Goal: Complete application form: Complete application form

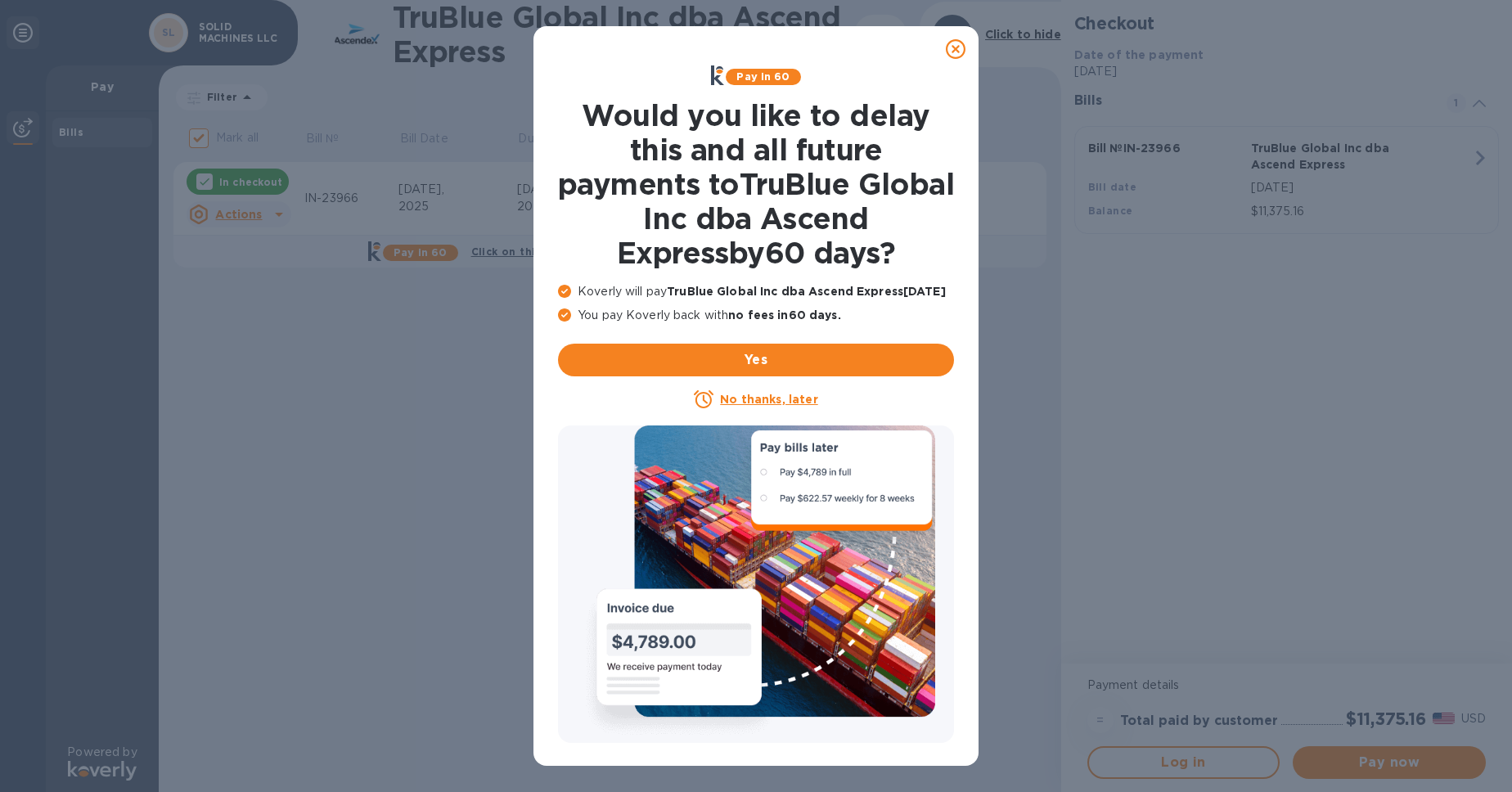
click at [951, 54] on icon at bounding box center [956, 49] width 20 height 20
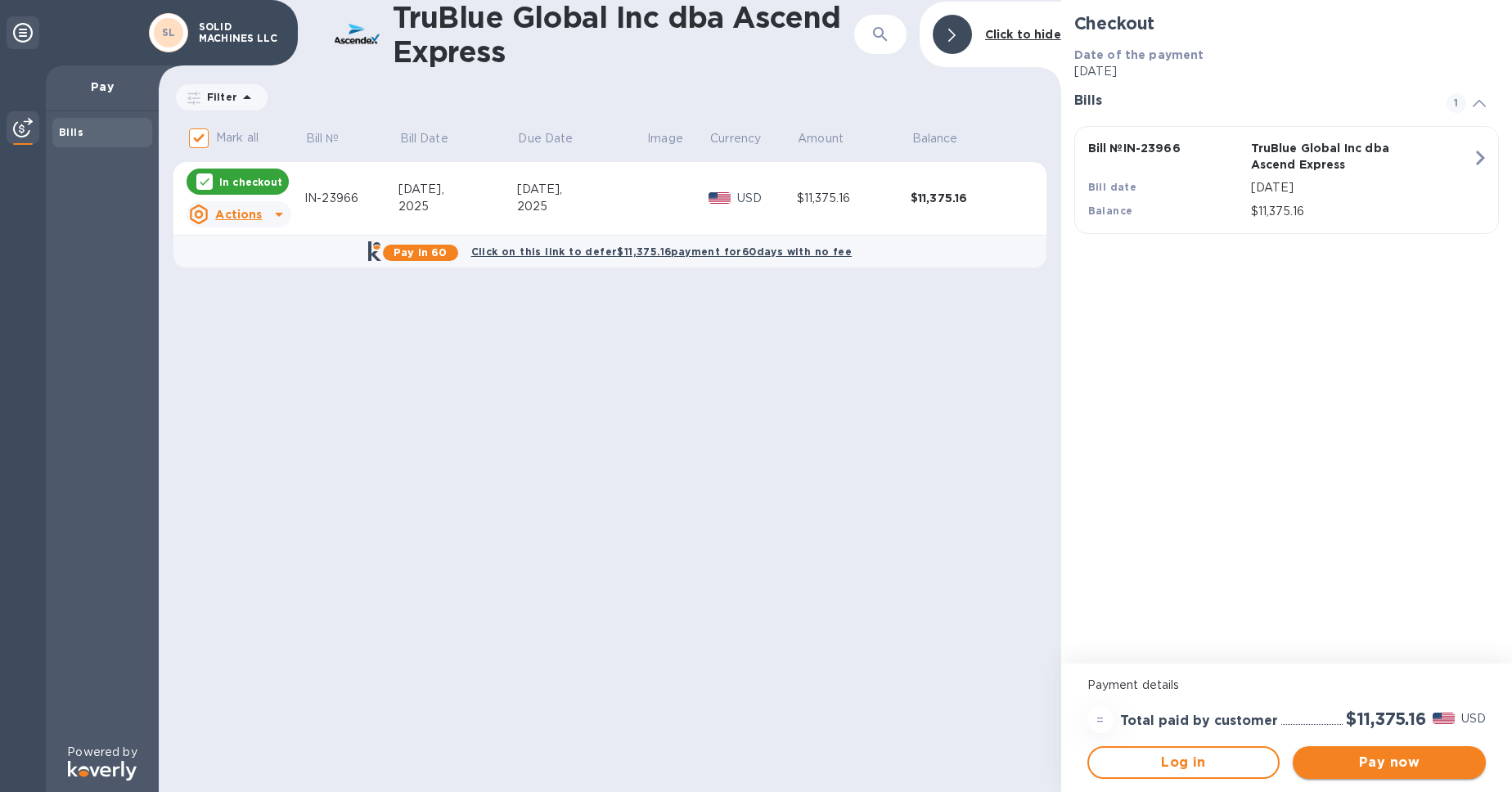
click at [1350, 769] on span "Pay now" at bounding box center [1389, 763] width 167 height 20
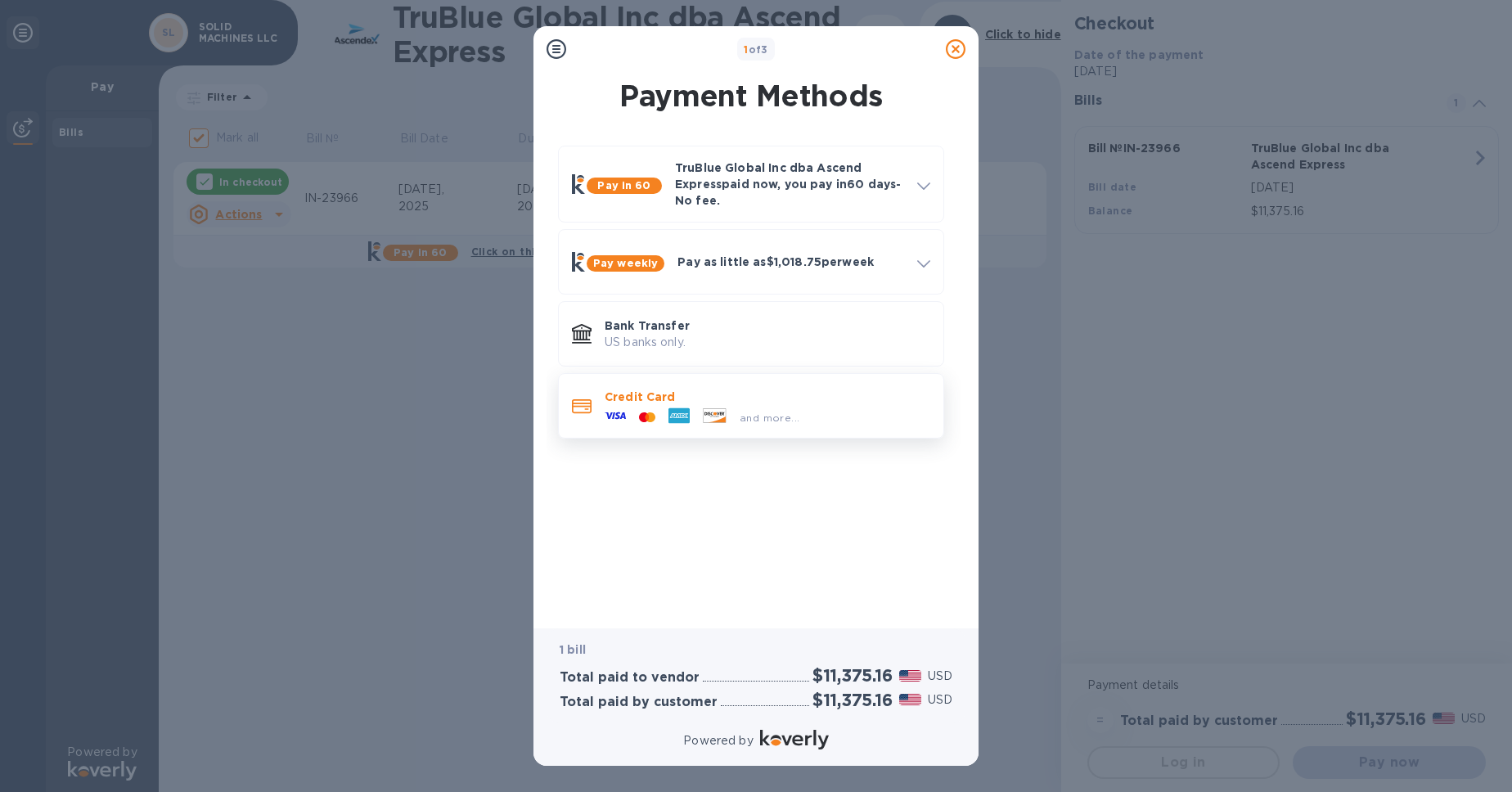
click at [759, 427] on div "and more..." at bounding box center [769, 417] width 73 height 17
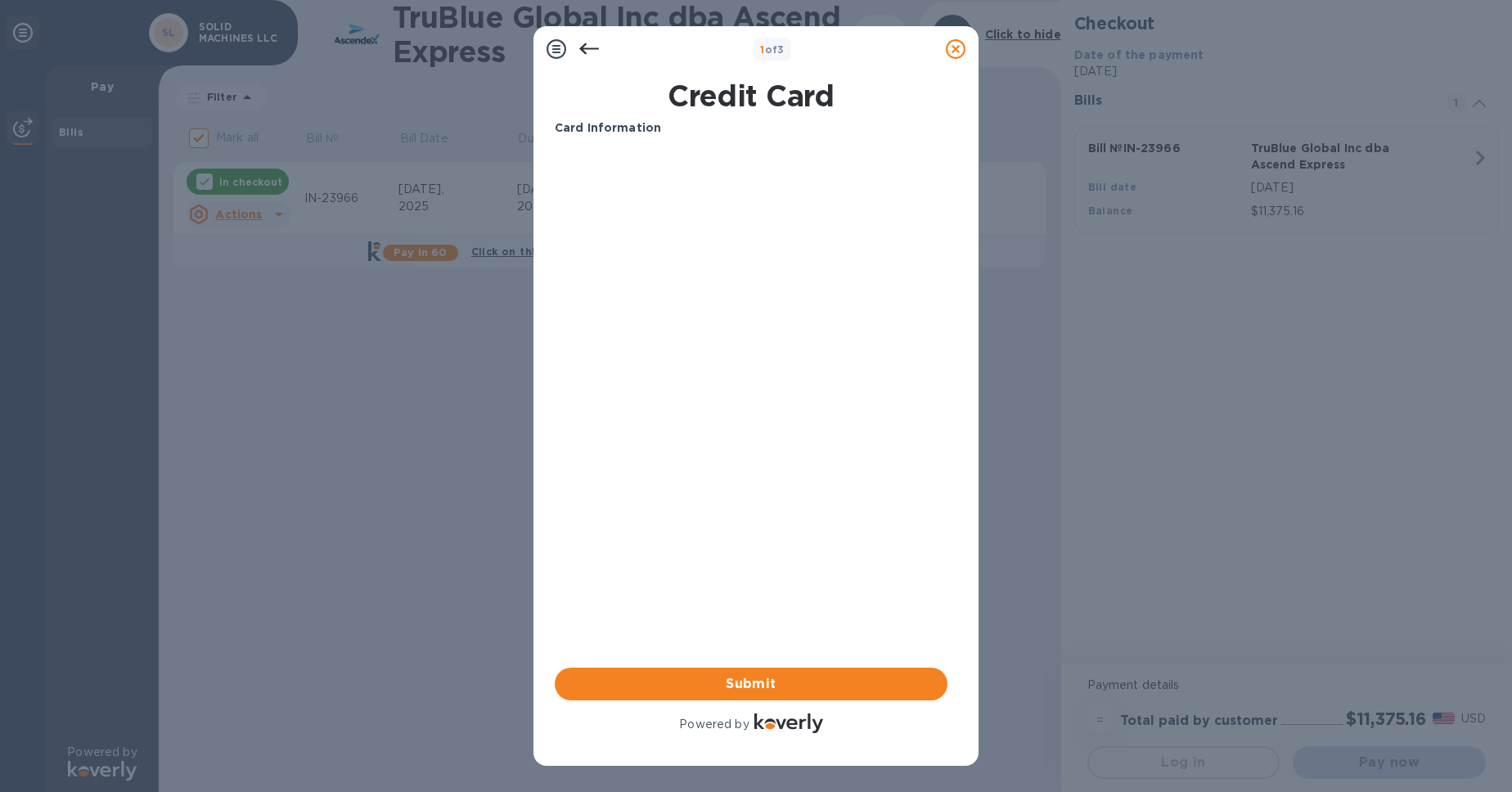
click at [658, 128] on b "Card Information" at bounding box center [608, 128] width 106 height 13
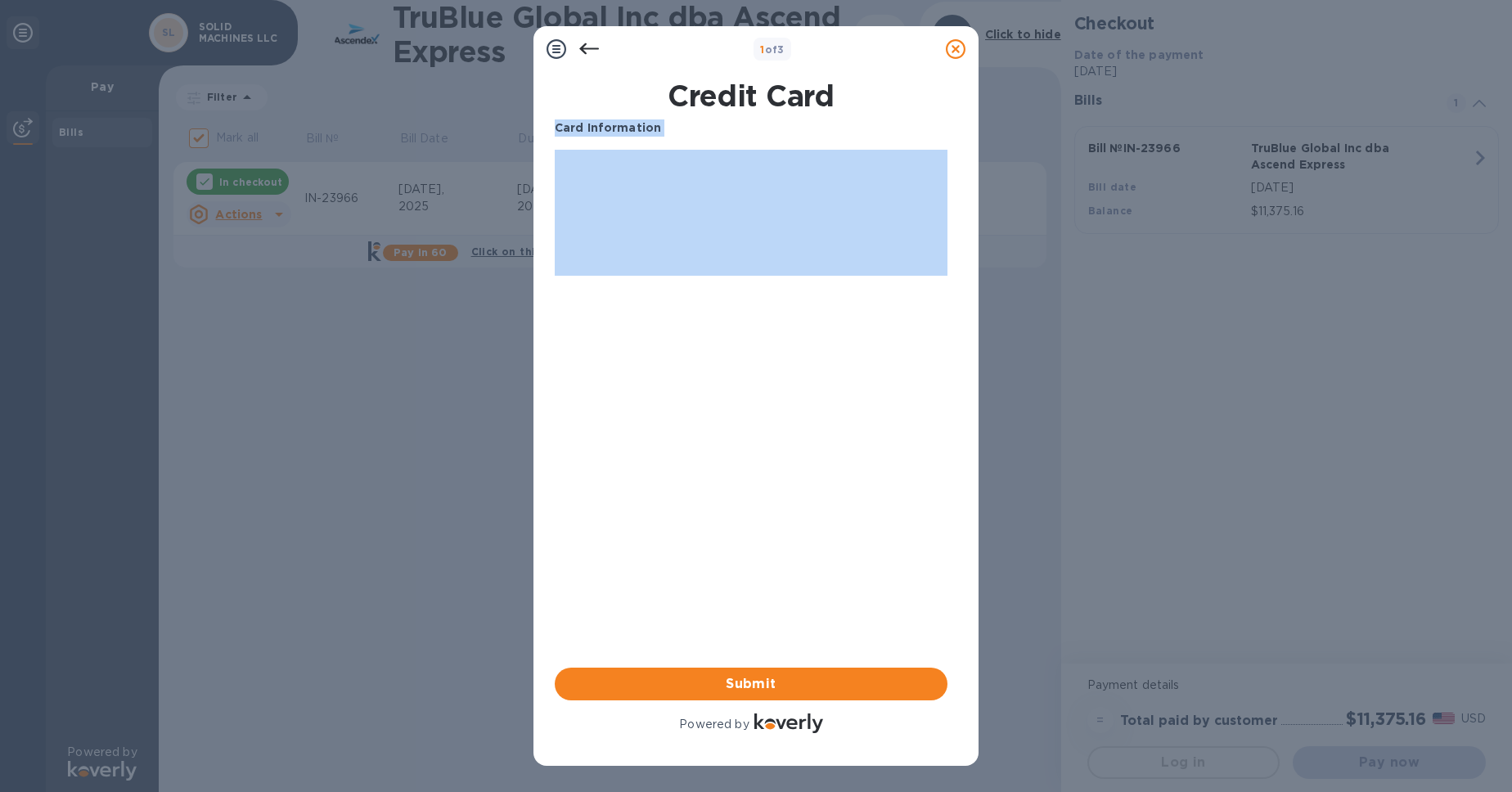
click at [658, 128] on b "Card Information" at bounding box center [608, 128] width 106 height 13
drag, startPoint x: 742, startPoint y: 142, endPoint x: 741, endPoint y: 133, distance: 9.1
click at [742, 137] on p "Card Information" at bounding box center [752, 128] width 393 height 17
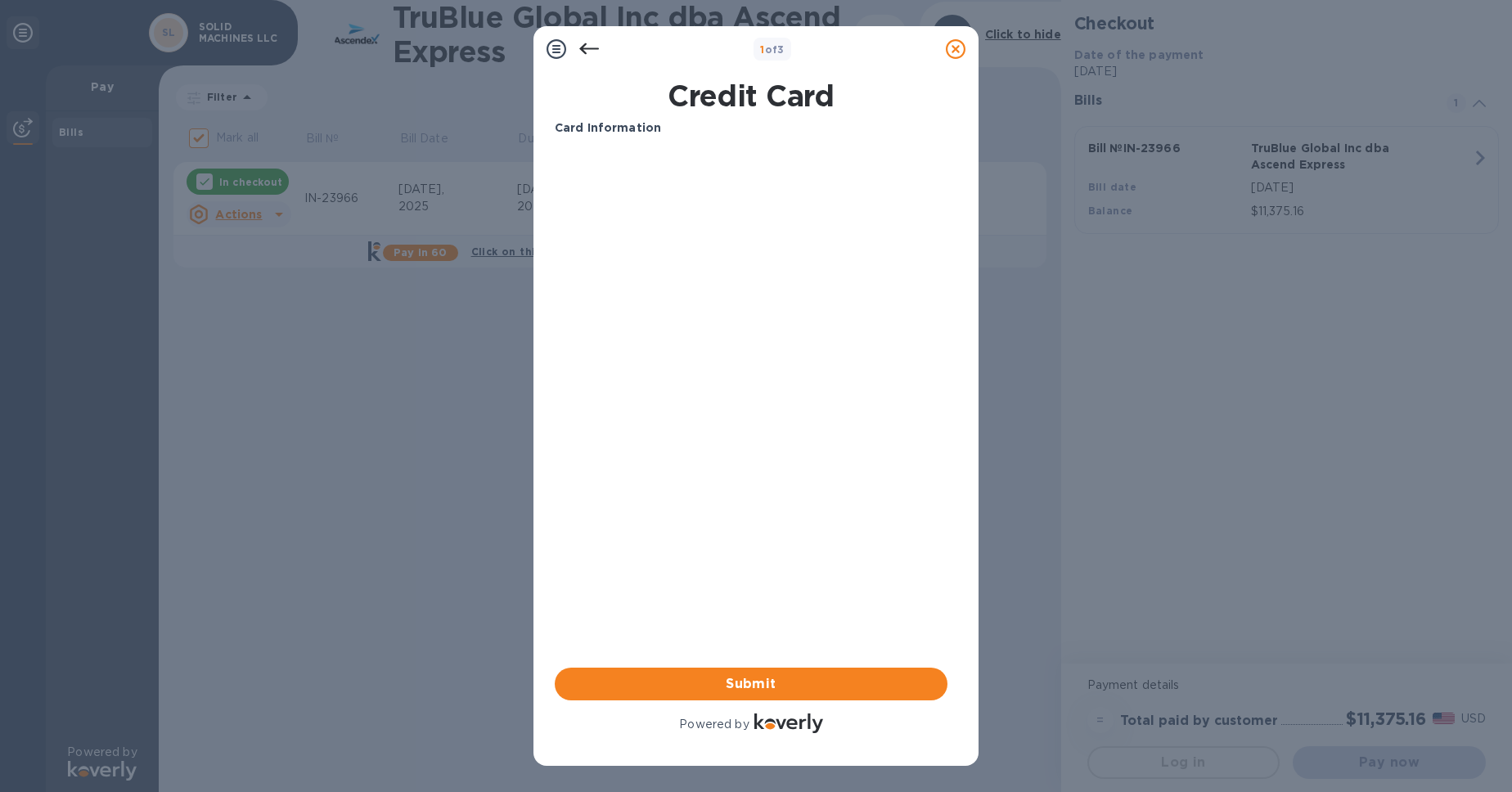
click at [752, 102] on h1 "Credit Card" at bounding box center [751, 96] width 406 height 35
click at [761, 683] on span "Submit" at bounding box center [751, 684] width 367 height 20
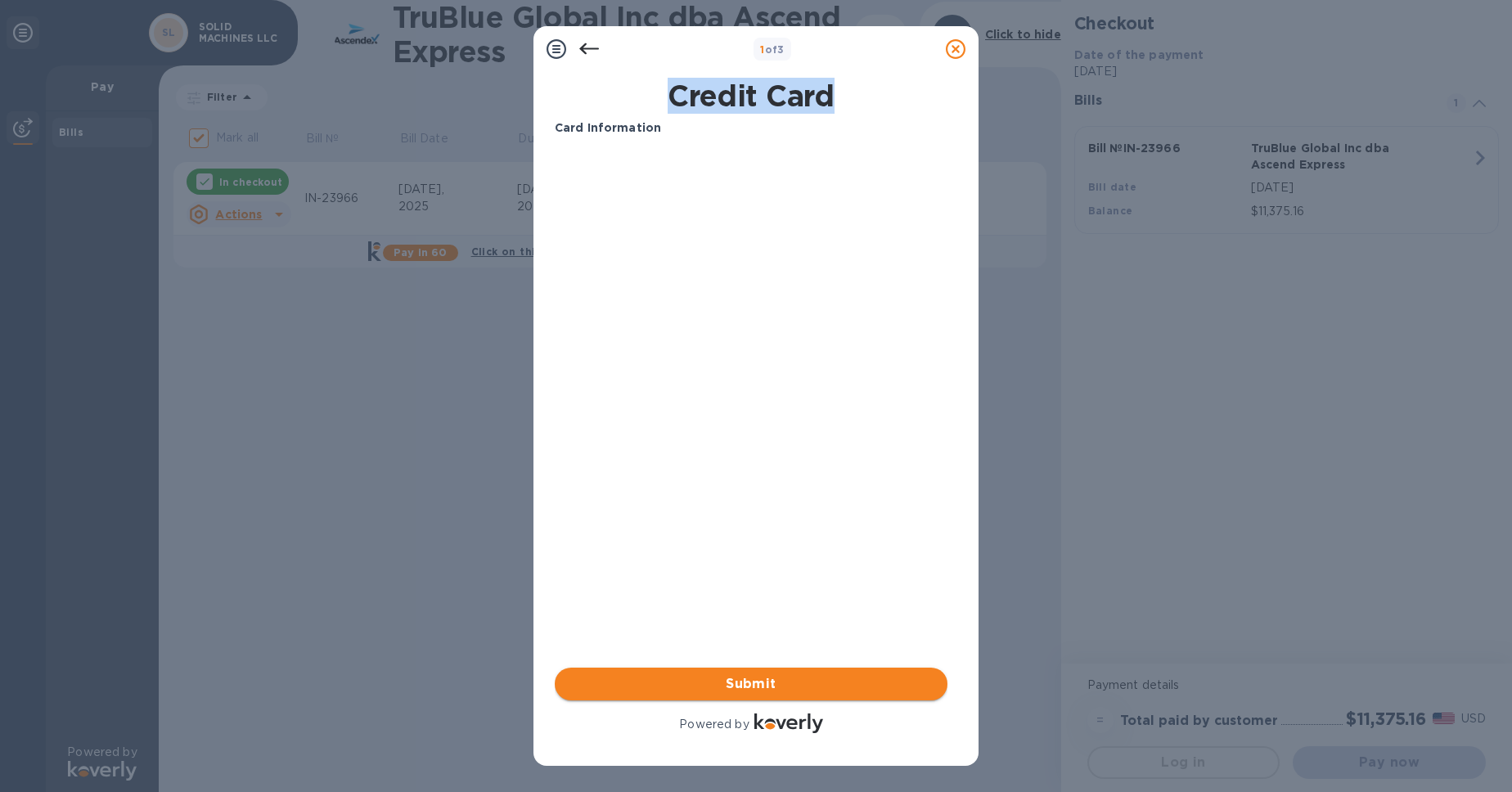
click at [761, 683] on span "Submit" at bounding box center [751, 684] width 367 height 20
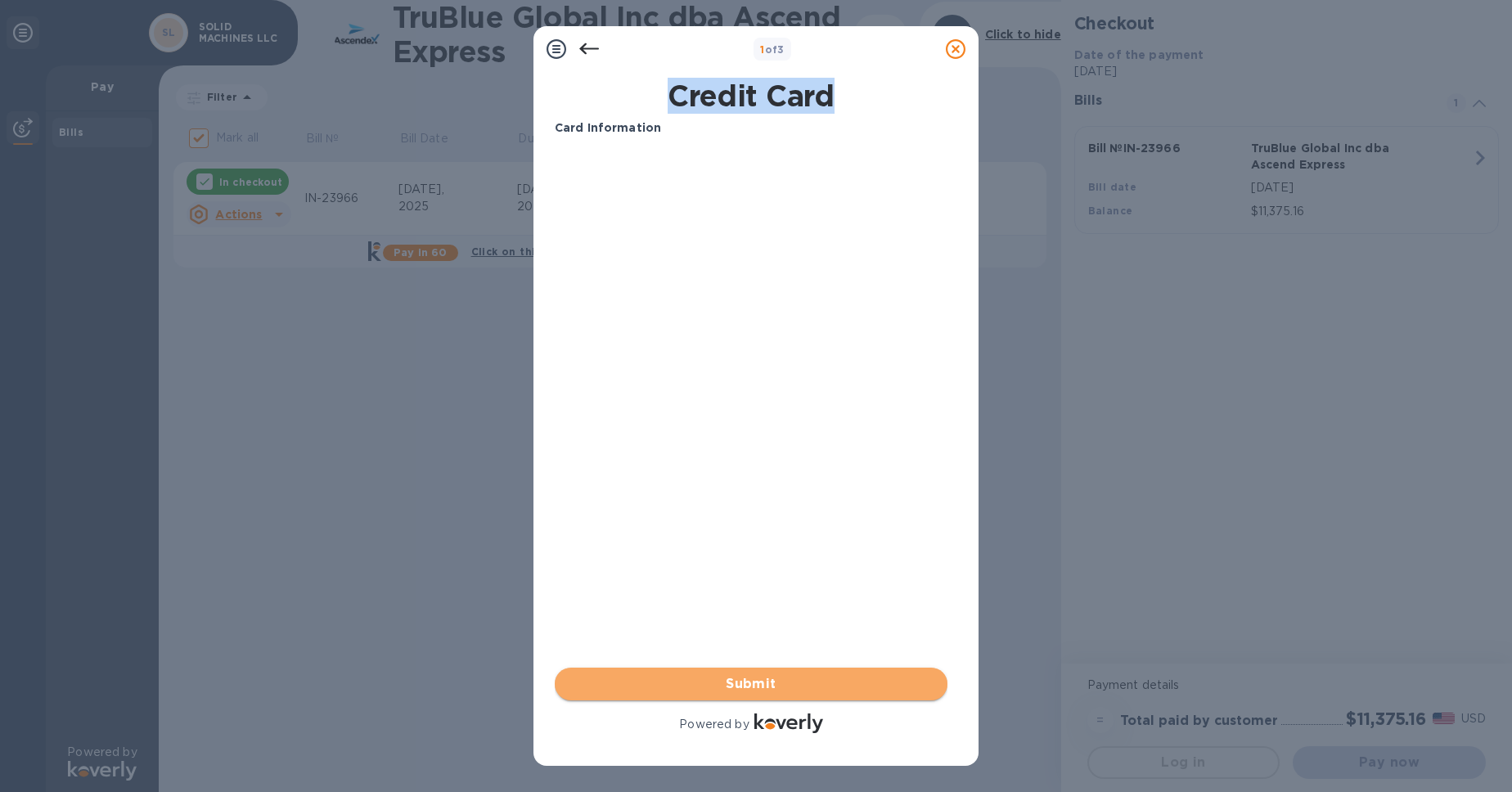
click at [761, 683] on span "Submit" at bounding box center [751, 684] width 367 height 20
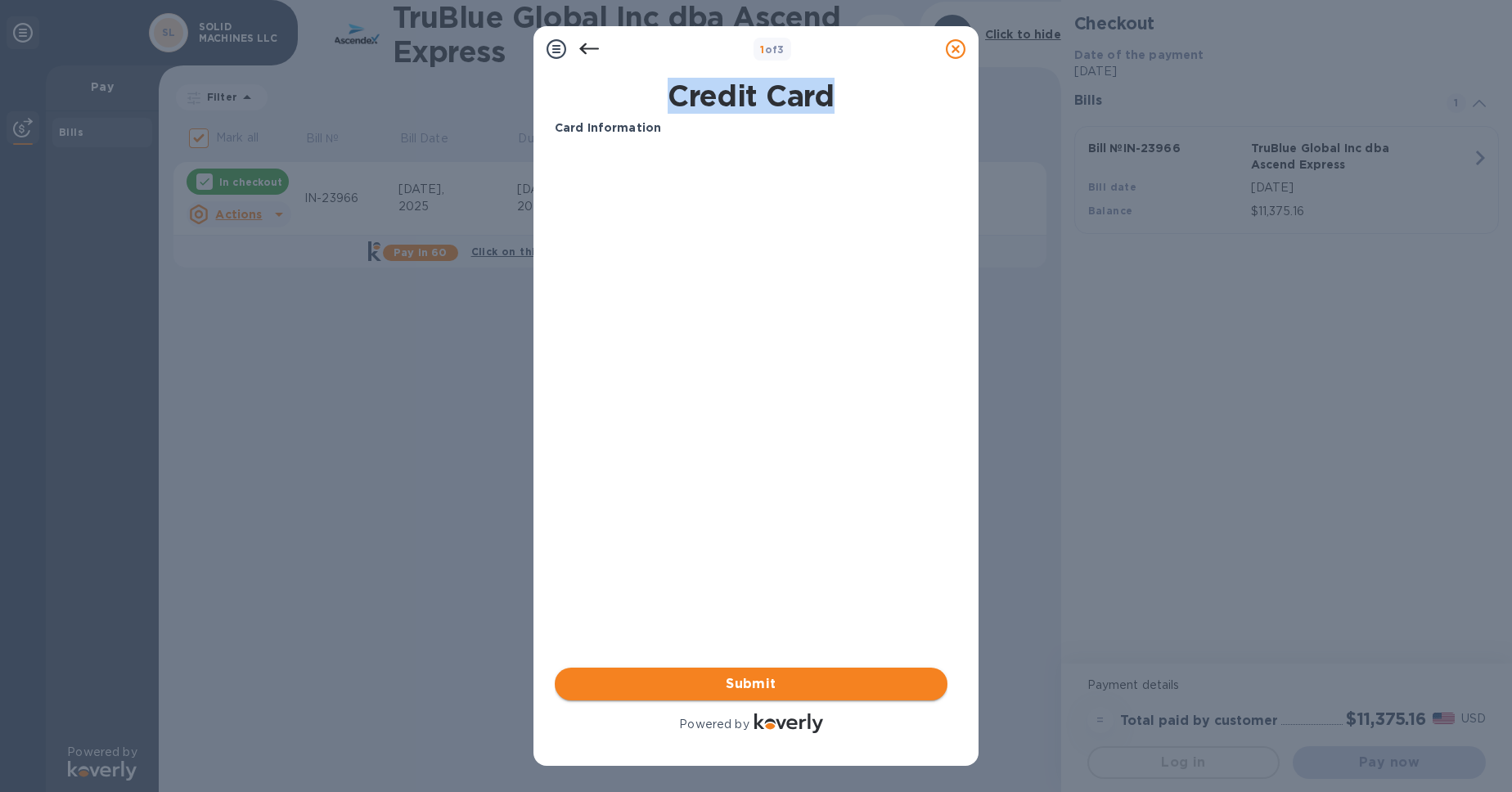
click at [761, 683] on span "Submit" at bounding box center [751, 684] width 367 height 20
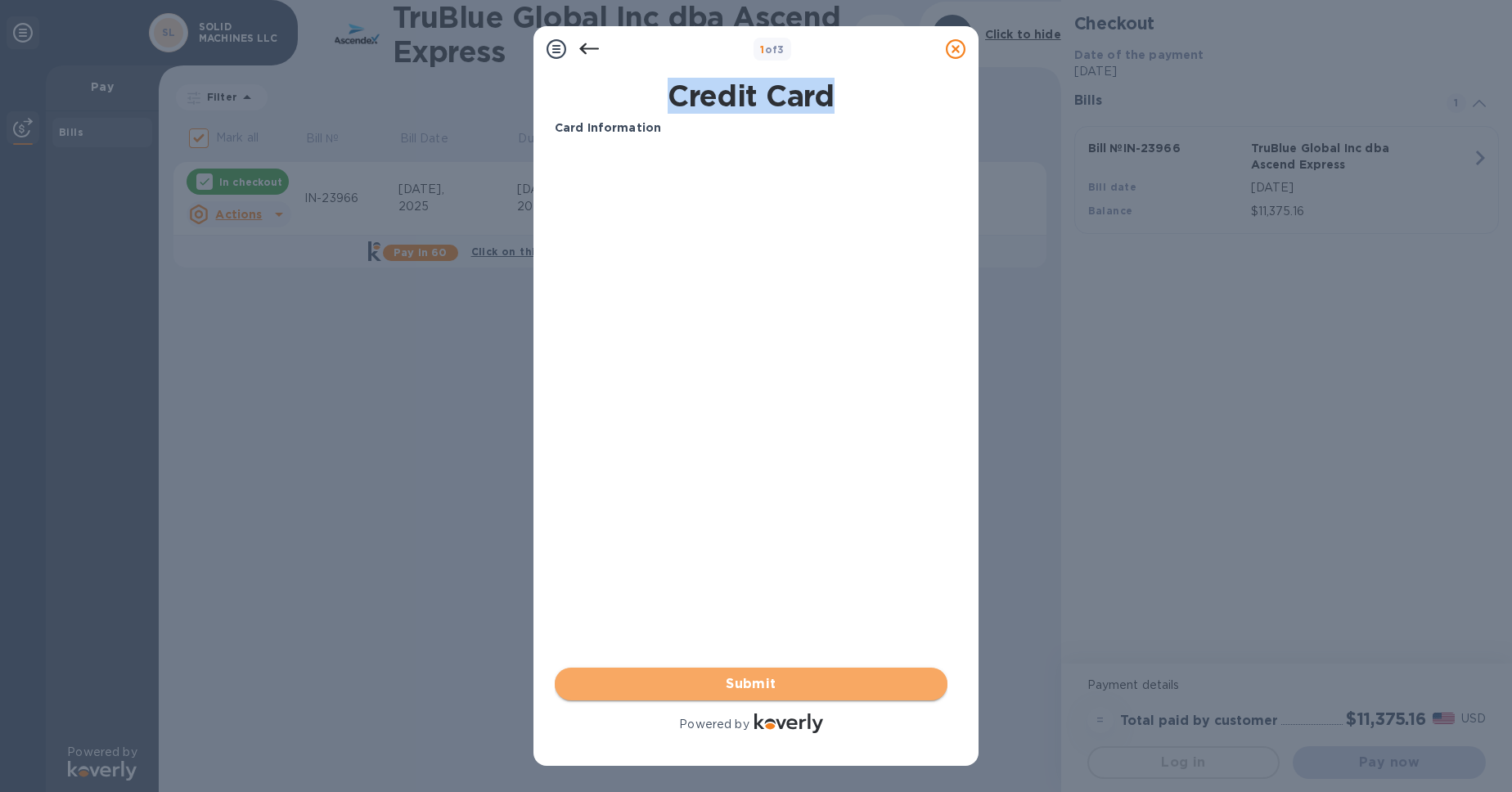
click at [761, 683] on span "Submit" at bounding box center [751, 684] width 367 height 20
click at [762, 683] on span "Submit" at bounding box center [751, 684] width 367 height 20
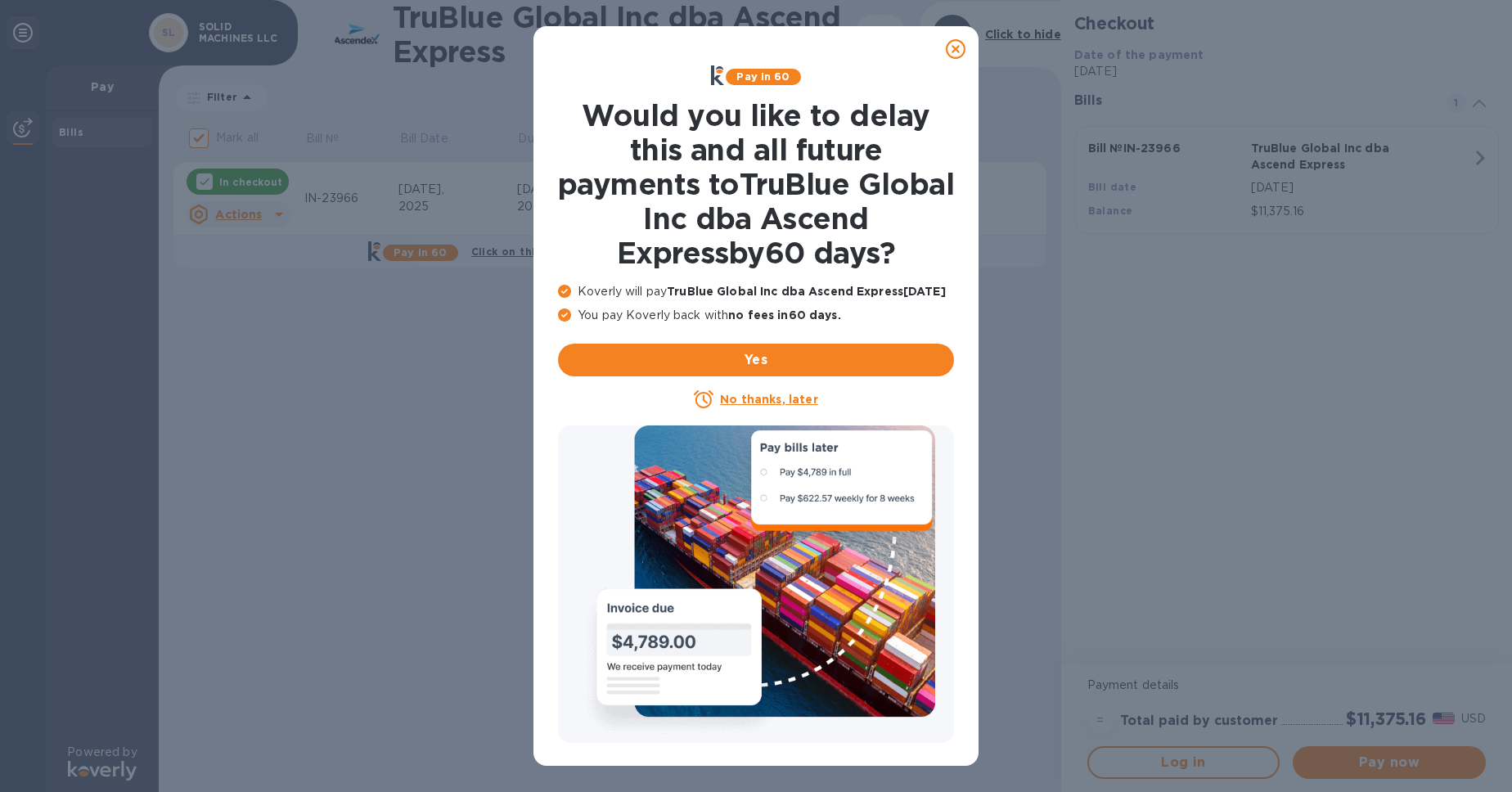
click at [961, 47] on icon at bounding box center [956, 49] width 20 height 20
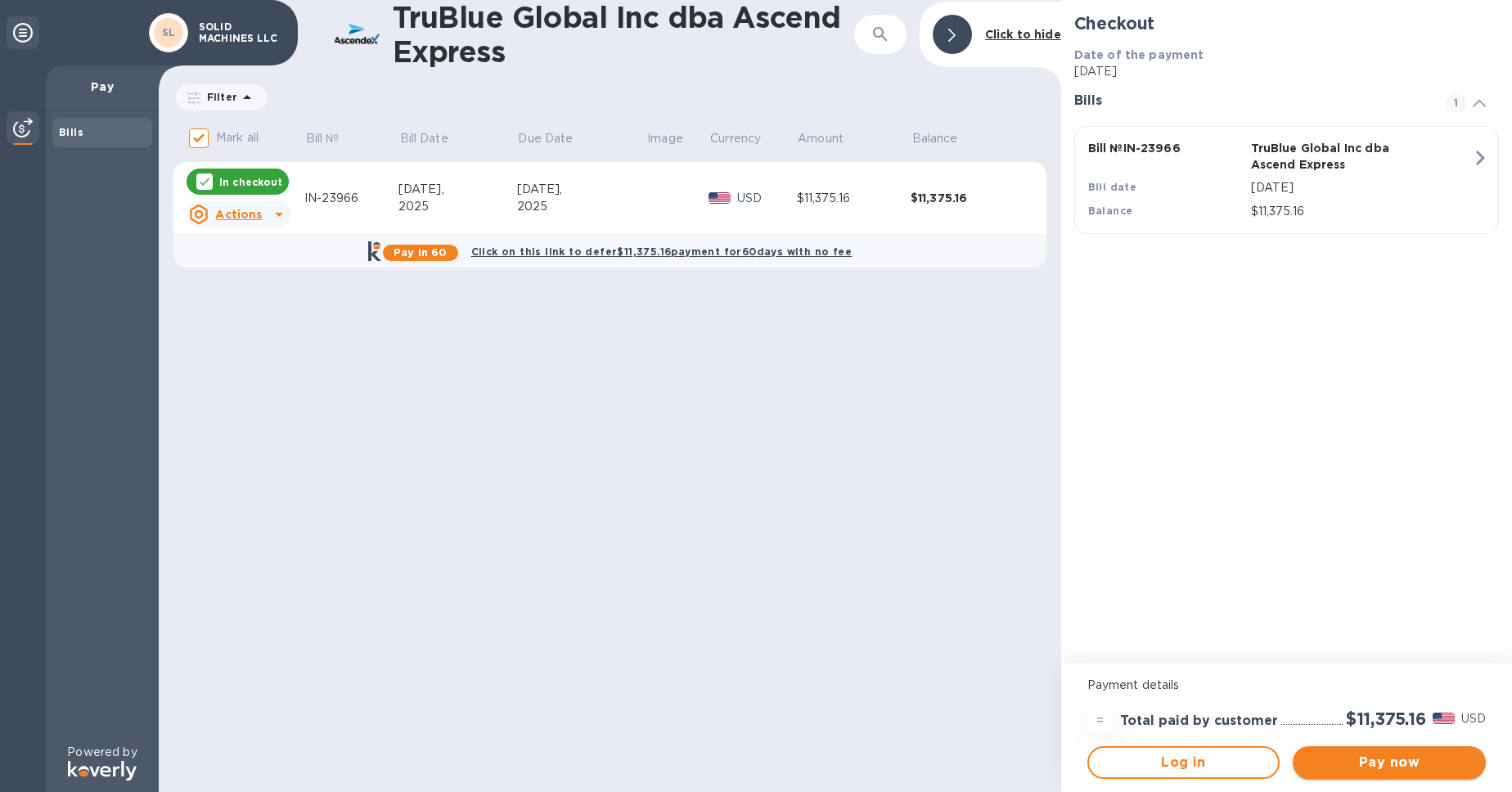
click at [1354, 755] on span "Pay now" at bounding box center [1389, 763] width 167 height 20
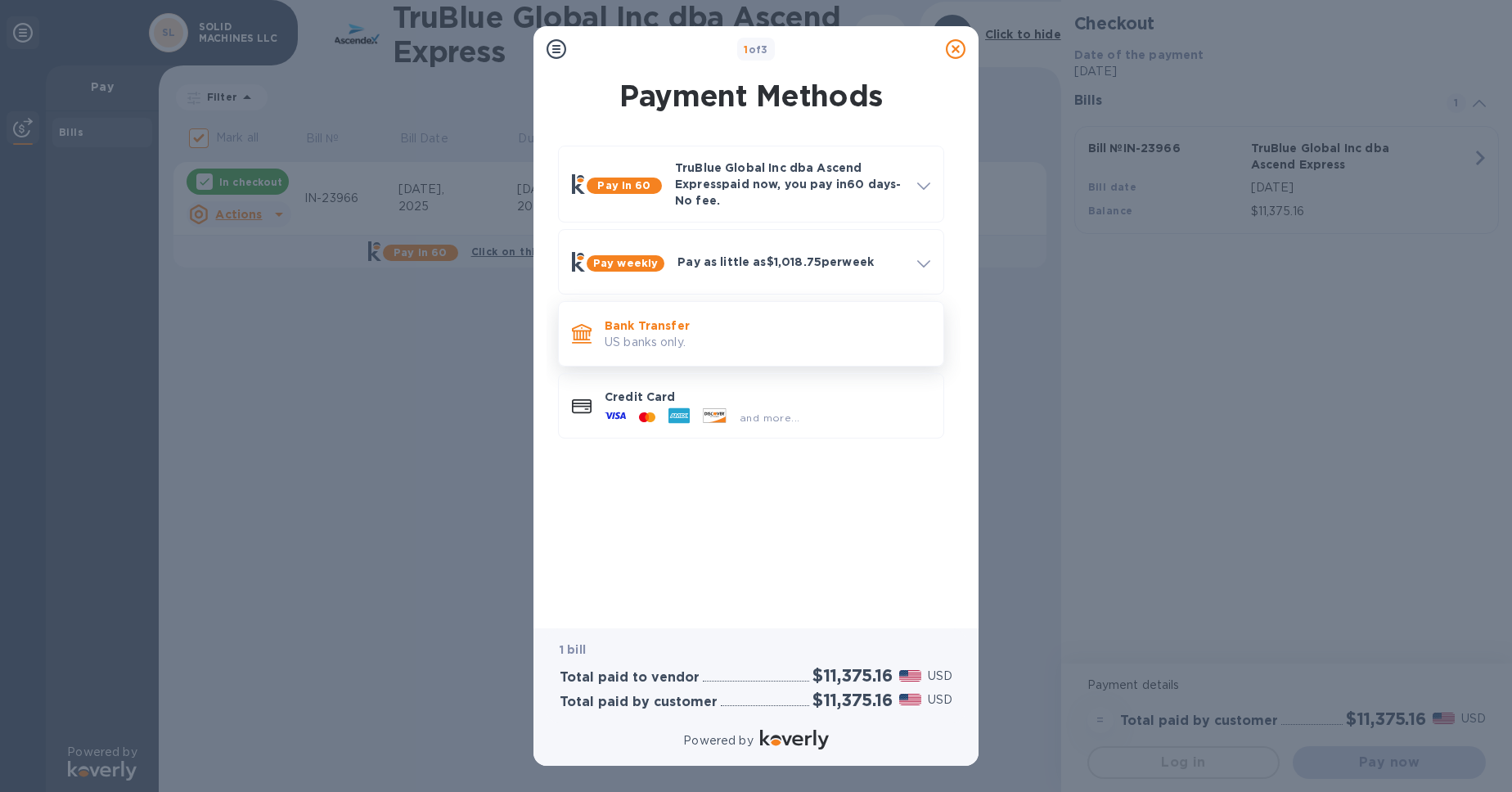
click at [763, 351] on p "US banks only." at bounding box center [767, 342] width 326 height 17
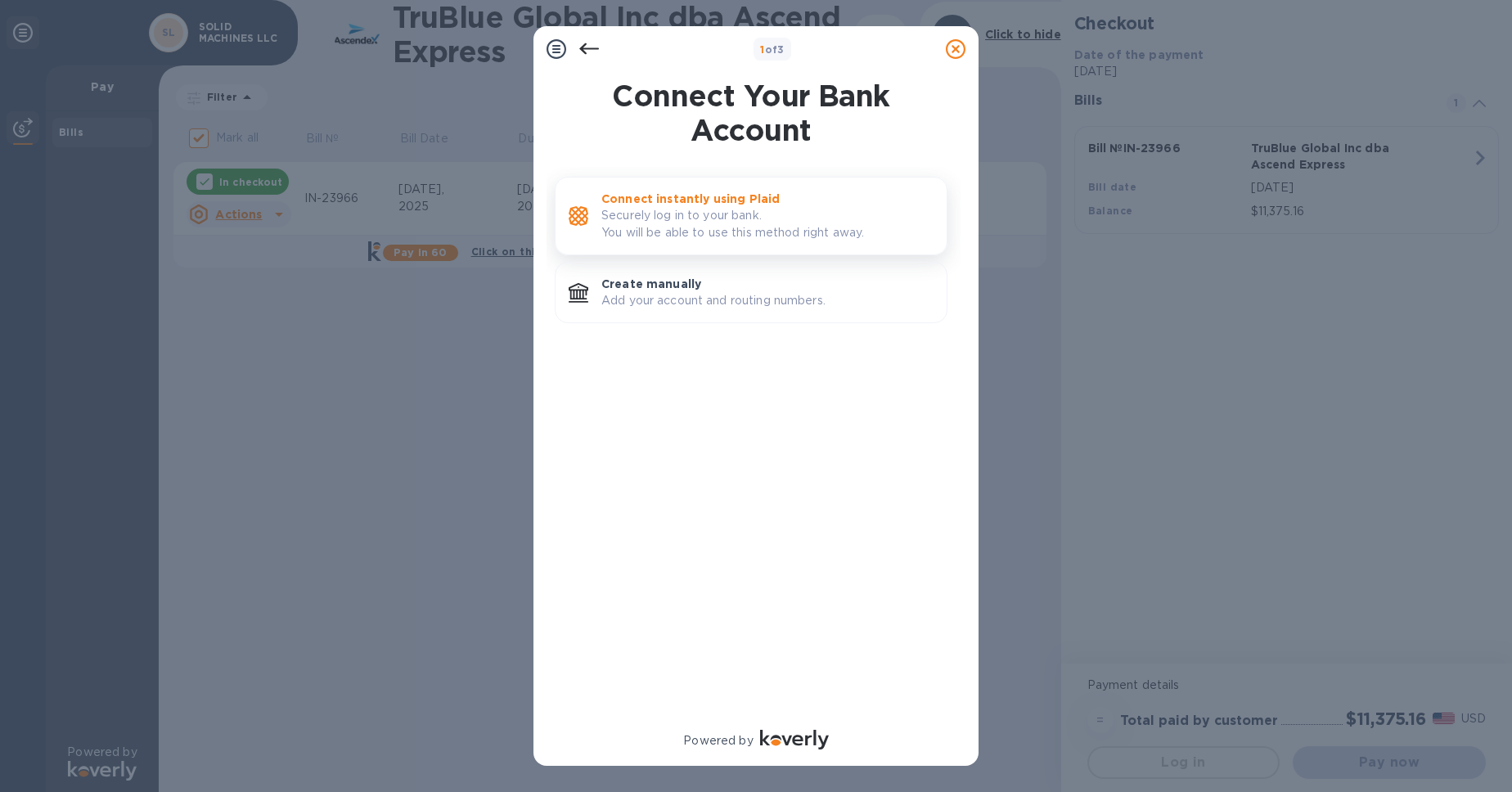
click at [741, 230] on p "Securely log in to your bank. You will be able to use this method right away." at bounding box center [768, 224] width 332 height 35
click at [749, 292] on p "Create manually" at bounding box center [768, 284] width 332 height 16
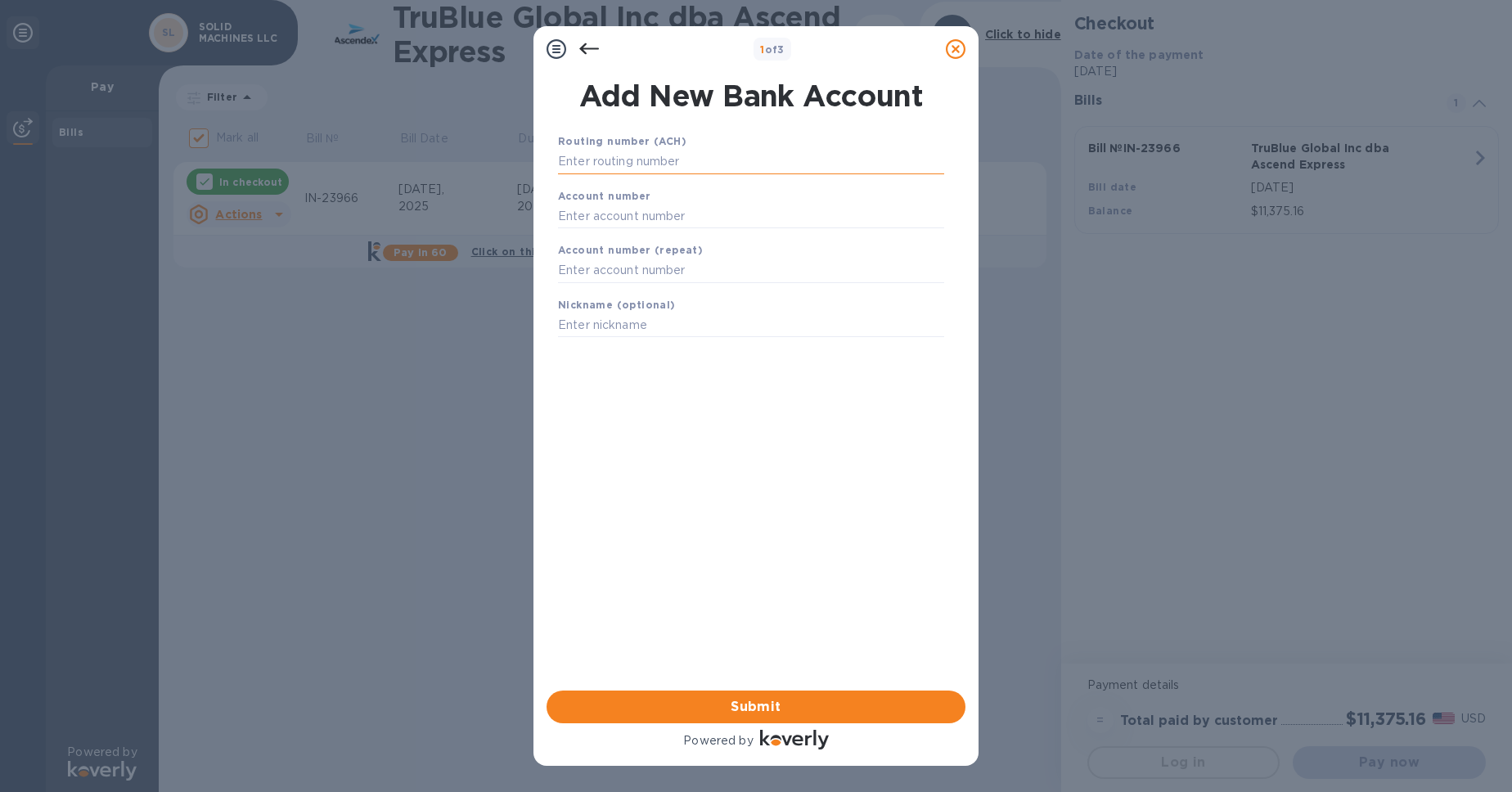
click at [726, 174] on input "text" at bounding box center [751, 163] width 386 height 25
click at [683, 219] on div "Account number" at bounding box center [751, 208] width 399 height 54
click at [688, 229] on input "text" at bounding box center [751, 216] width 386 height 25
paste input "570236573"
type input "570236573"
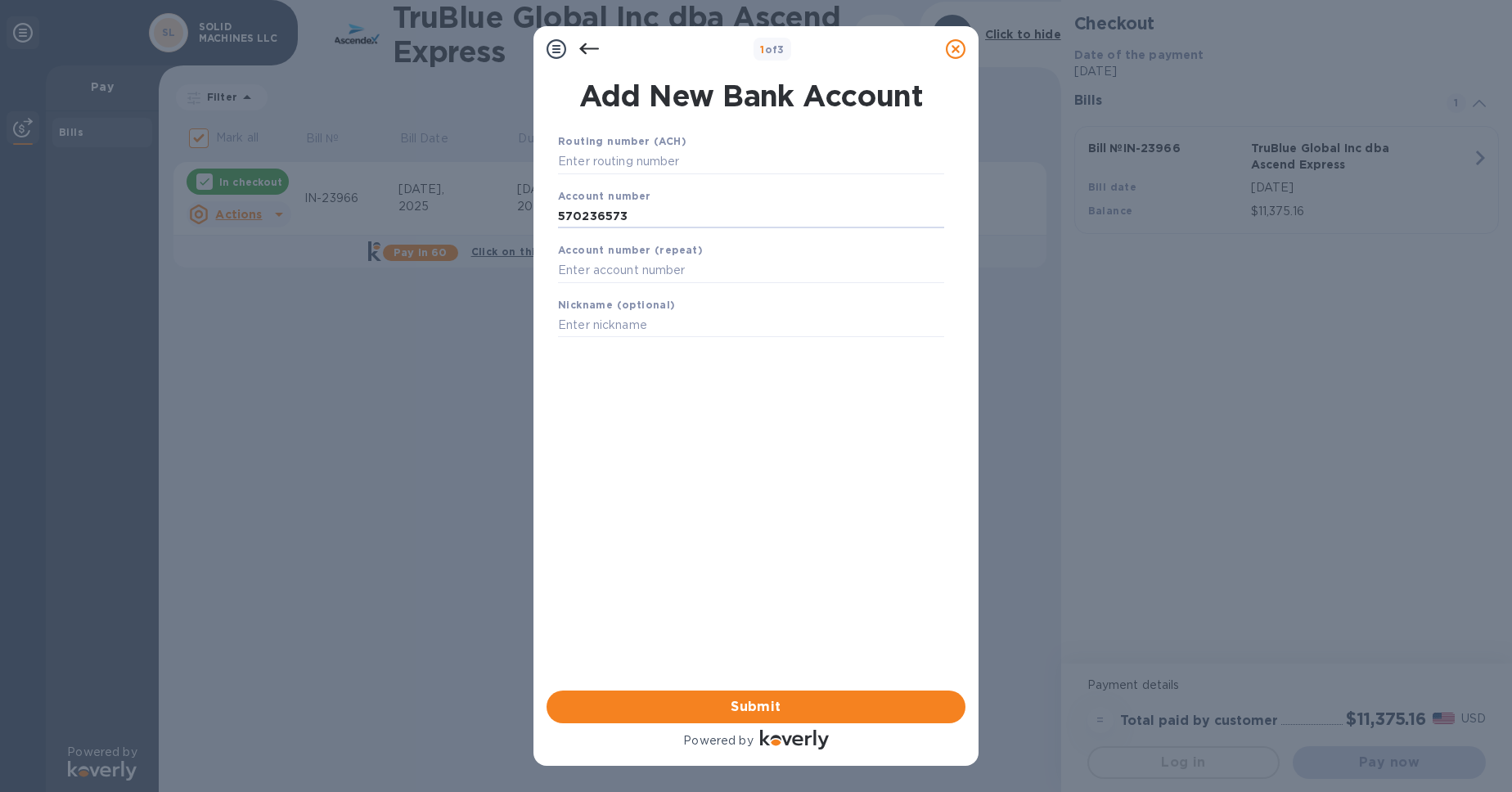
click at [692, 286] on div "Account number (repeat)" at bounding box center [751, 262] width 399 height 54
click at [701, 283] on input "text" at bounding box center [751, 271] width 386 height 25
paste input "570236573"
type input "570236573"
click at [742, 174] on input "text" at bounding box center [751, 163] width 386 height 25
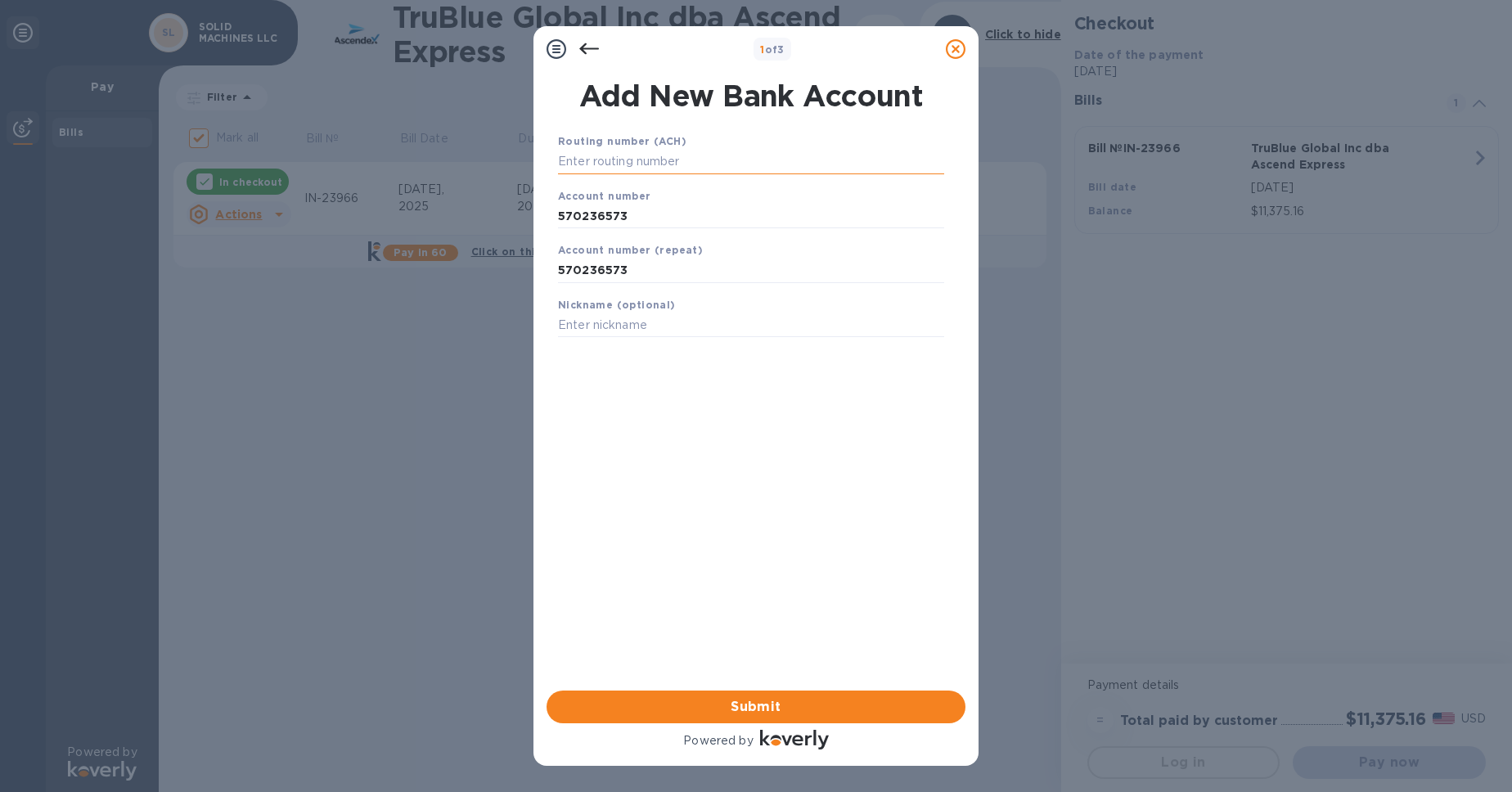
paste input "322271627"
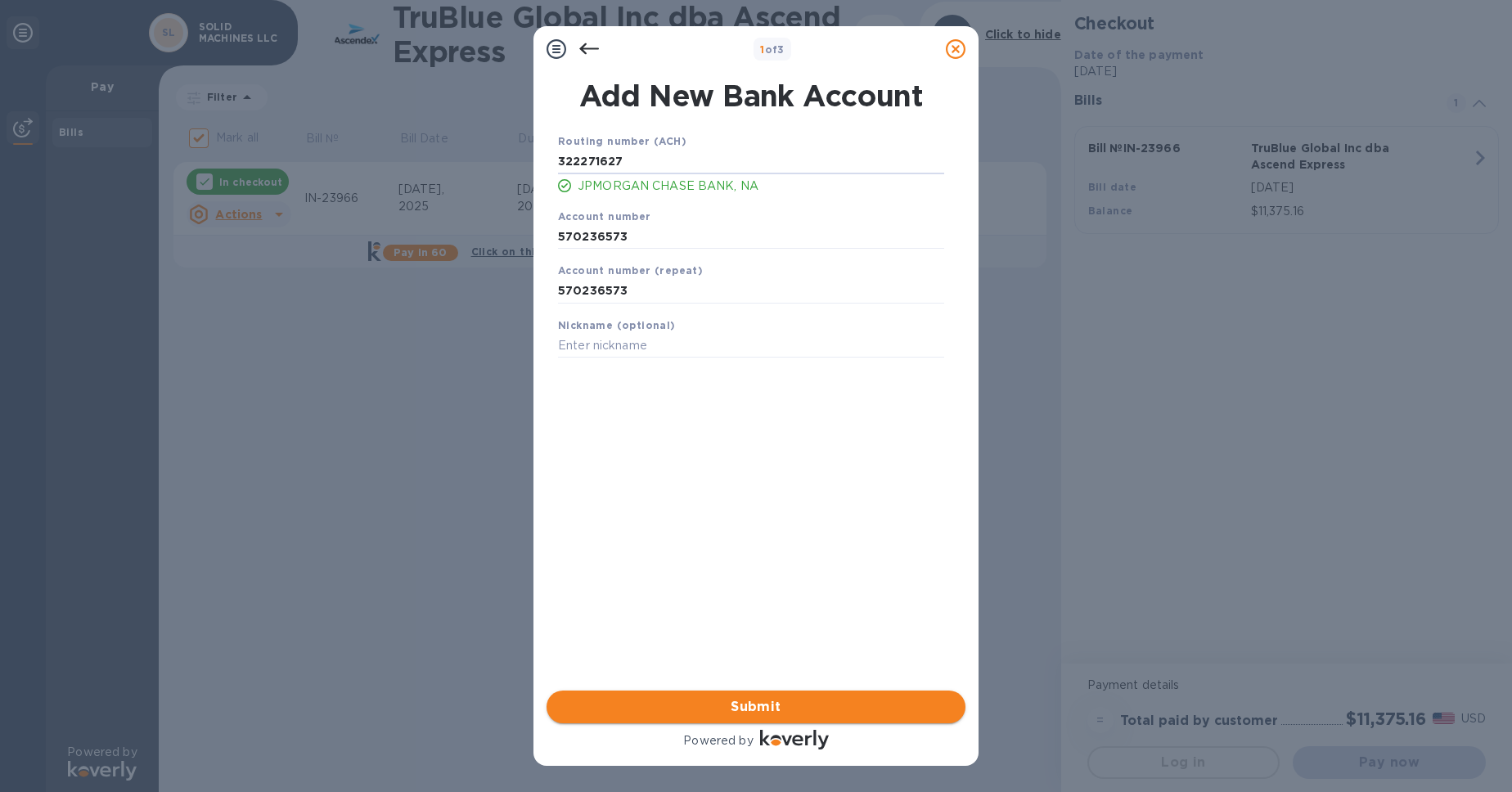
type input "322271627"
click at [774, 701] on span "Submit" at bounding box center [756, 707] width 393 height 20
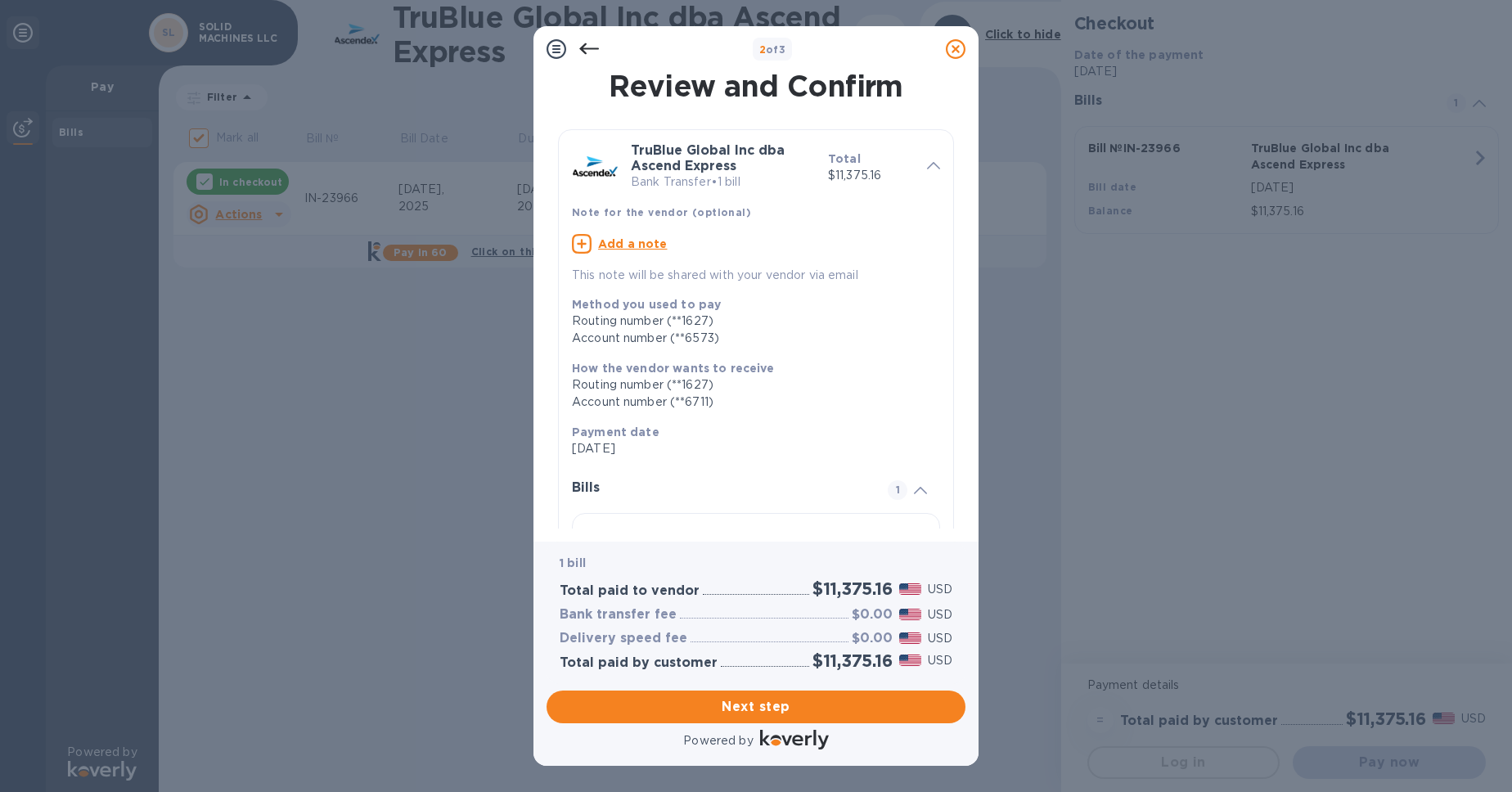
click at [662, 251] on u "Add a note" at bounding box center [633, 244] width 70 height 13
click at [679, 261] on textarea at bounding box center [743, 250] width 342 height 22
paste textarea "INVOICE NO. : IN-23966"
type textarea "INVOICE NO. : IN-23966"
click at [701, 315] on b "Method you used to pay" at bounding box center [646, 308] width 149 height 13
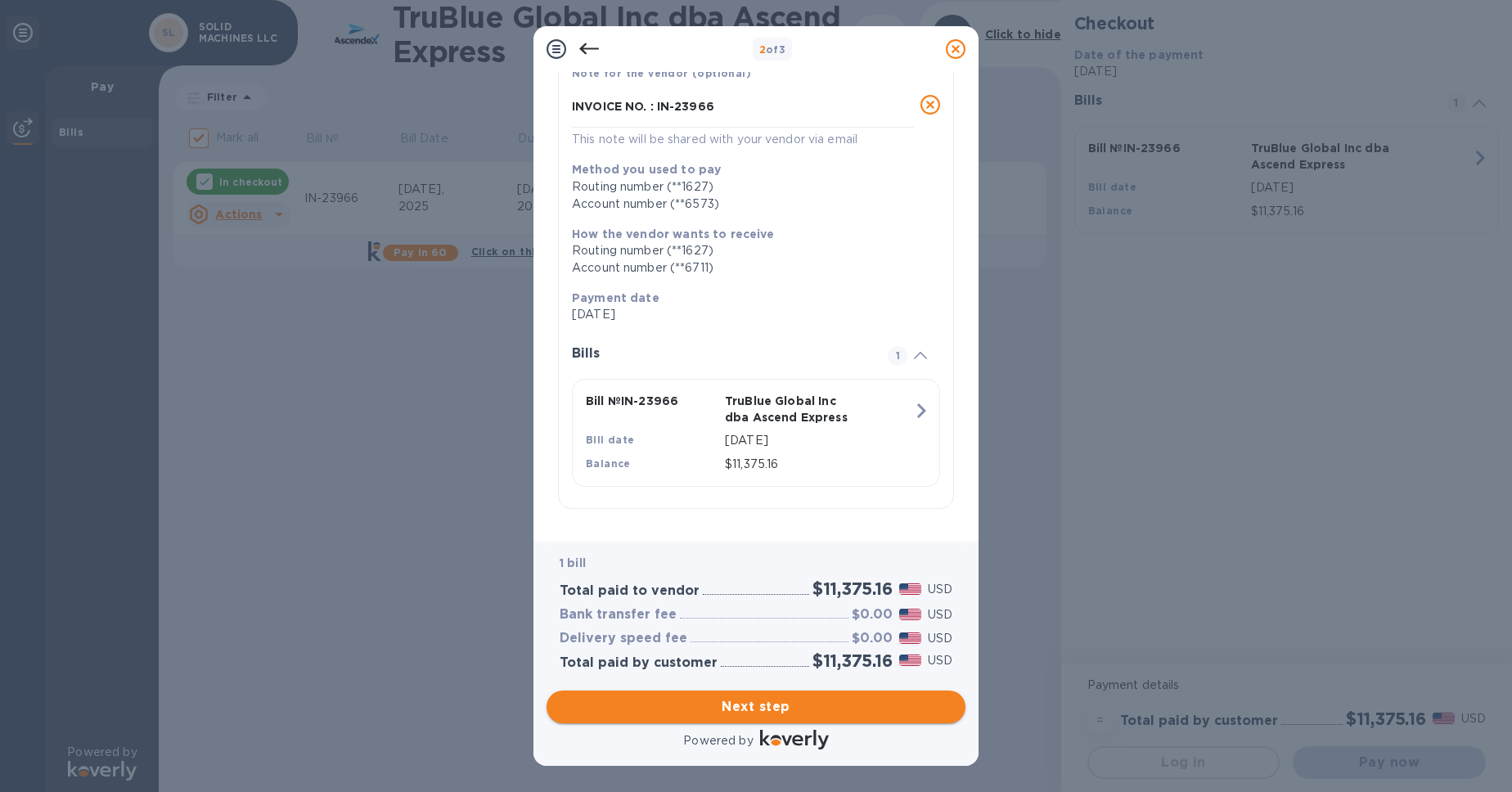
click at [815, 702] on span "Next step" at bounding box center [756, 707] width 393 height 20
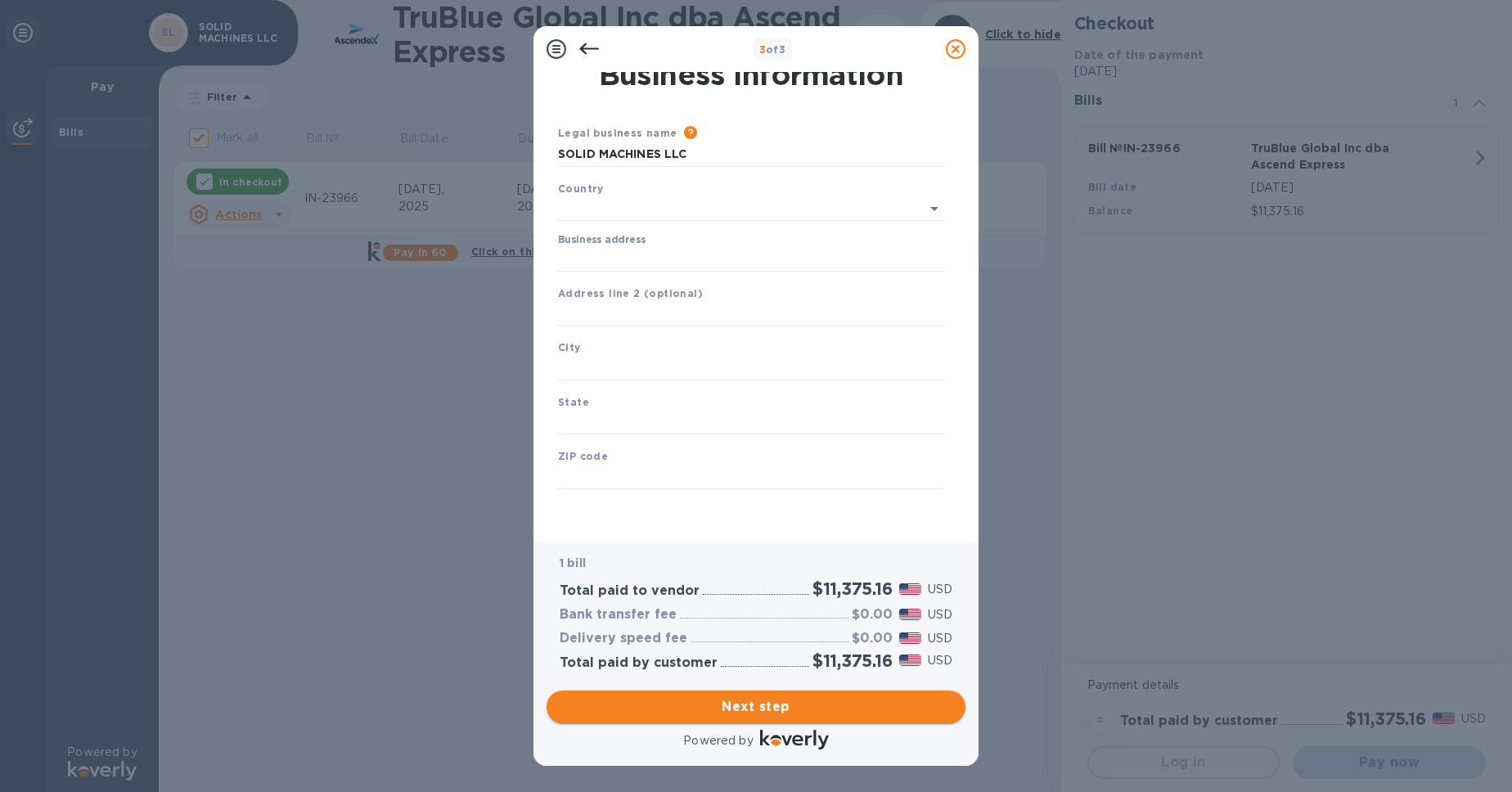
scroll to position [95, 0]
type input "United States"
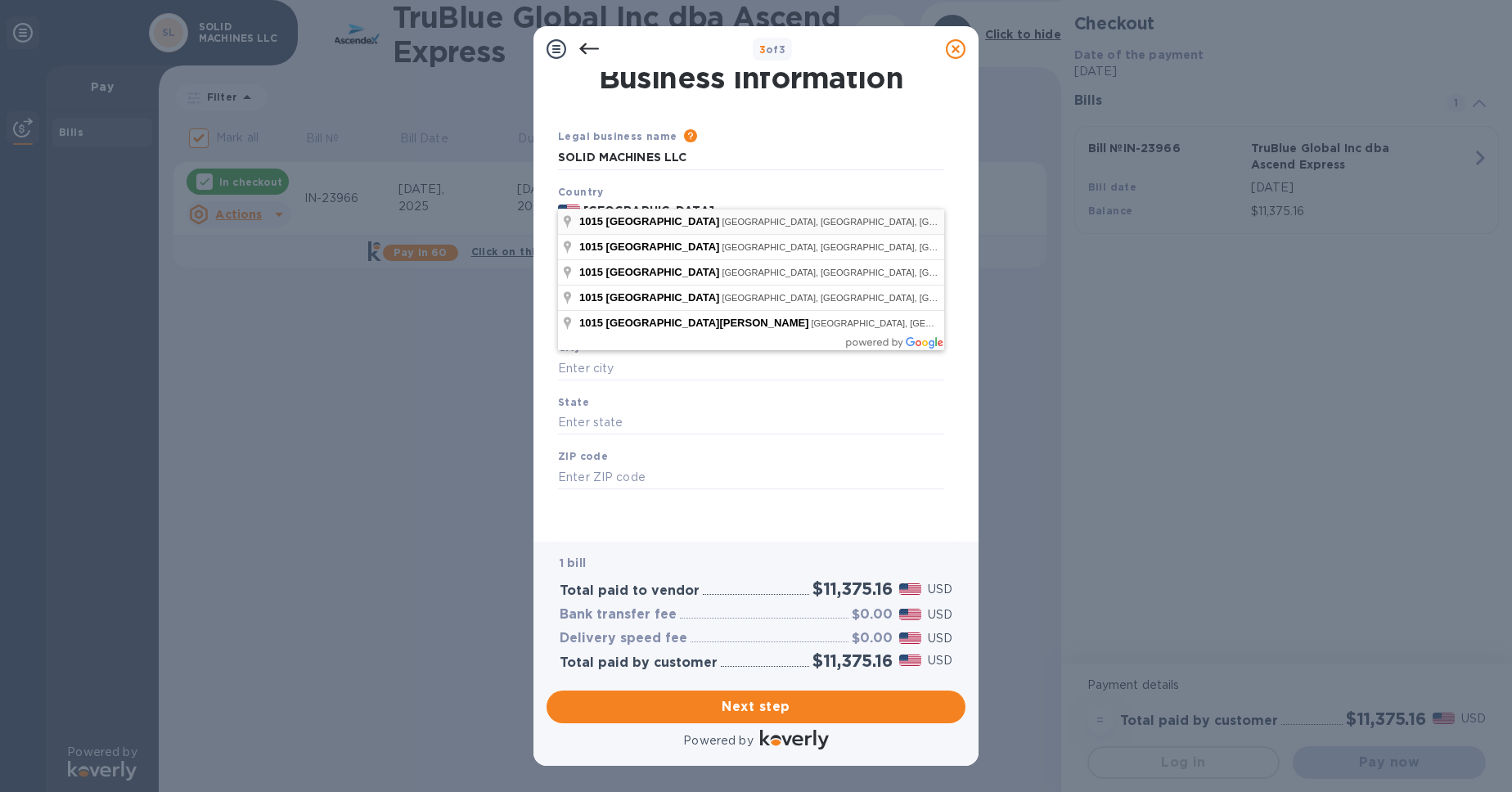
type input "1015 North Market Boulevard"
type input "Sacramento"
type input "CA"
type input "95834"
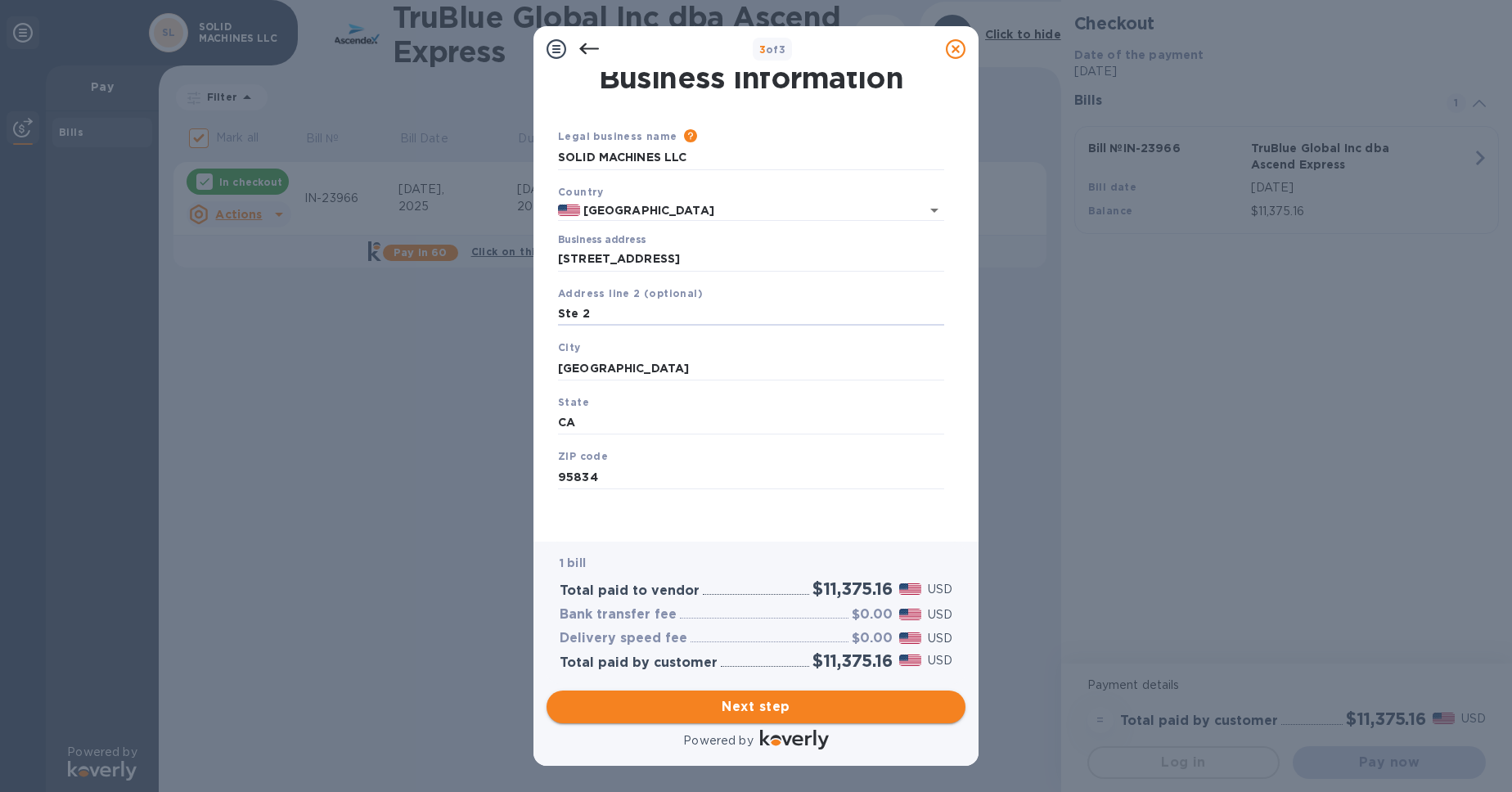
type input "Ste 2"
click at [790, 703] on span "Next step" at bounding box center [756, 707] width 393 height 20
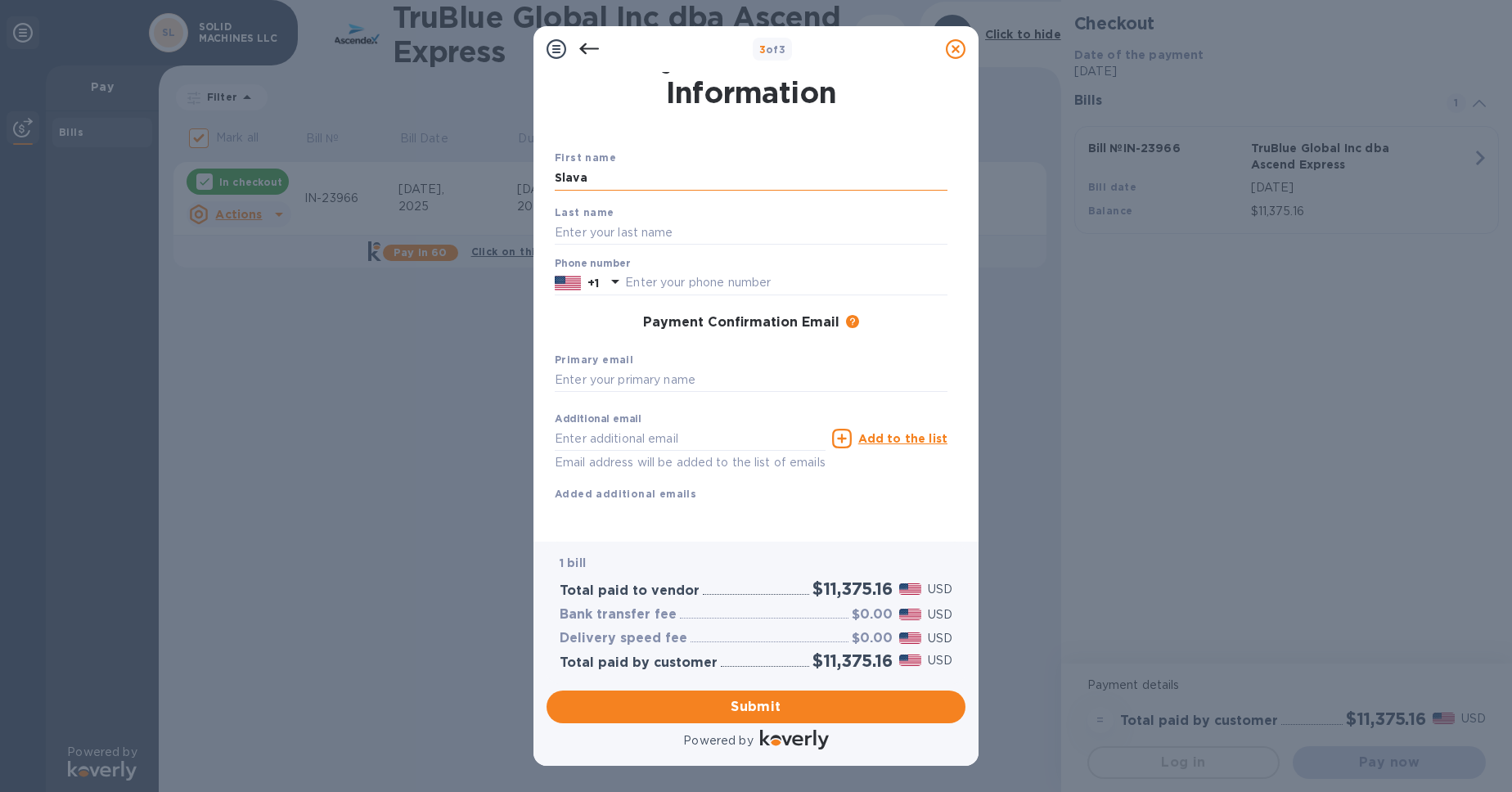
type input "Slava"
type input "Zinevych"
type input "9164958396"
type input "slava@solidmachines.us"
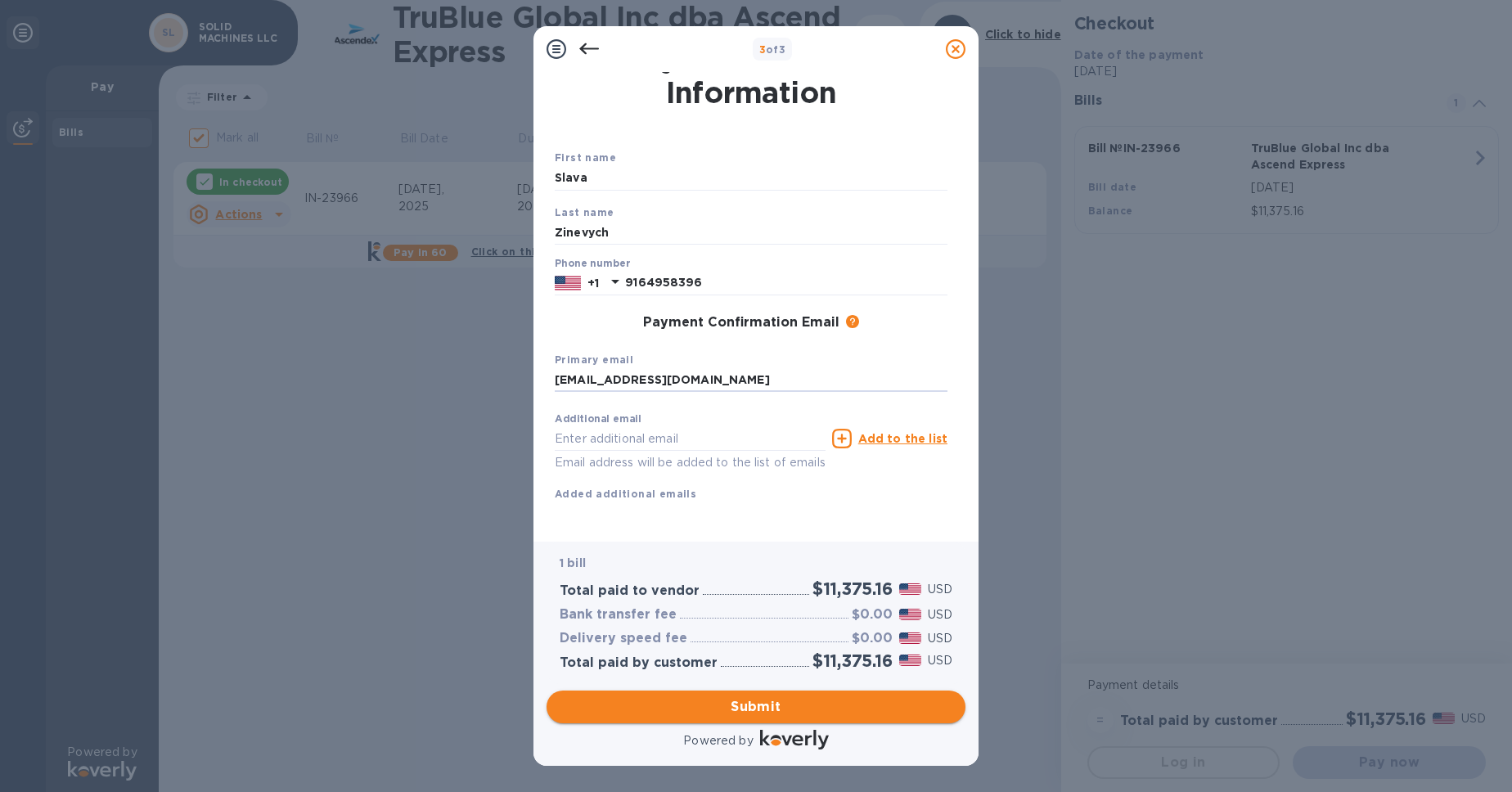
click at [762, 706] on span "Submit" at bounding box center [756, 707] width 393 height 20
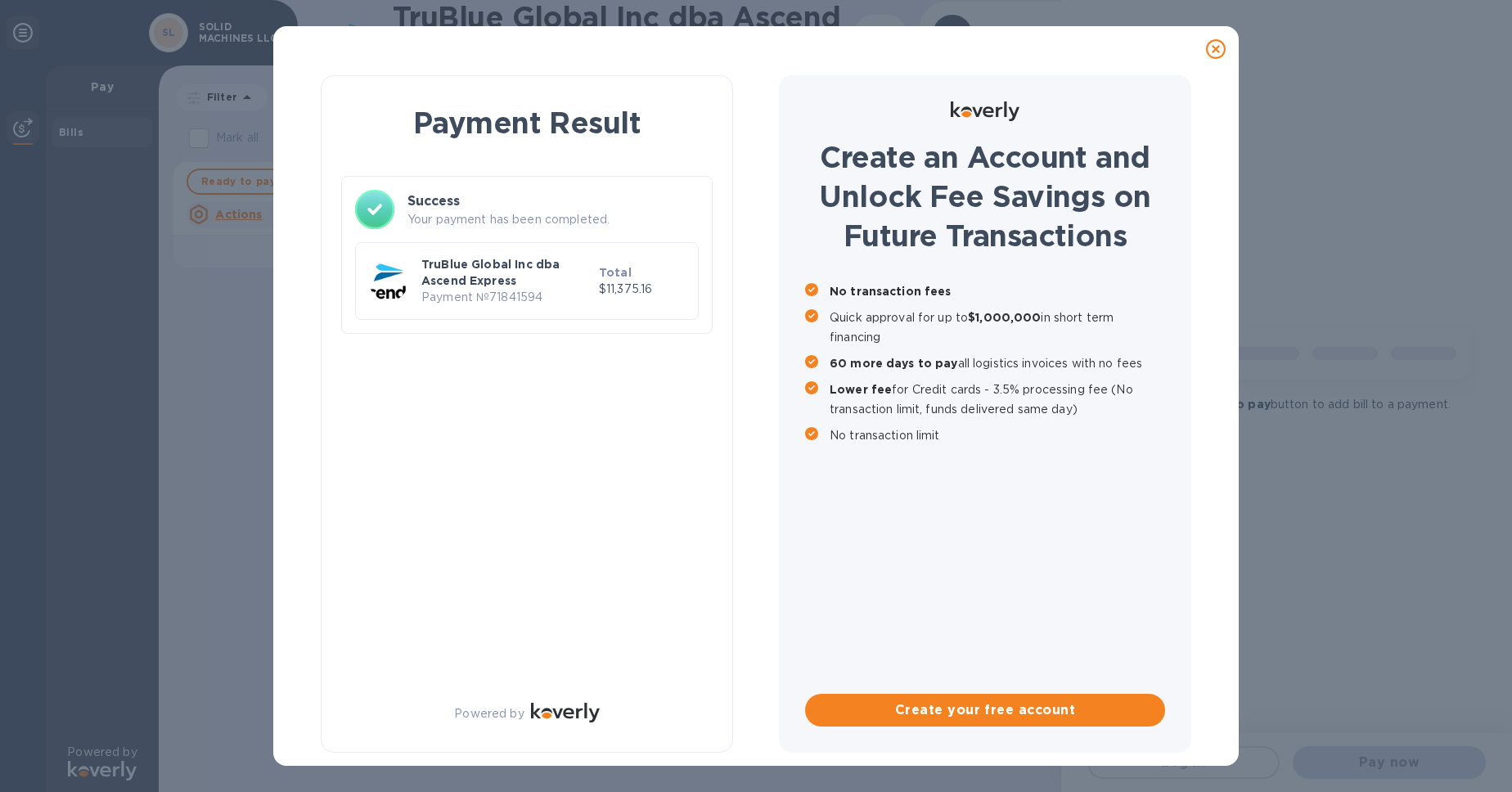
checkbox input "false"
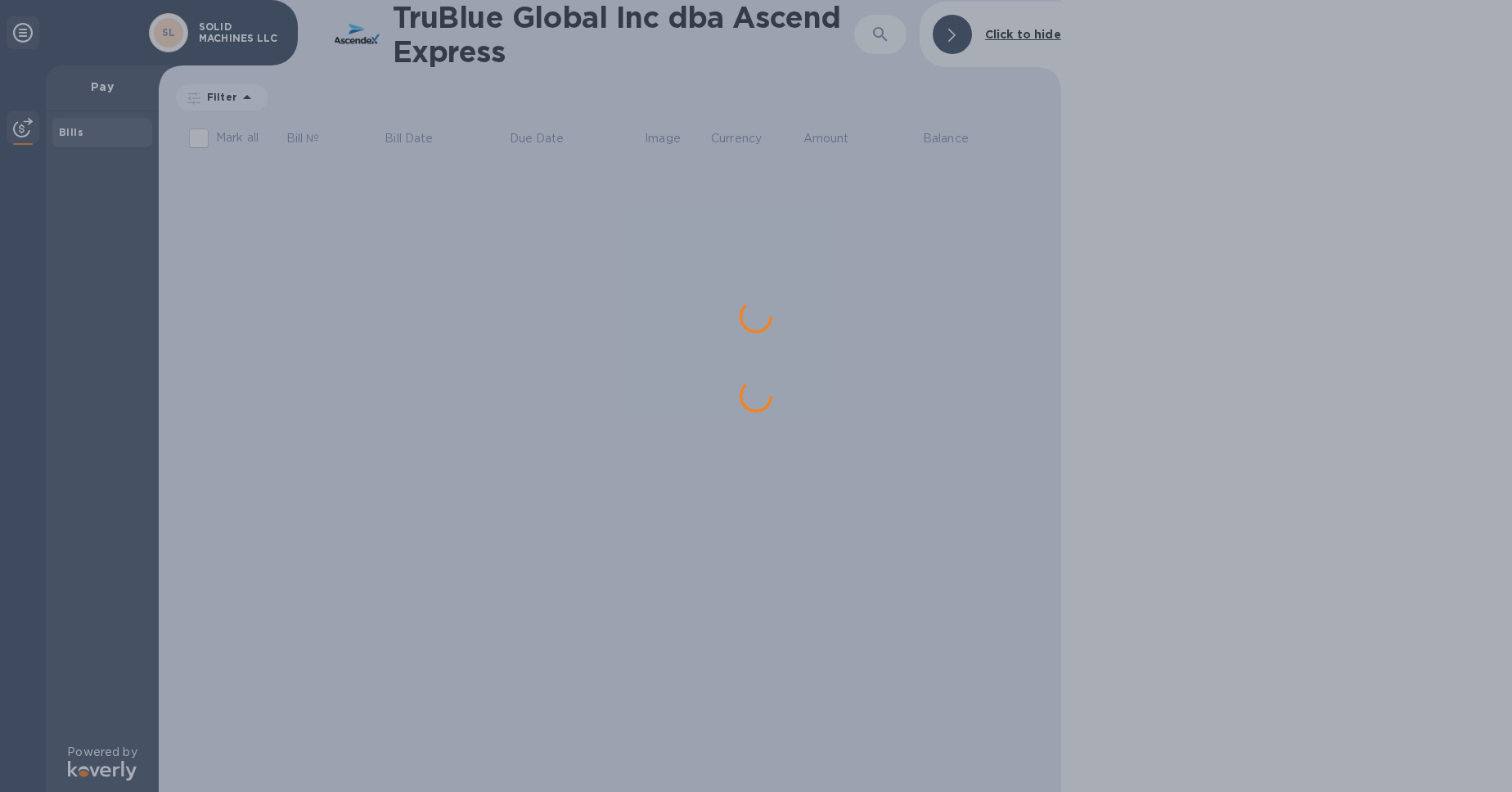
scroll to position [0, 0]
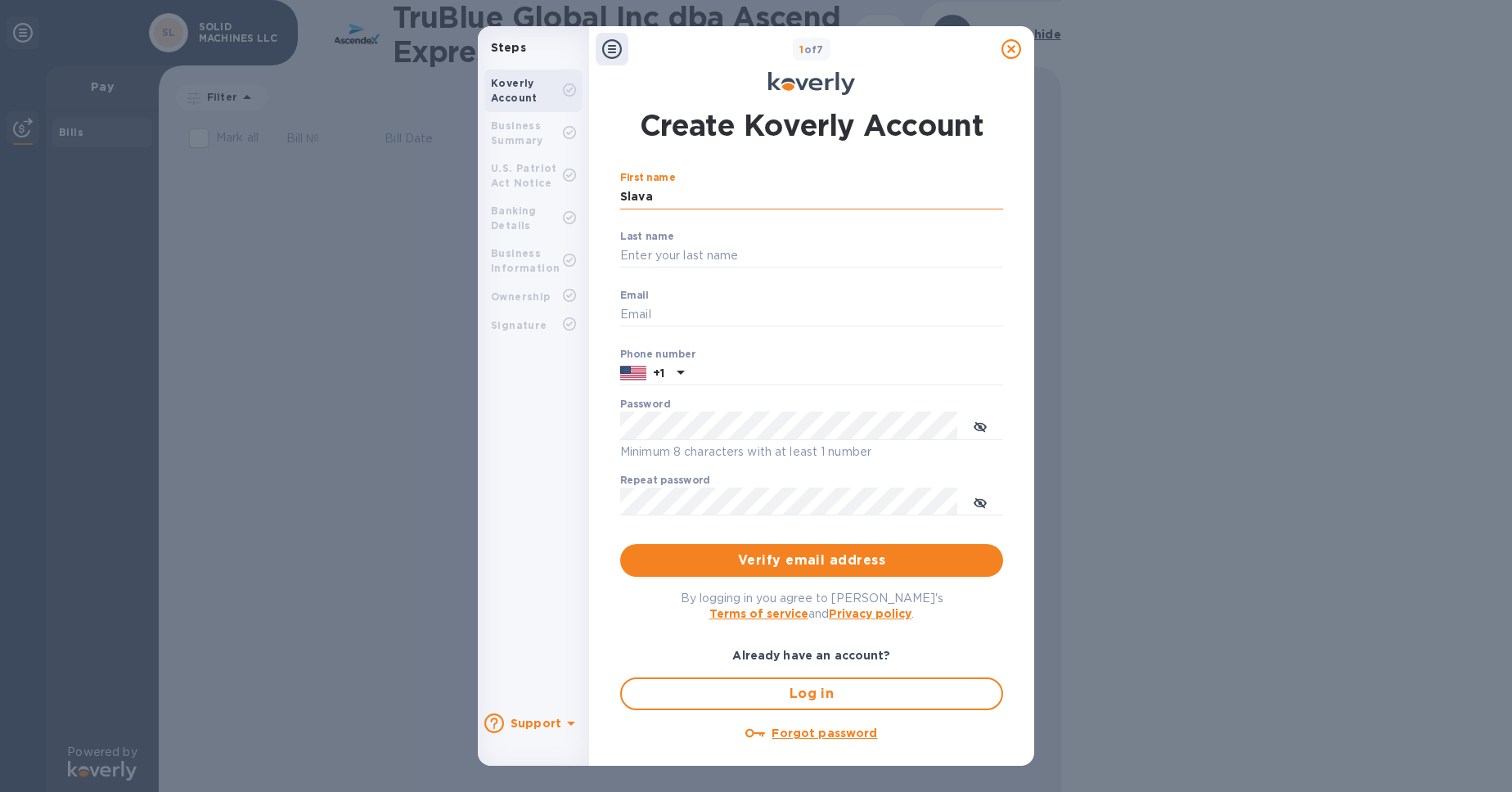
type input "Slava"
type input "Zinevych"
type input "slava@solidmachines.us"
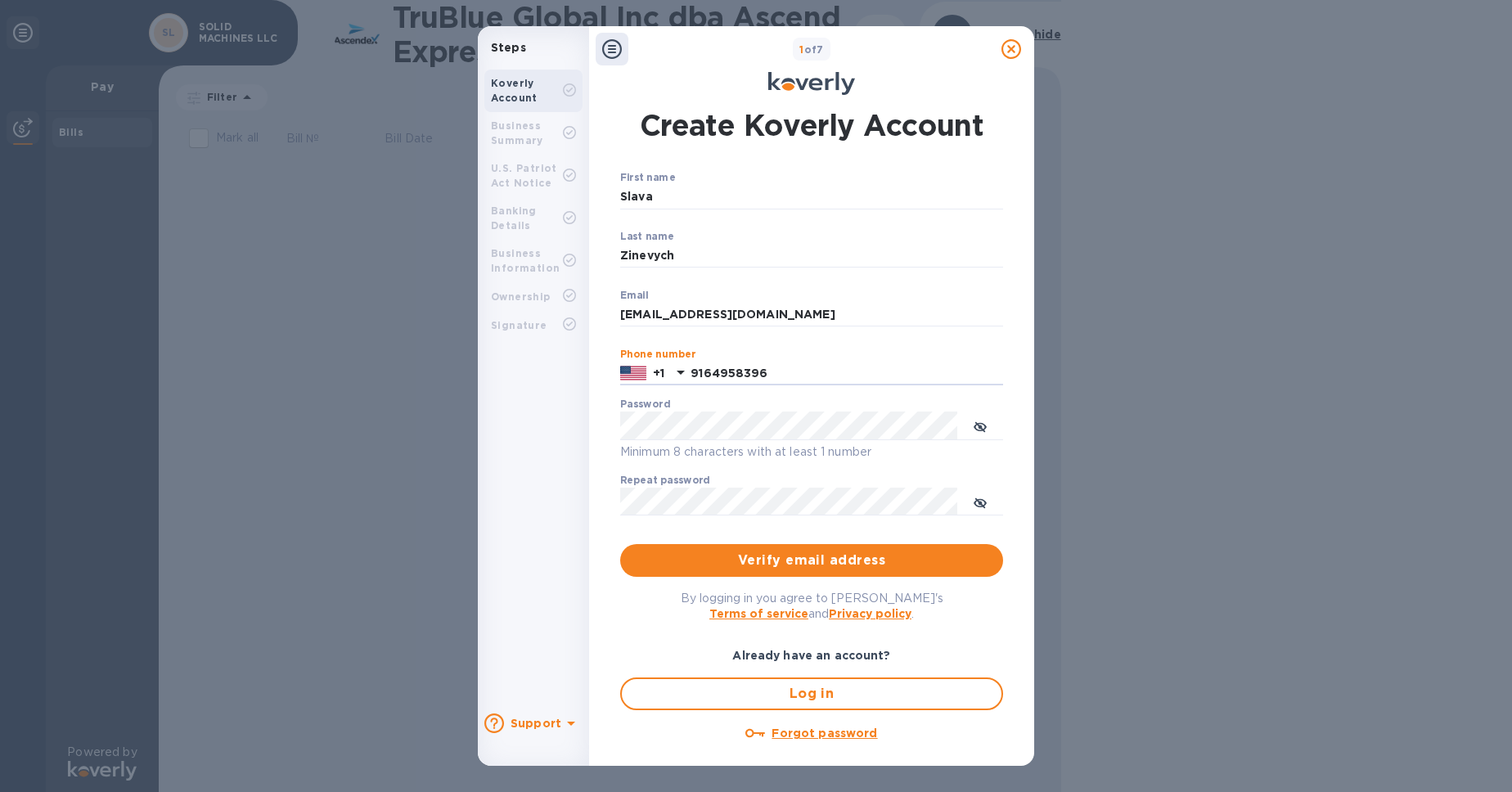
type input "9164958396"
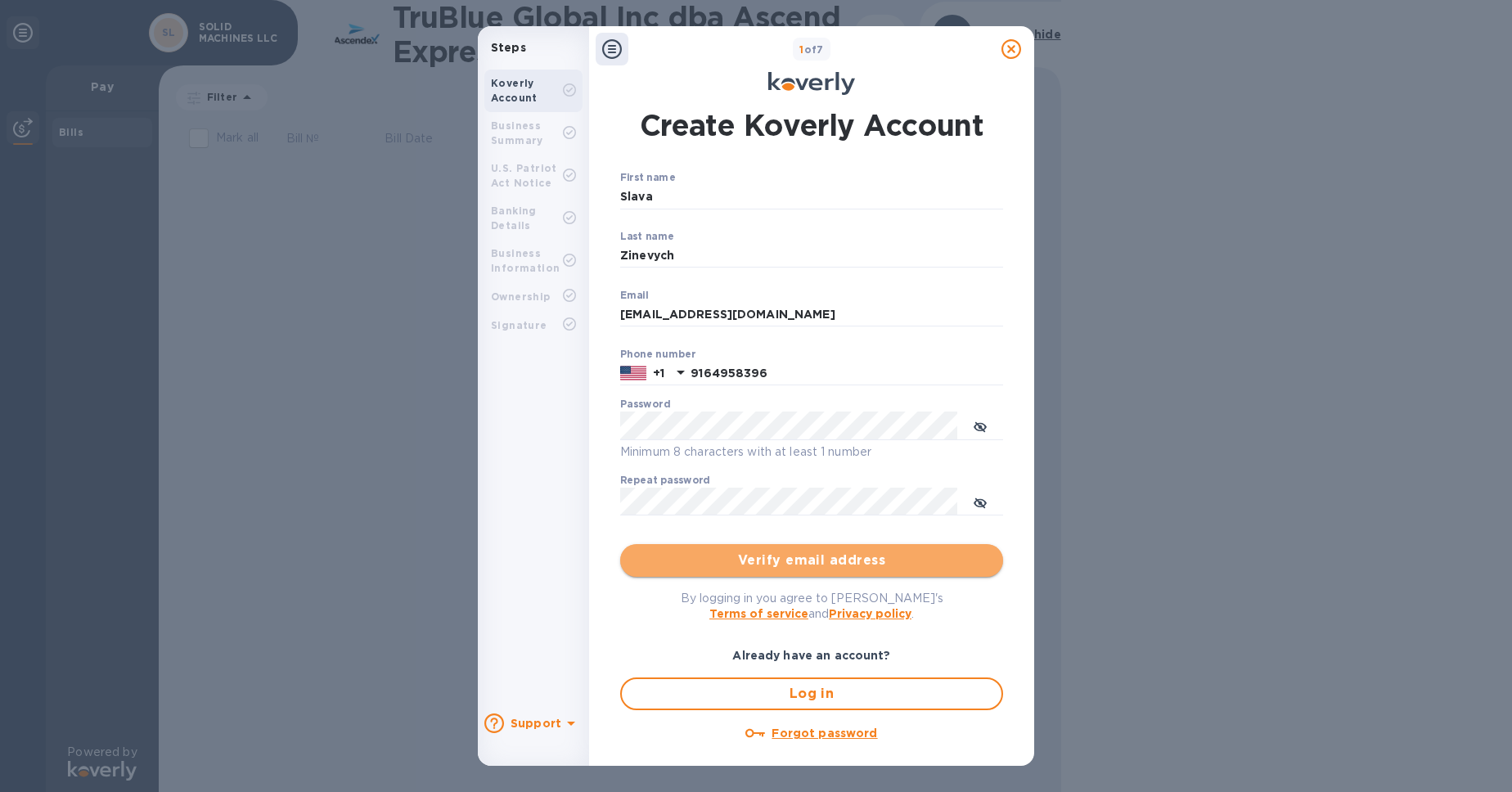
click at [840, 571] on span "Verify email address" at bounding box center [812, 561] width 357 height 20
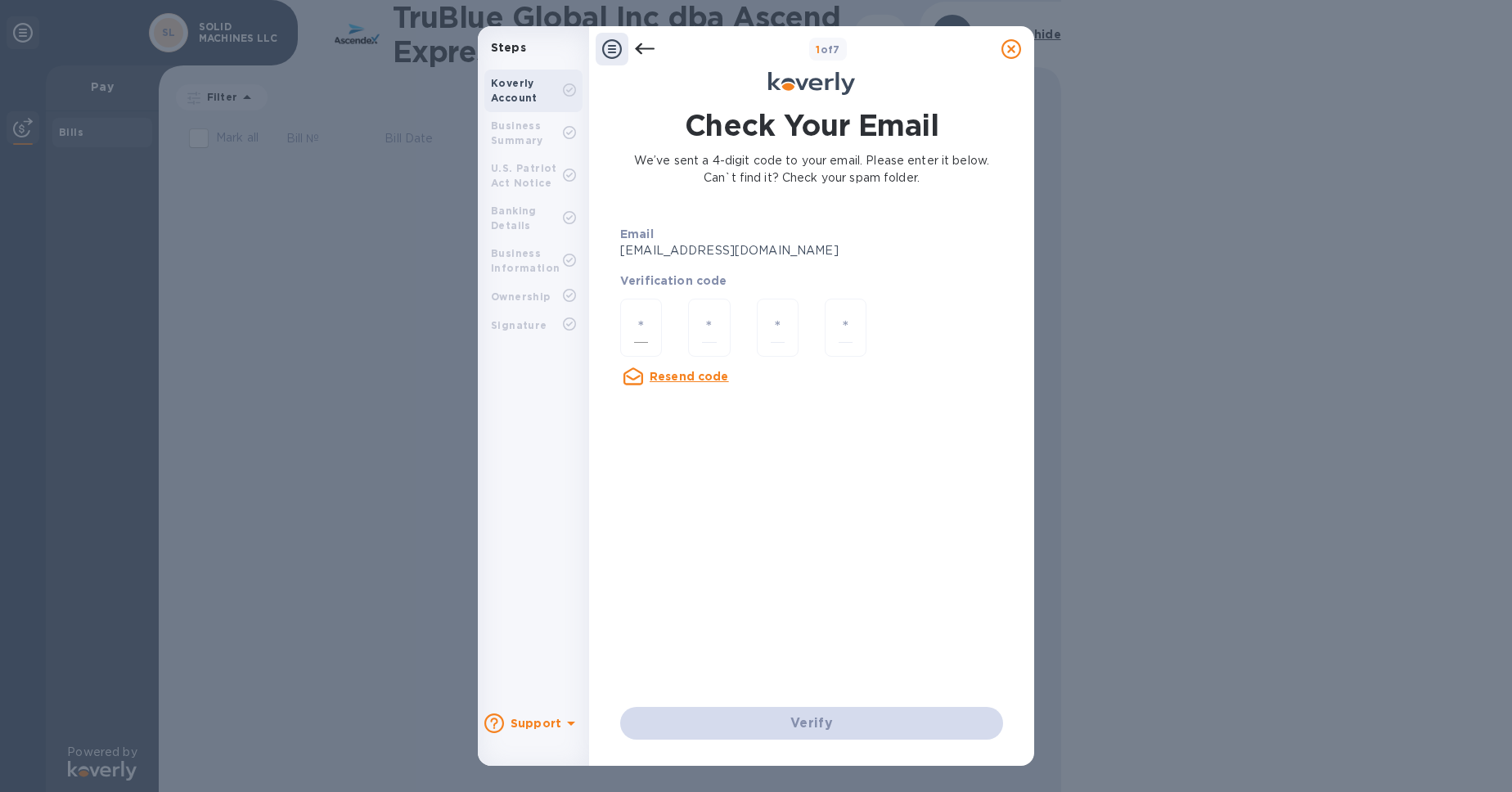
click at [632, 357] on div at bounding box center [641, 328] width 42 height 58
paste input "3"
type input "3"
type input "4"
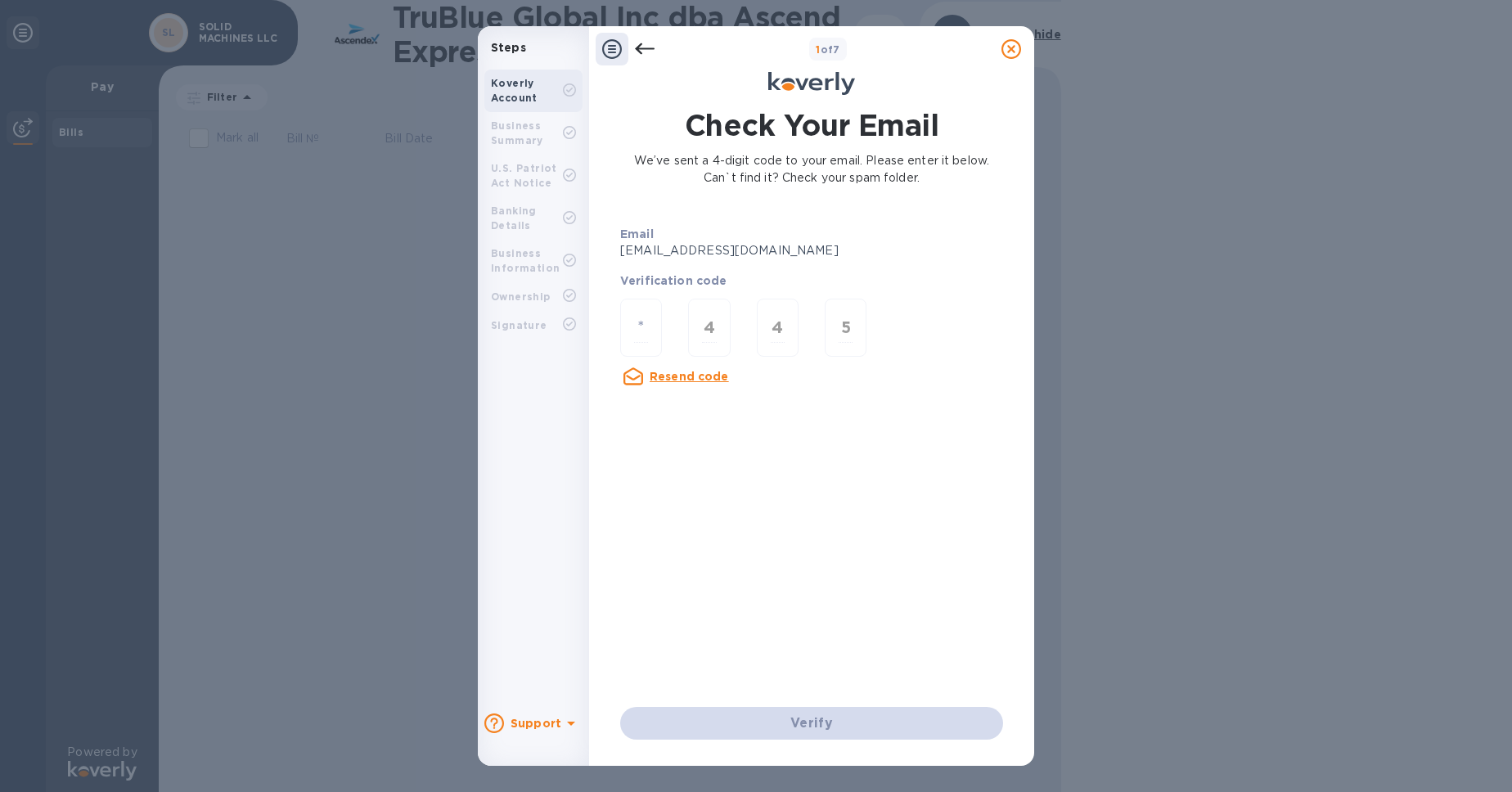
type input "5"
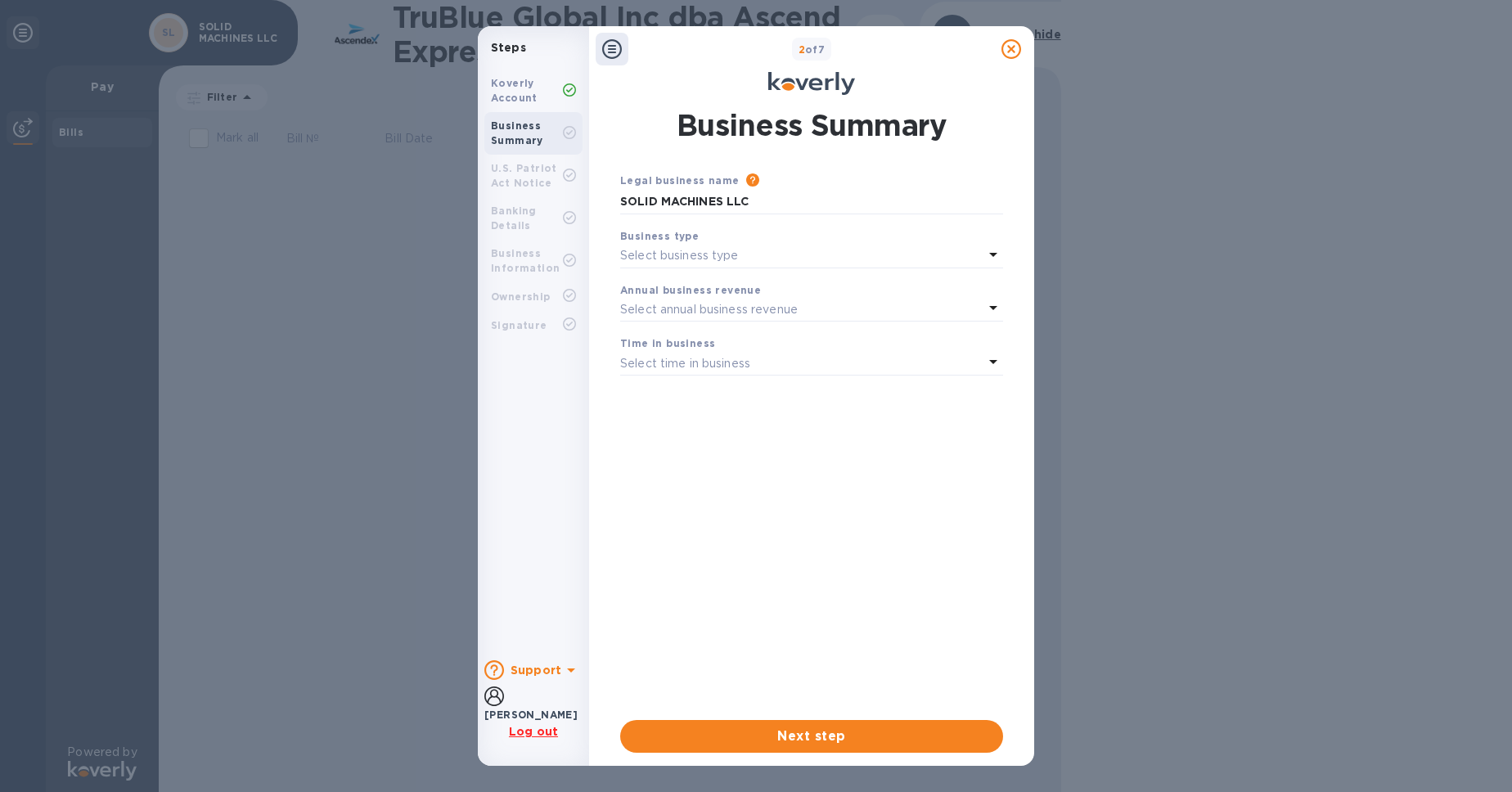
click at [818, 498] on div "Legal business name Please provide the legal name that appears on your SS-4 for…" at bounding box center [811, 433] width 383 height 522
click at [841, 245] on div "Business type" at bounding box center [811, 236] width 383 height 17
click at [998, 264] on icon at bounding box center [993, 254] width 20 height 20
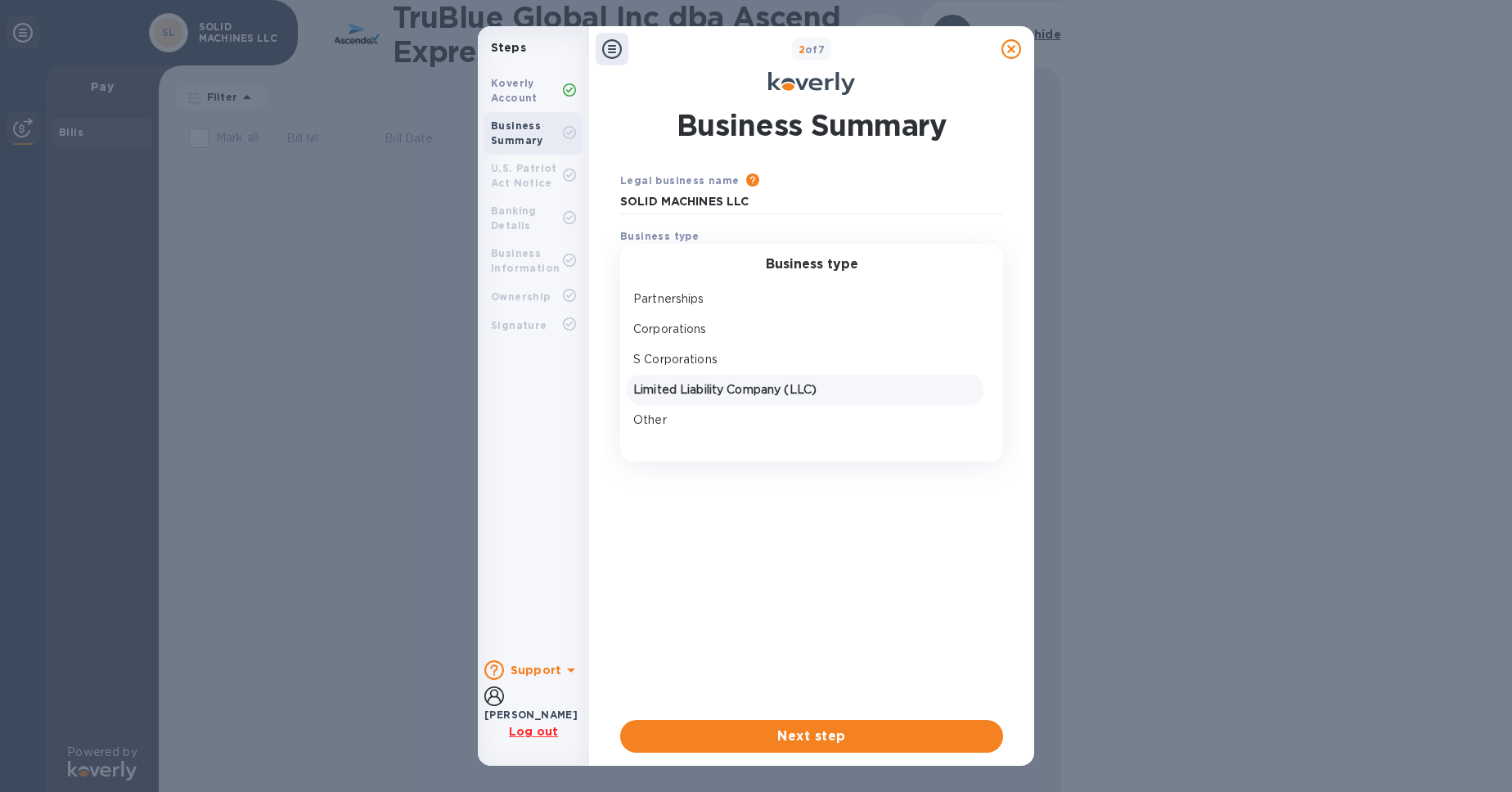
click at [860, 398] on p "Limited Liability Company (LLC)" at bounding box center [805, 389] width 344 height 17
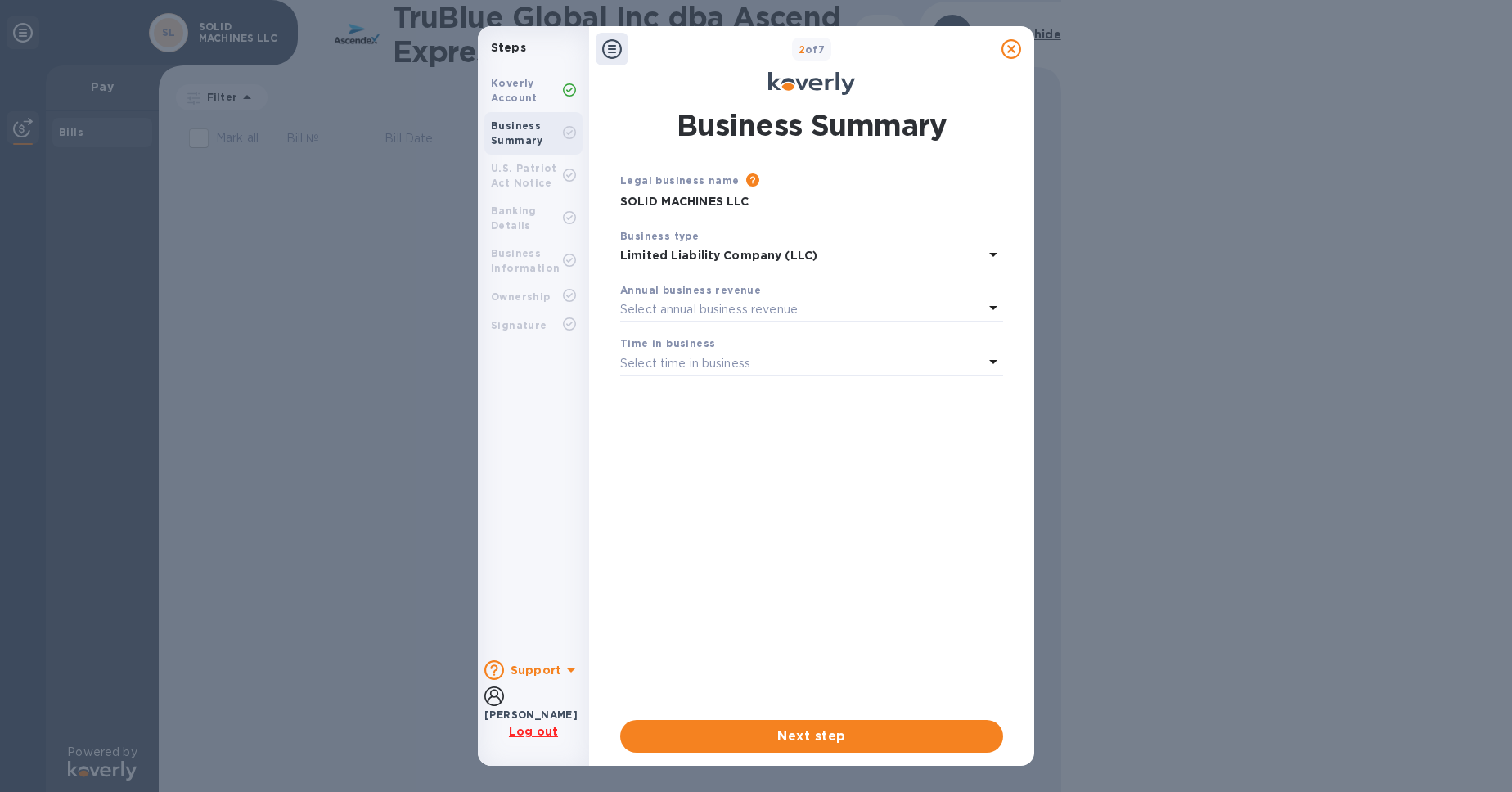
click at [870, 321] on div "Select annual business revenue" at bounding box center [802, 310] width 363 height 23
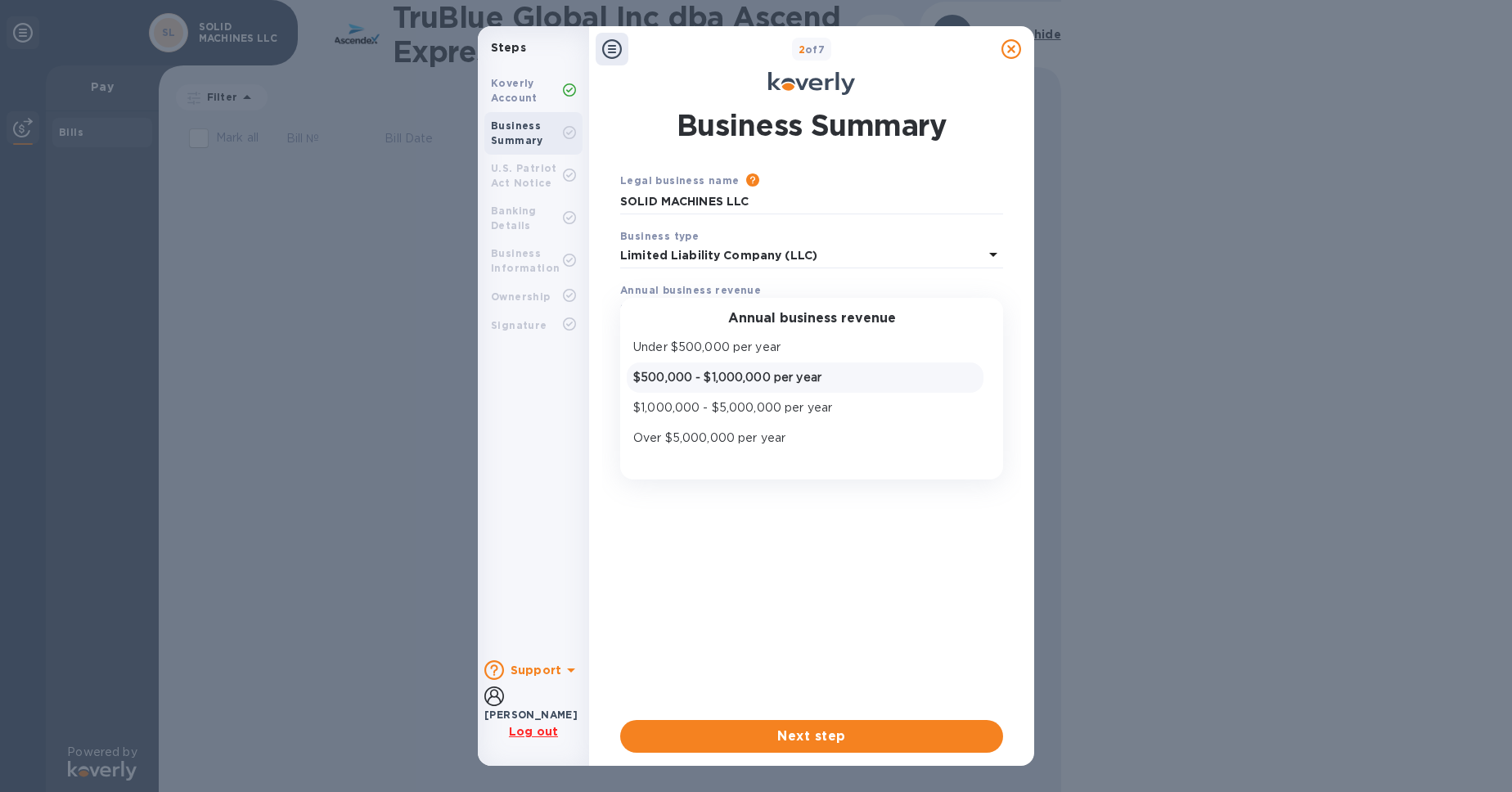
click at [852, 387] on p "$500,000 - $1,000,000 per year" at bounding box center [805, 377] width 344 height 17
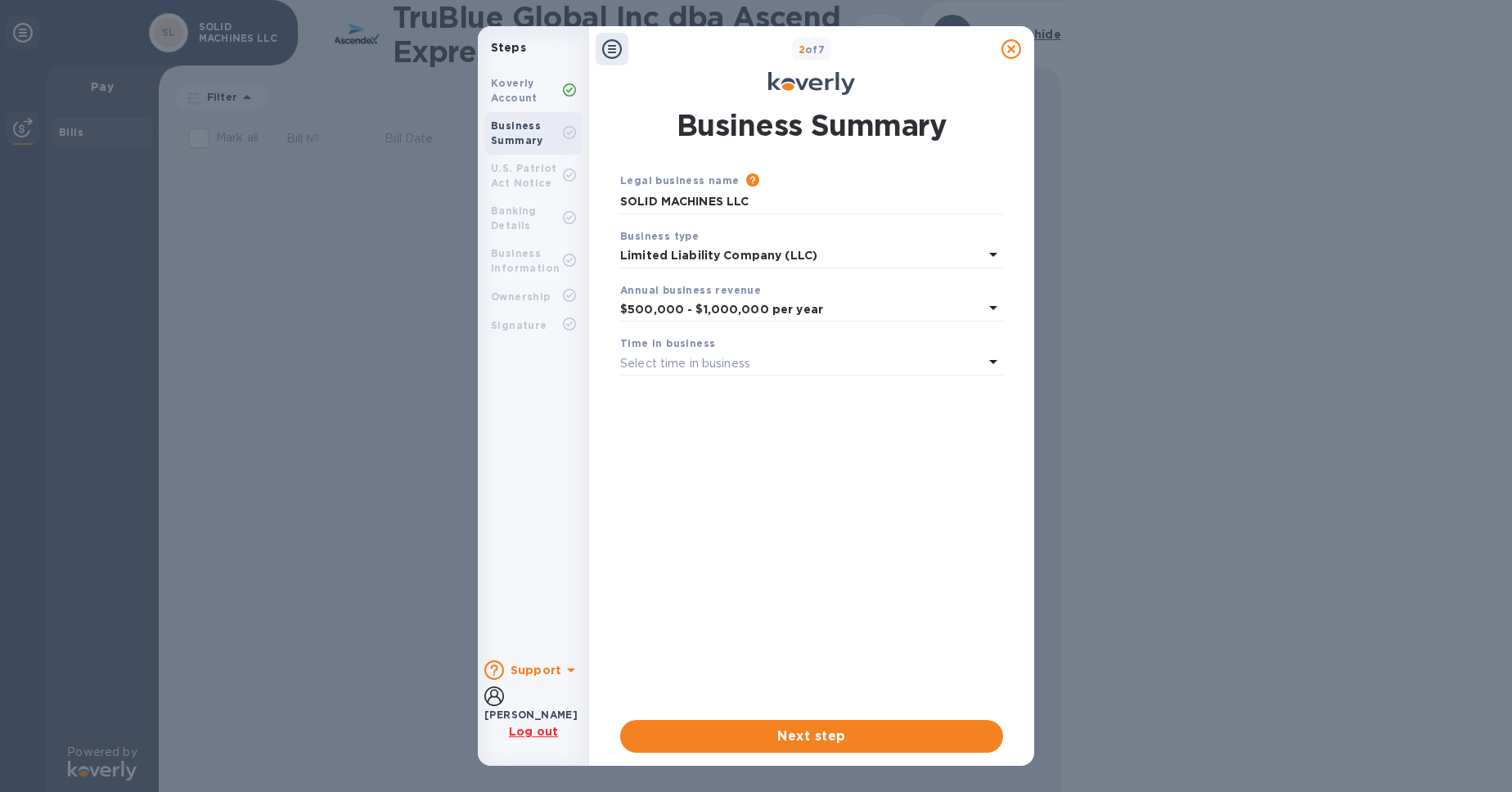
click at [850, 375] on div "Select time in business" at bounding box center [802, 363] width 363 height 23
click at [798, 501] on p "More than 5 years" at bounding box center [805, 492] width 344 height 17
drag, startPoint x: 806, startPoint y: 753, endPoint x: 810, endPoint y: 734, distance: 19.4
click at [806, 752] on div "Business Summary Legal business name Please provide the legal name that appears…" at bounding box center [811, 429] width 403 height 668
click at [811, 735] on span "Next step" at bounding box center [812, 737] width 357 height 20
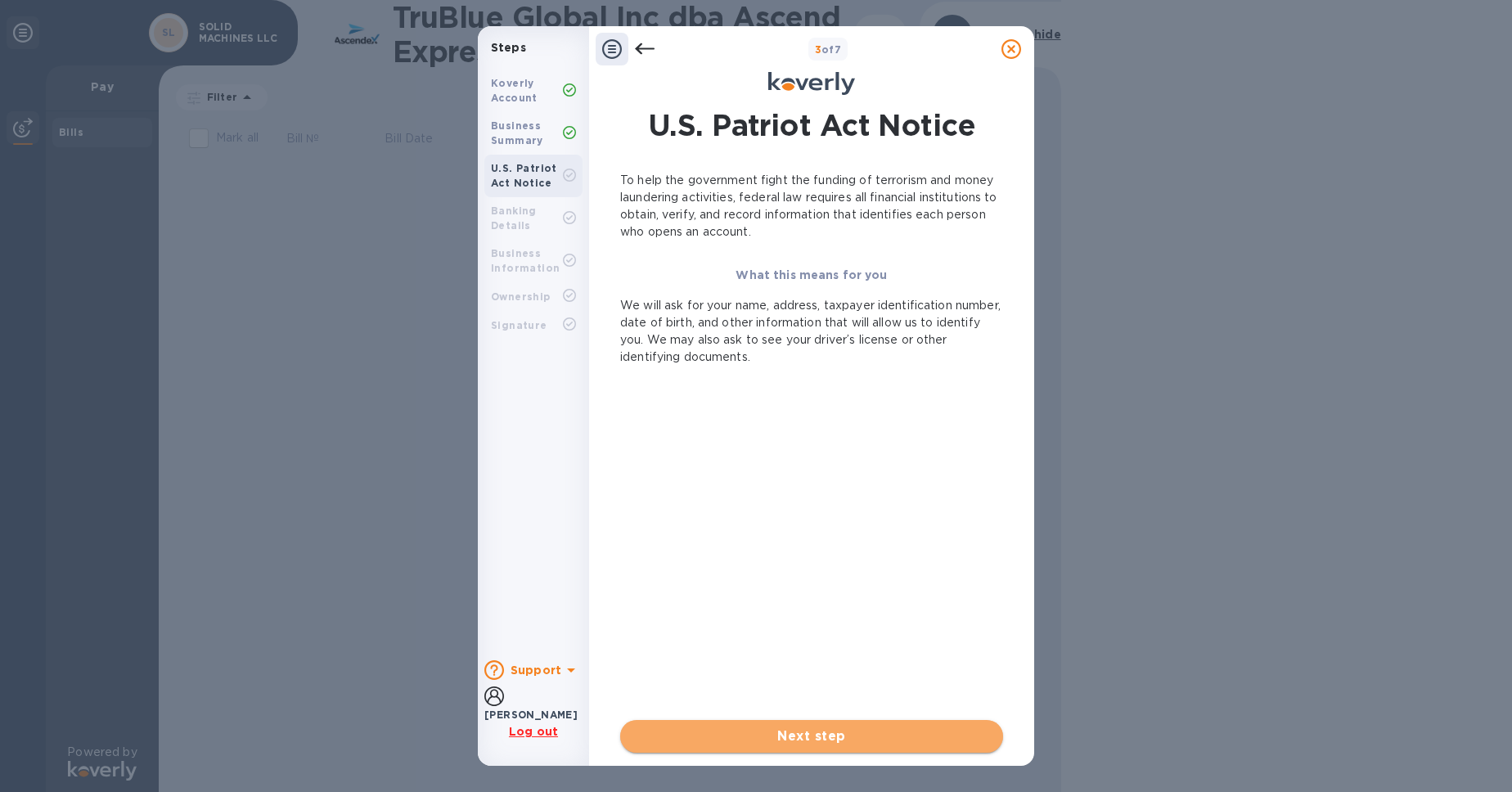
click at [816, 733] on span "Next step" at bounding box center [812, 737] width 357 height 20
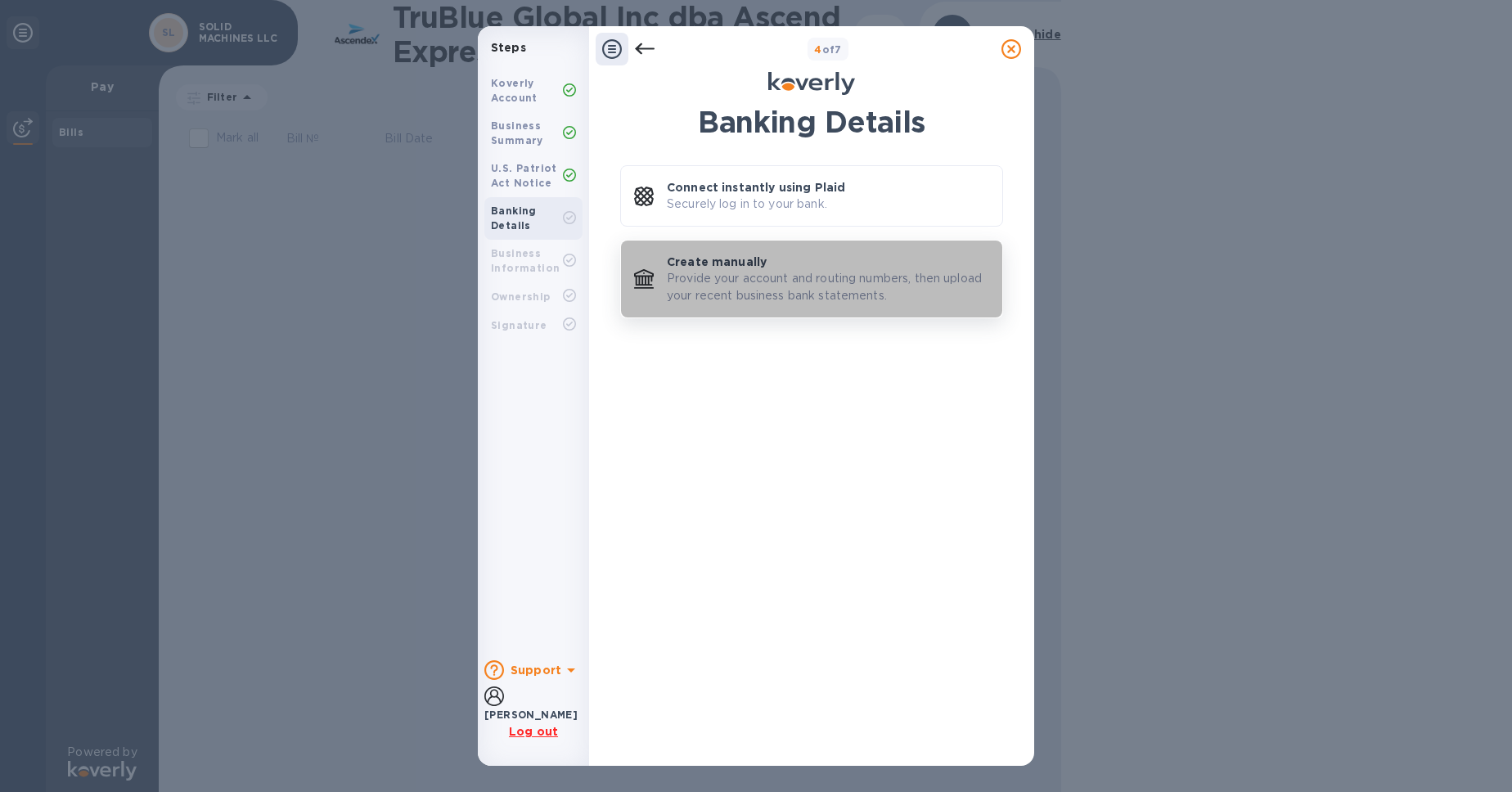
click at [830, 300] on p "Provide your account and routing numbers, then upload your recent business bank…" at bounding box center [827, 288] width 322 height 35
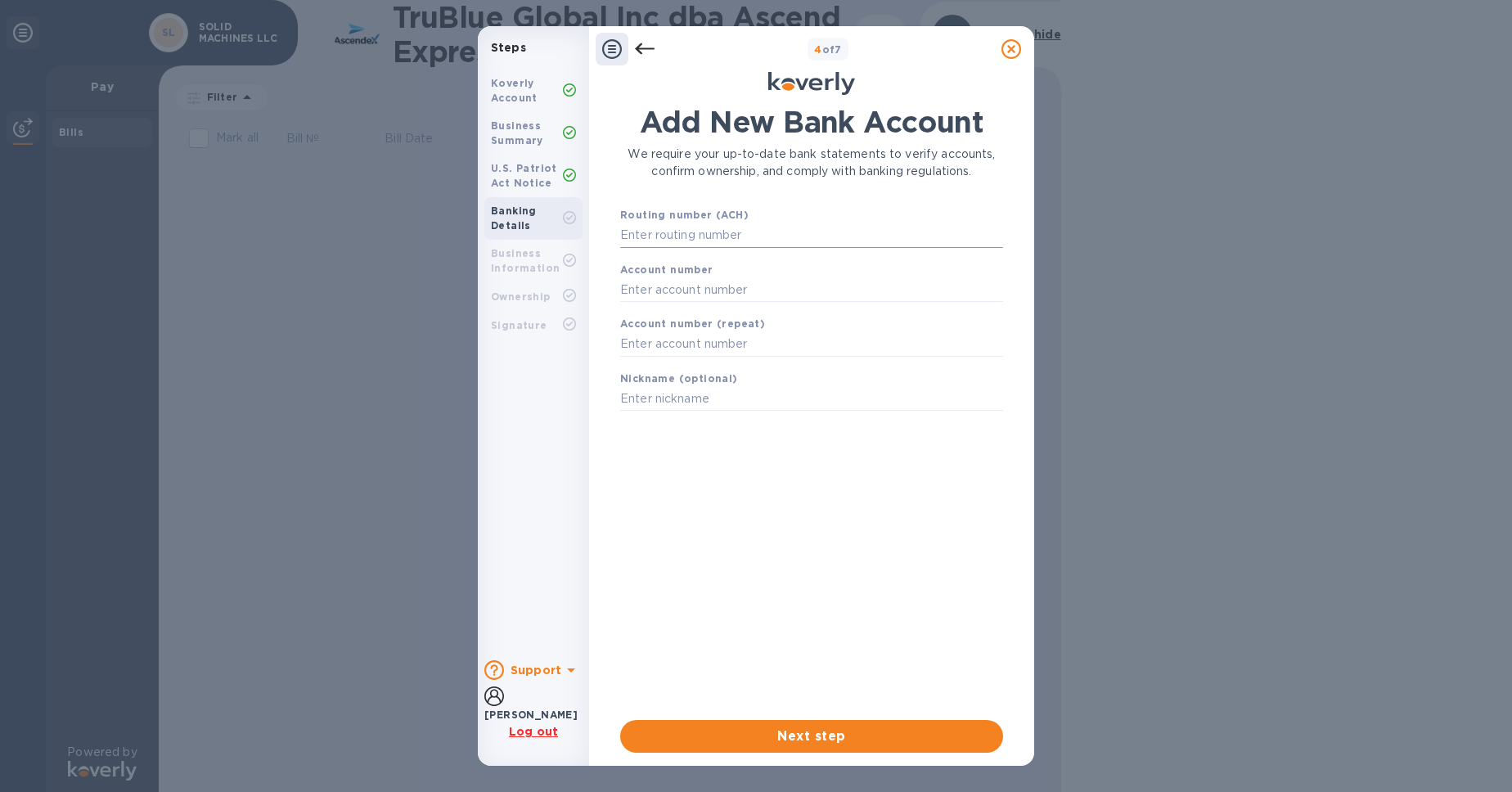
click at [760, 248] on input "text" at bounding box center [811, 236] width 383 height 25
paste input "322271627"
type input "322271627"
click at [749, 322] on input "text" at bounding box center [811, 311] width 383 height 25
paste input "322271627"
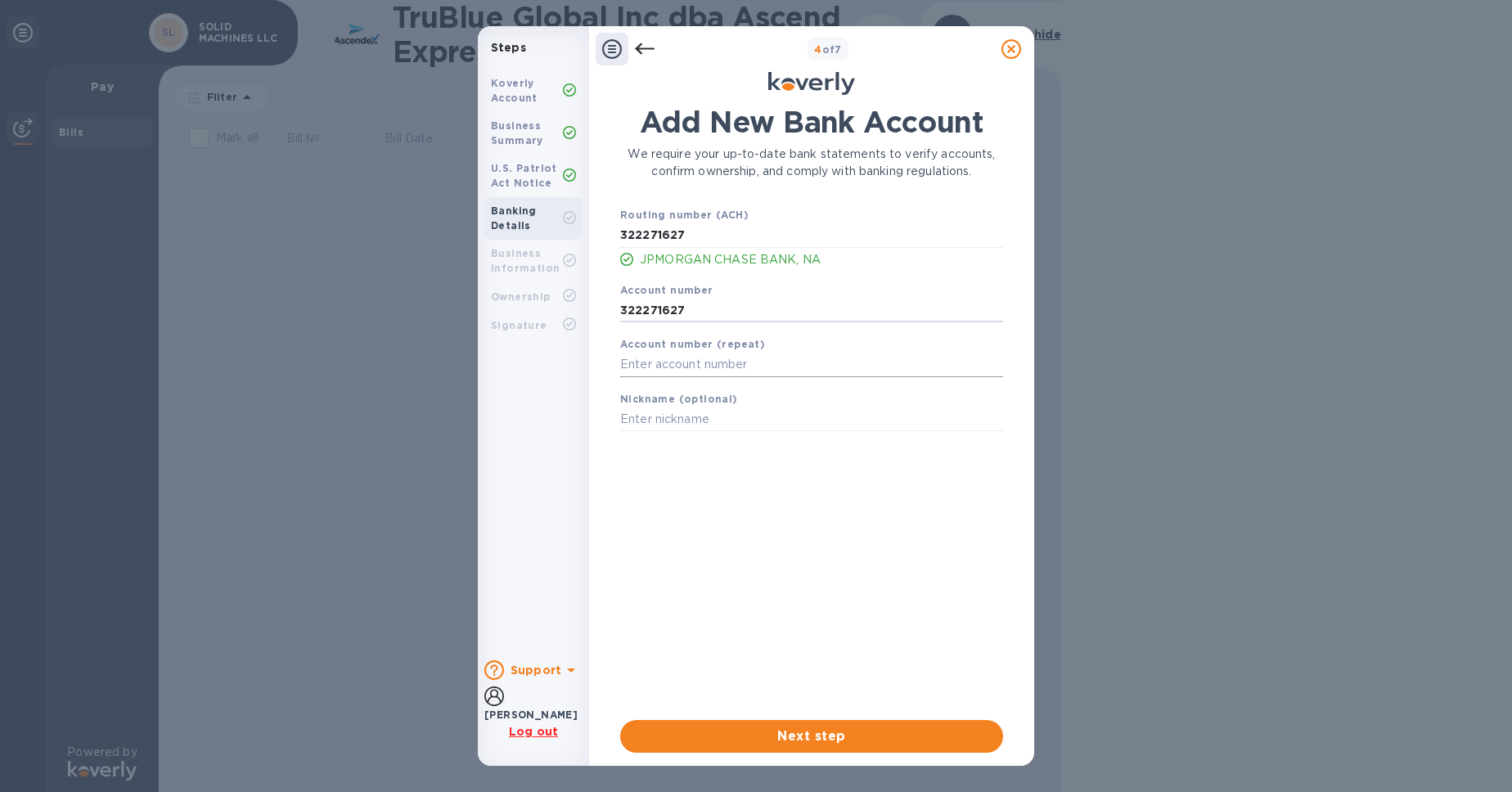
type input "322271627"
click at [725, 378] on input "text" at bounding box center [811, 365] width 383 height 25
paste input "570236573"
type input "570236573"
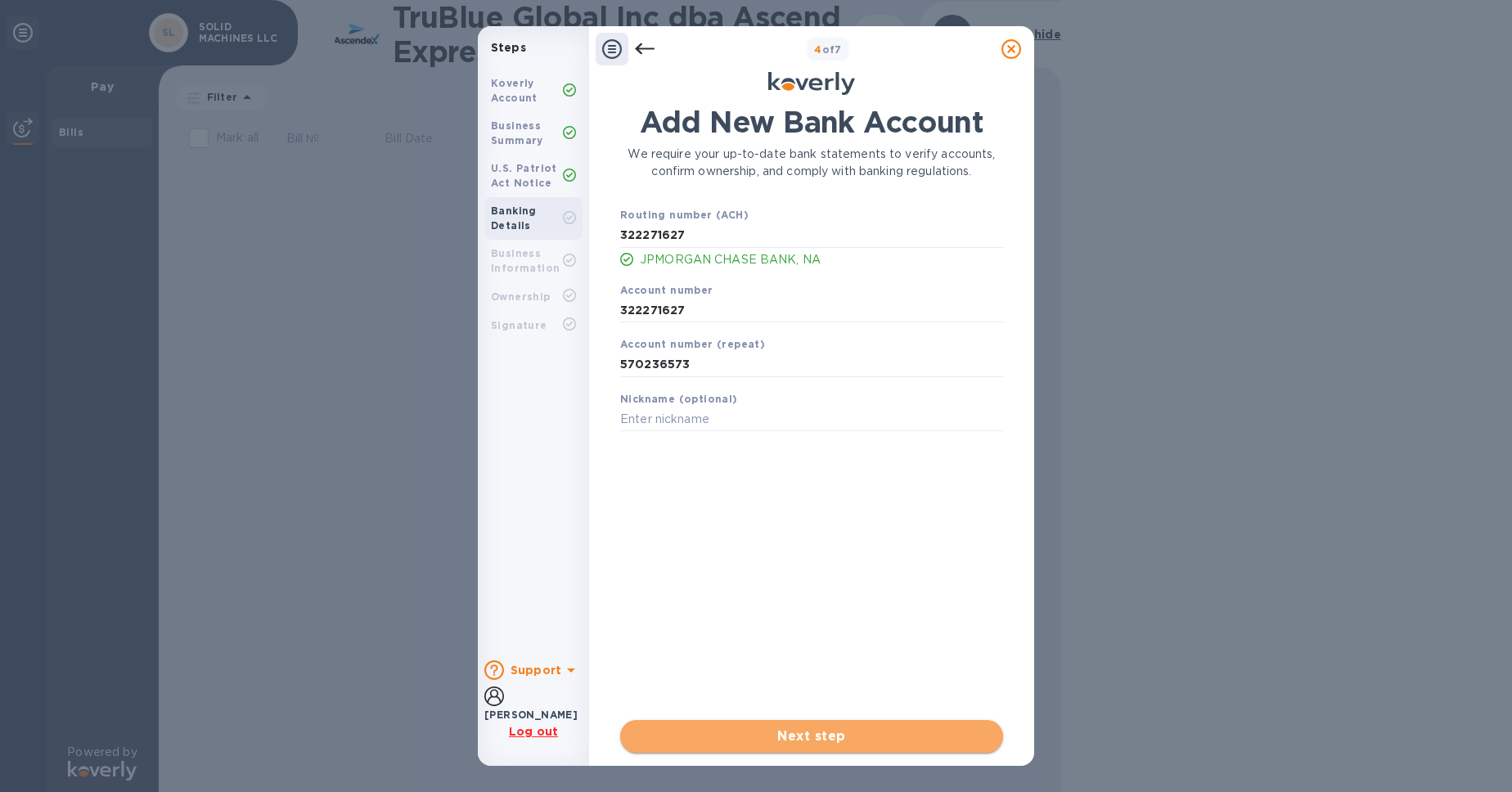
click at [755, 731] on span "Next step" at bounding box center [812, 737] width 357 height 20
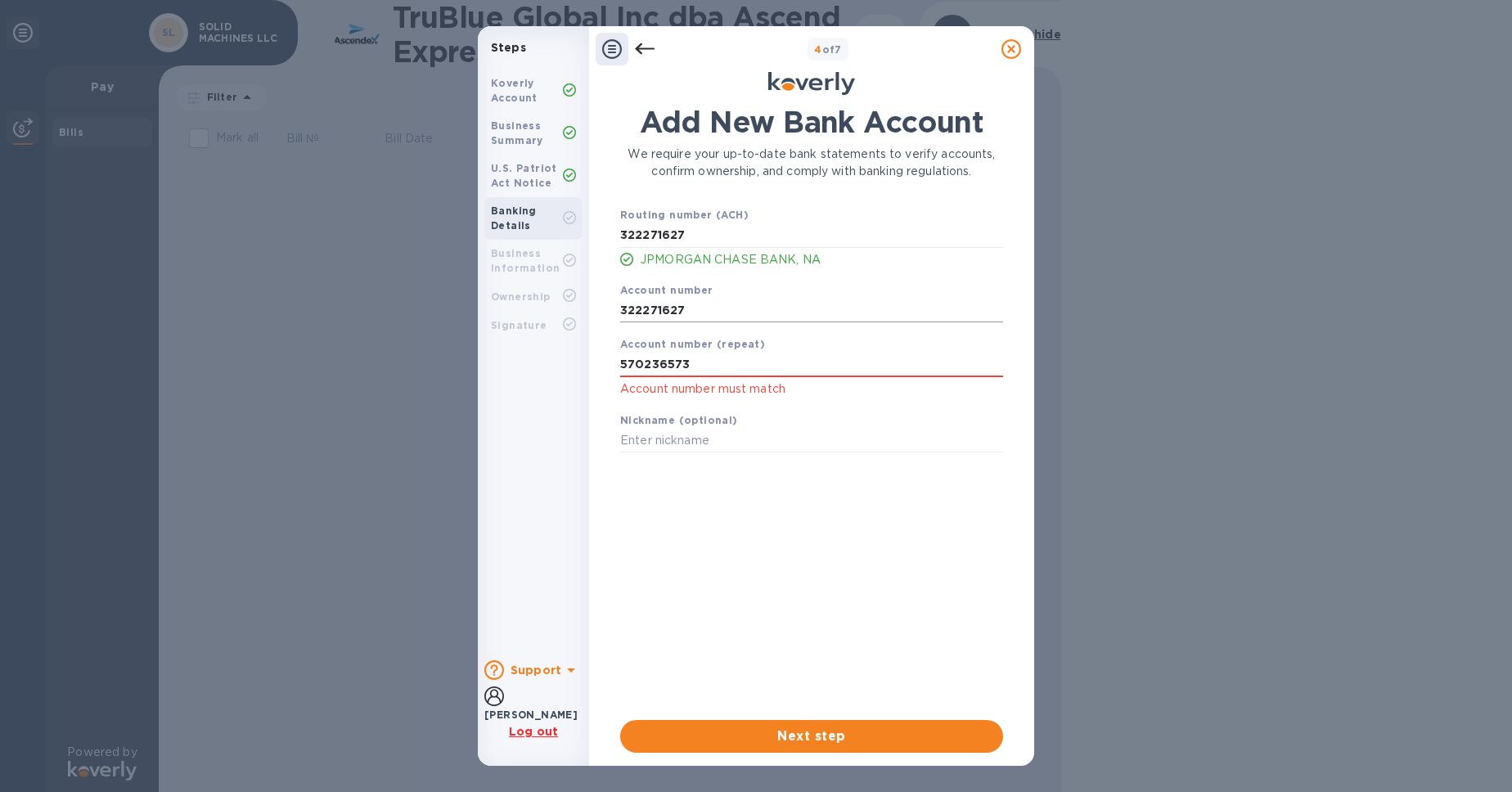
click at [689, 322] on input "322271627" at bounding box center [811, 311] width 383 height 25
paste input "570236573"
type input "570236573"
click at [835, 729] on span "Next step" at bounding box center [812, 737] width 357 height 20
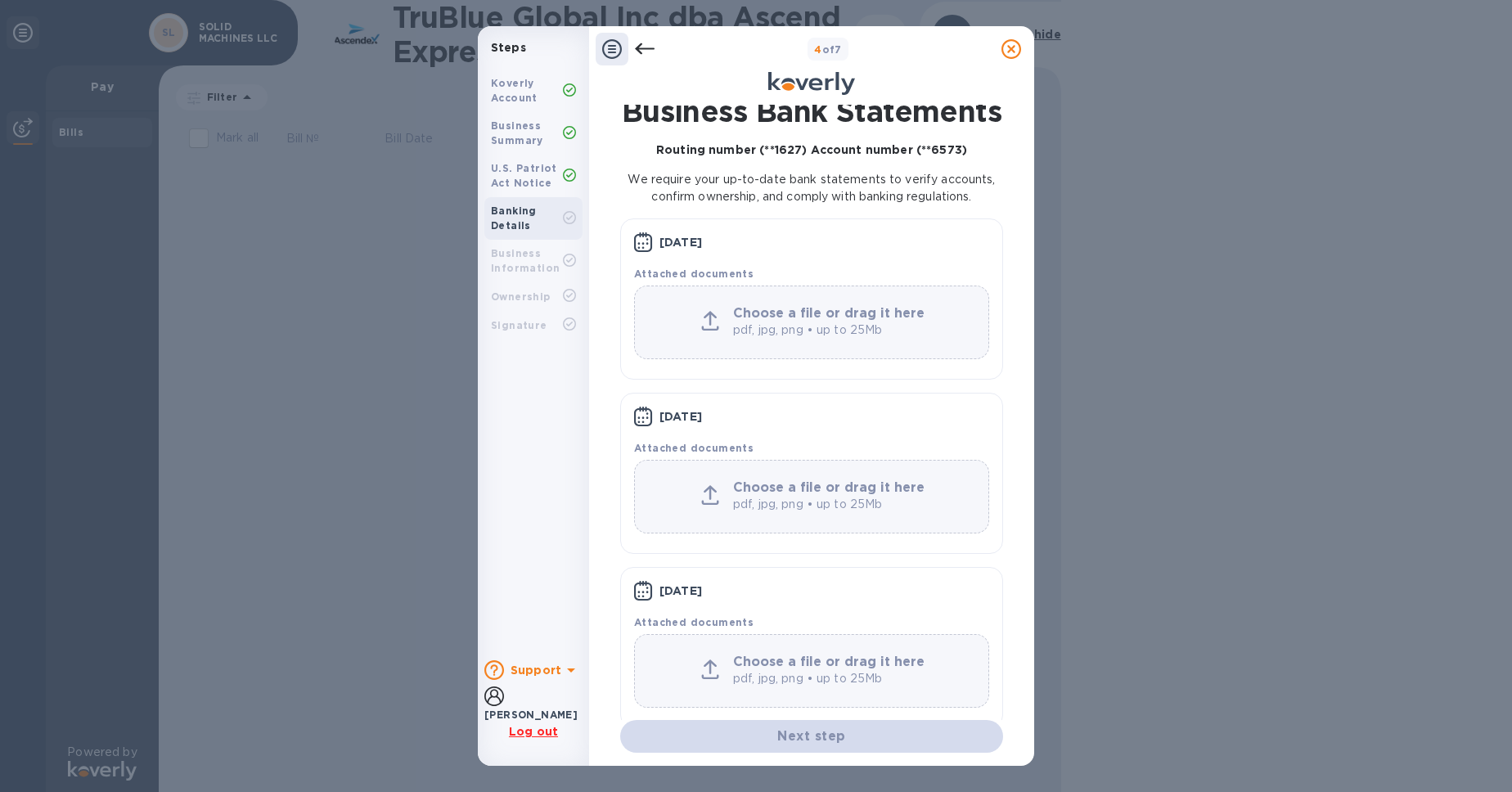
scroll to position [148, 0]
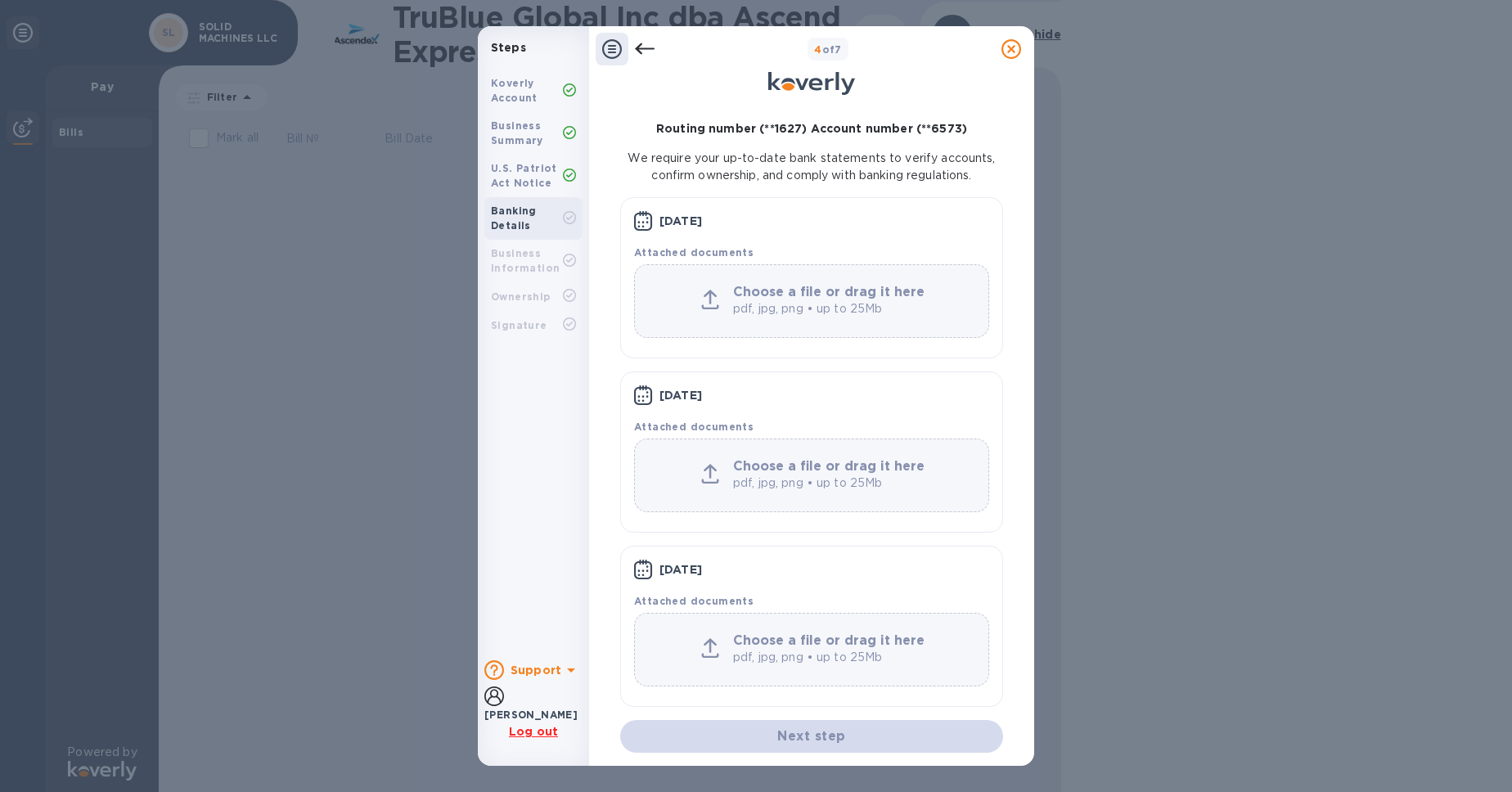
click at [758, 648] on b "Choose a file or drag it here" at bounding box center [828, 640] width 192 height 15
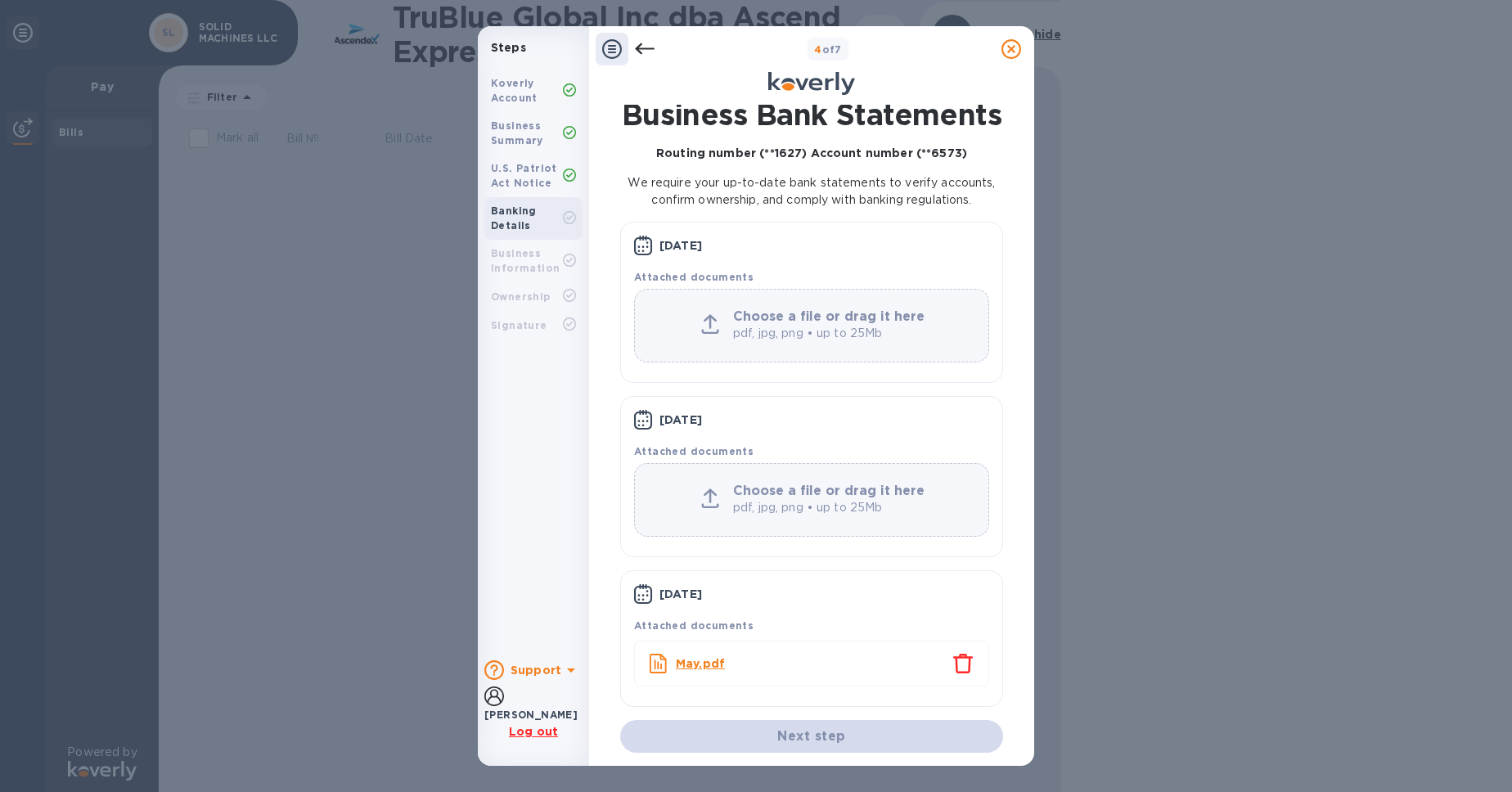
click at [808, 463] on div "Choose a file or drag it here pdf, jpg, png • up to 25Mb" at bounding box center [811, 500] width 355 height 74
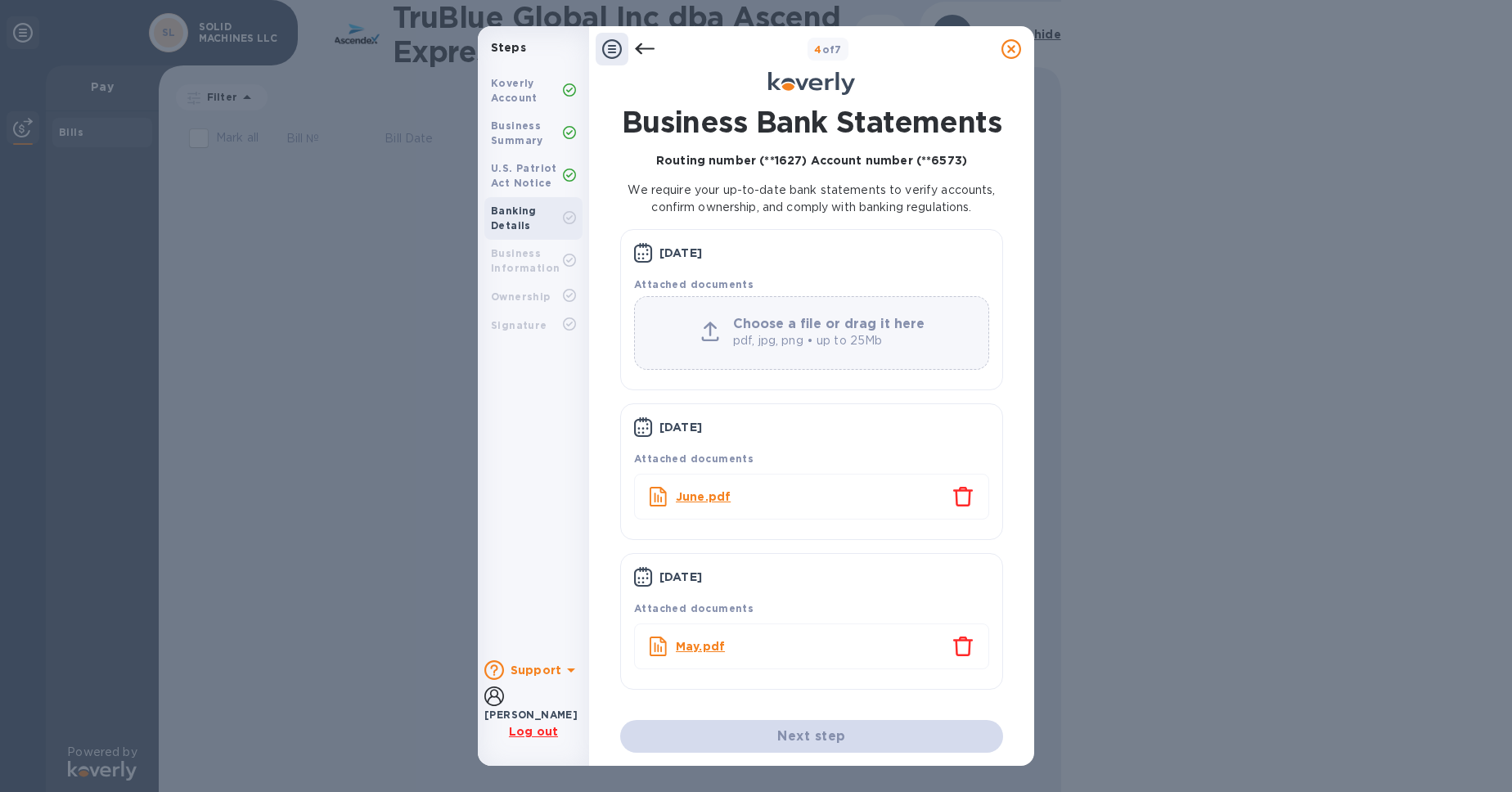
scroll to position [55, 0]
click at [797, 331] on b "Choose a file or drag it here" at bounding box center [828, 323] width 192 height 15
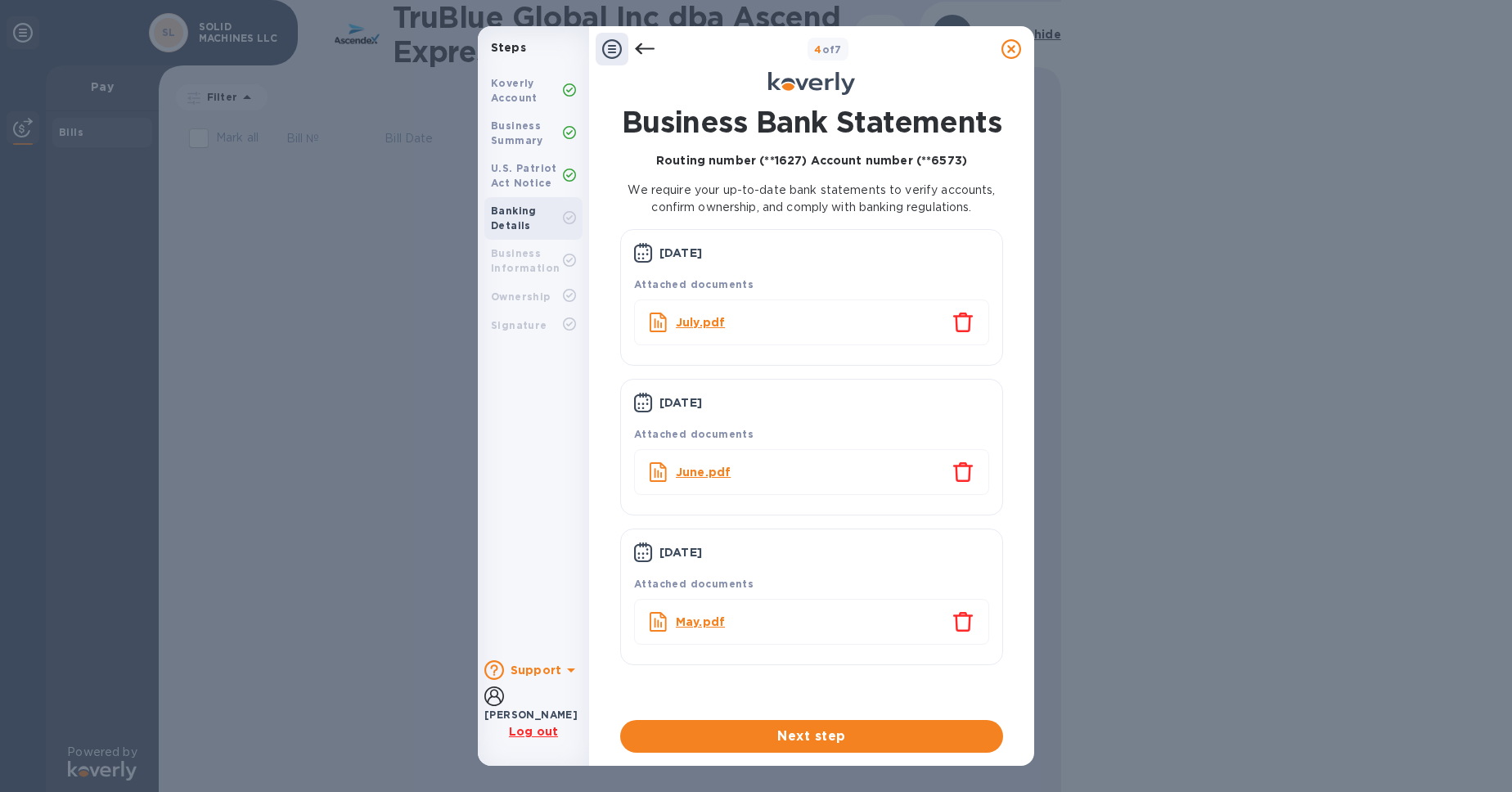
scroll to position [75, 0]
click at [879, 734] on span "Next step" at bounding box center [812, 737] width 357 height 20
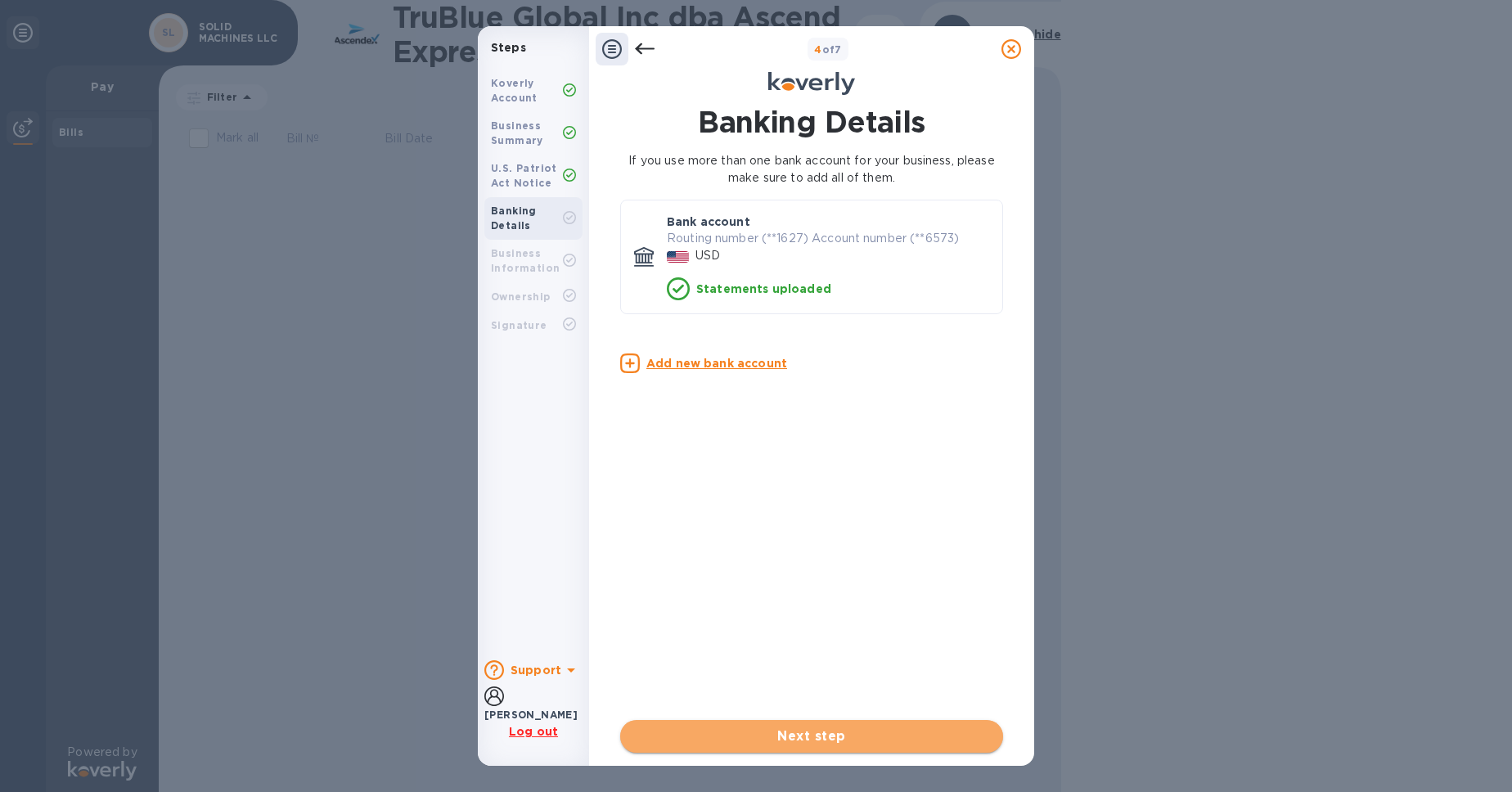
click at [794, 729] on span "Next step" at bounding box center [812, 737] width 357 height 20
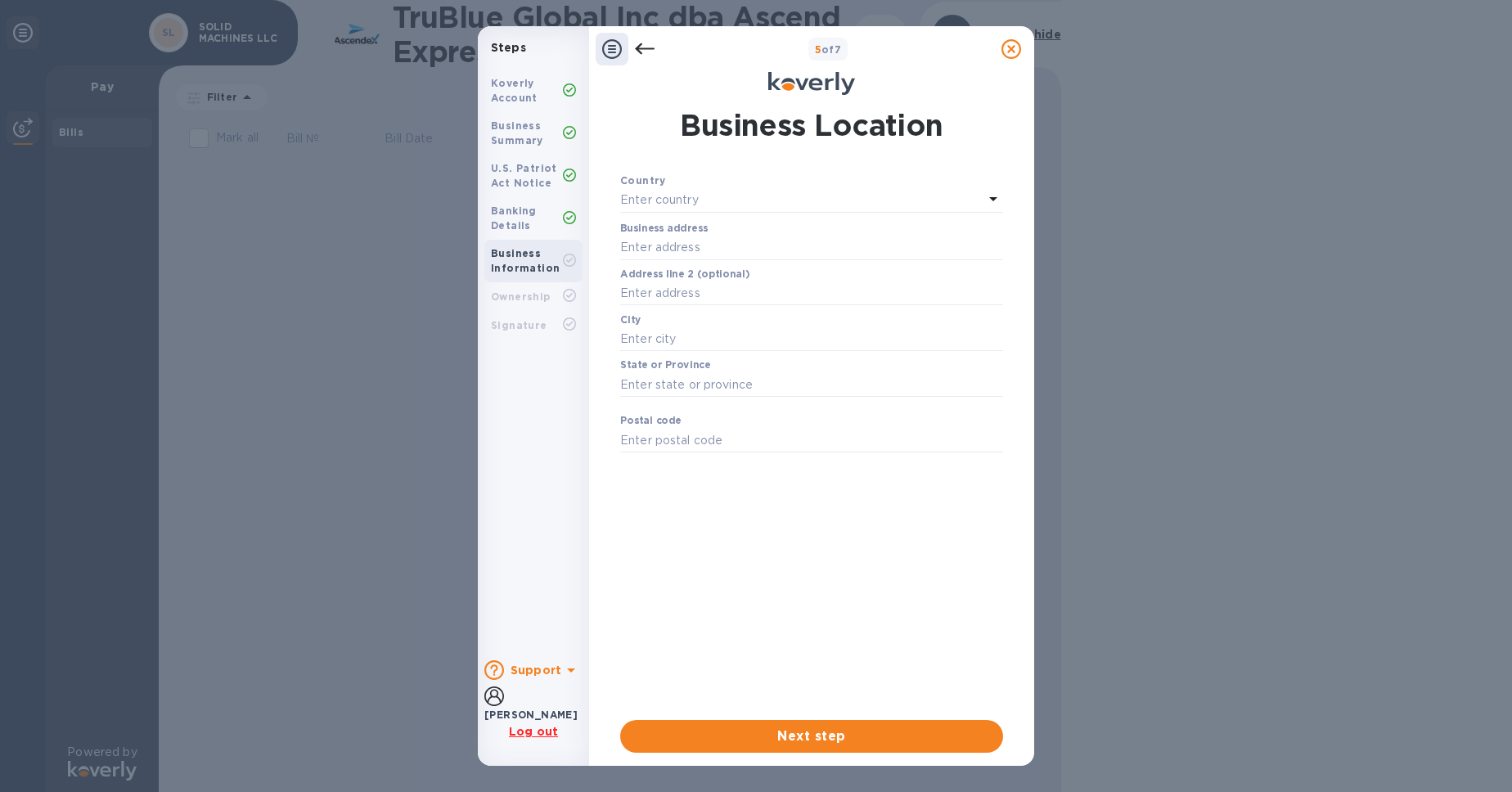
click at [887, 202] on div "Enter country" at bounding box center [802, 201] width 363 height 23
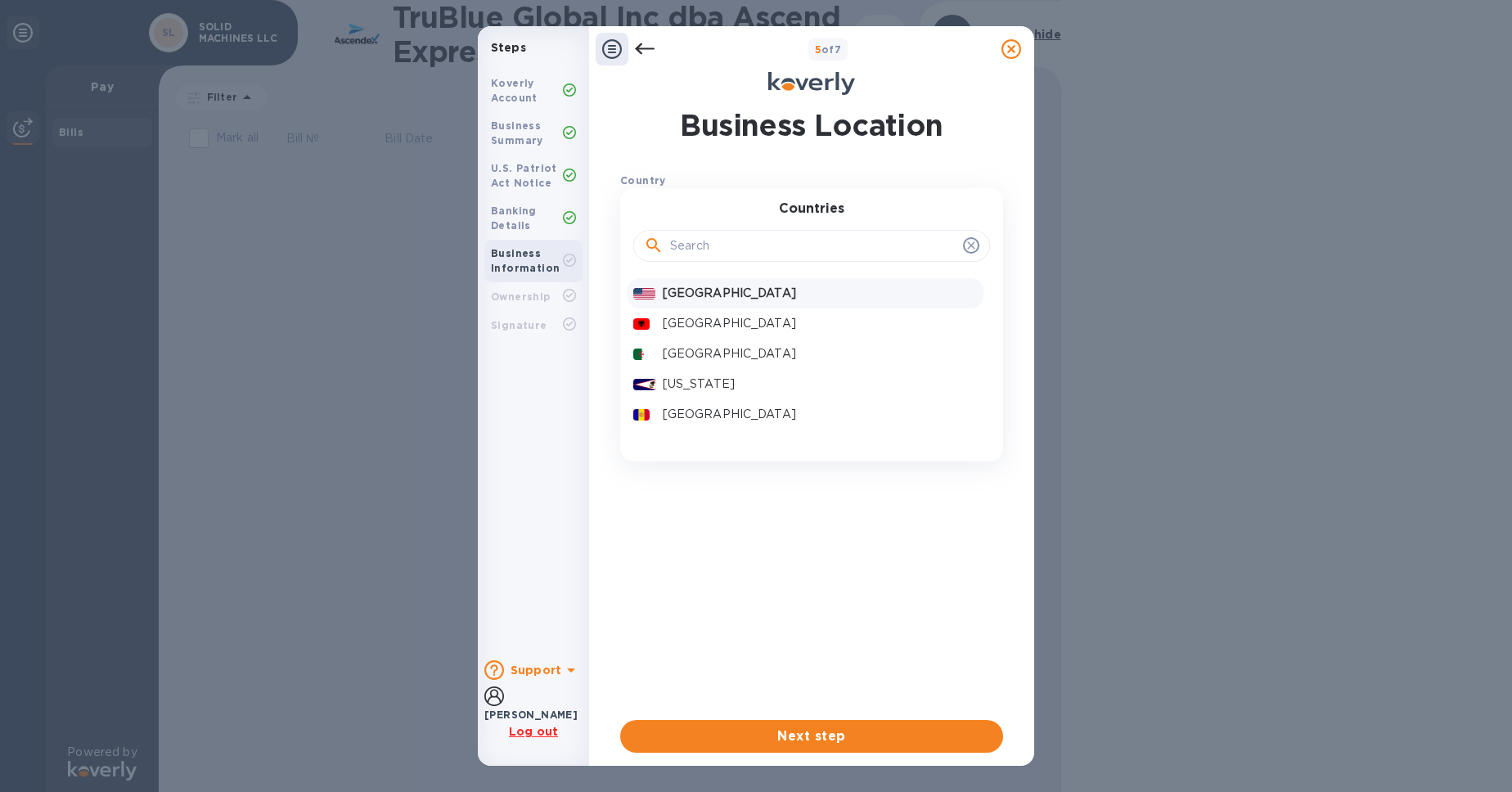
click at [798, 302] on p "United States" at bounding box center [820, 293] width 314 height 17
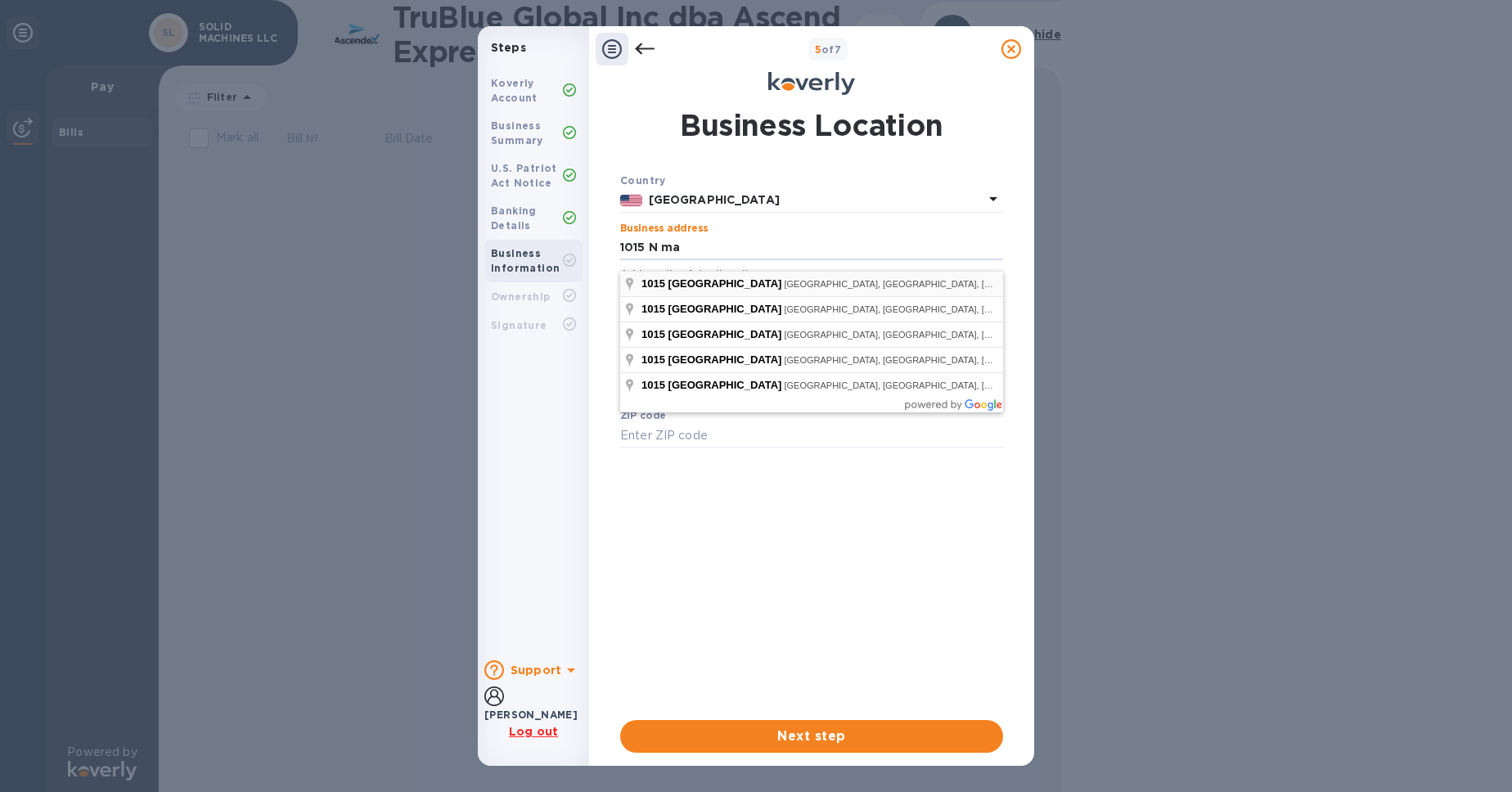
type input "1015 North Market Boulevard"
type input "Sacramento"
type input "95834"
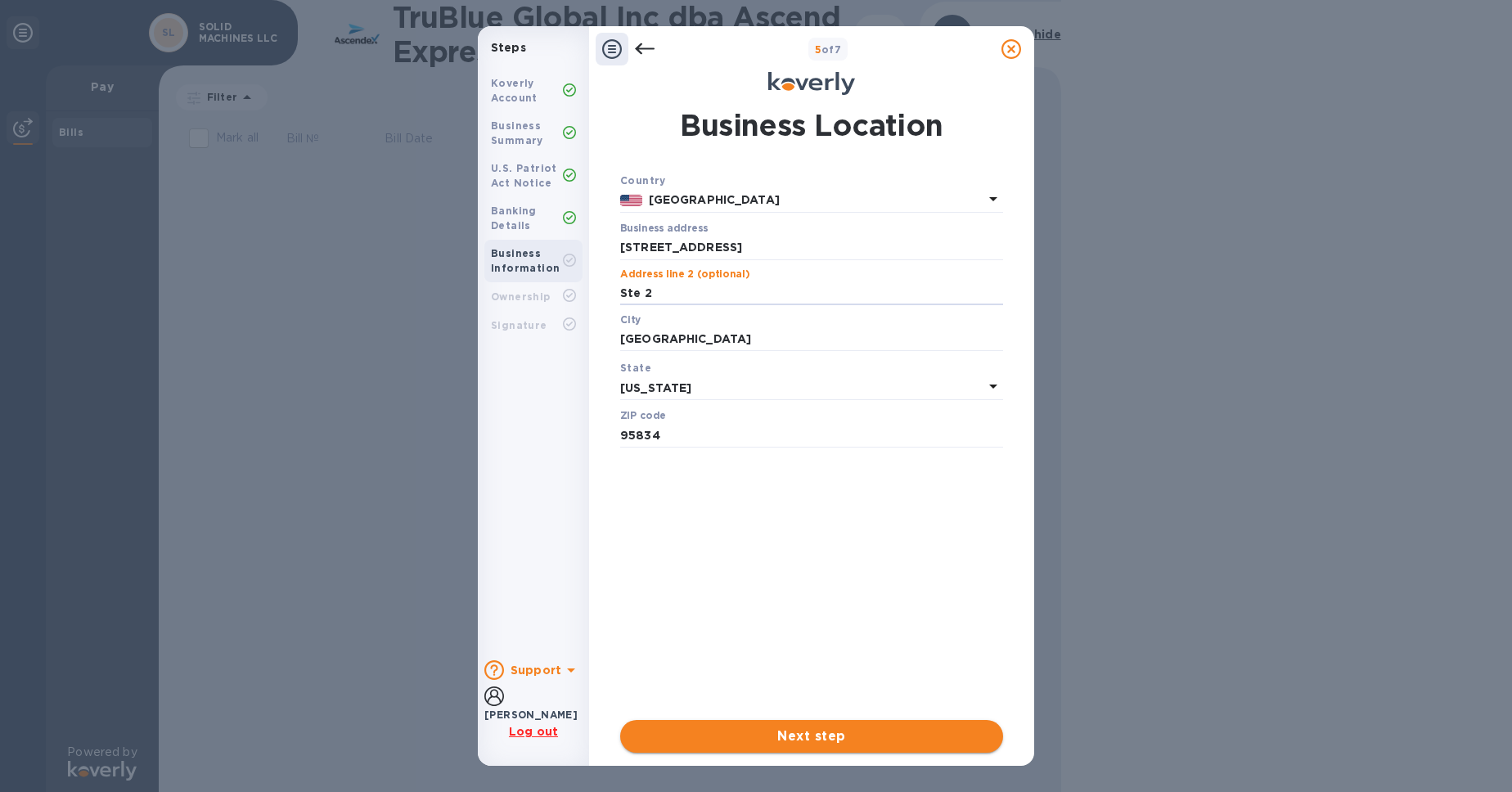
type input "Ste 2"
click at [815, 731] on span "Next step" at bounding box center [812, 737] width 357 height 20
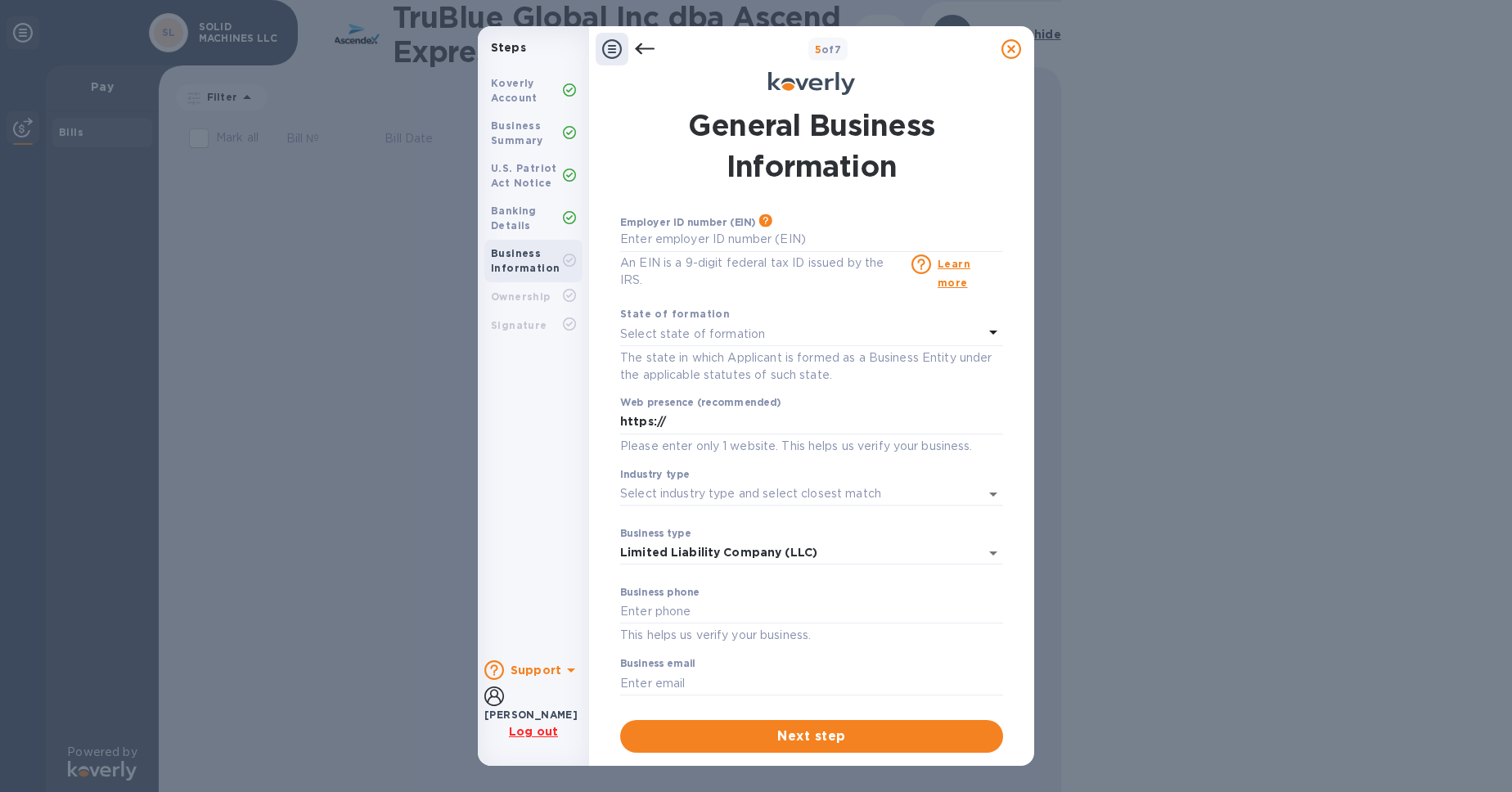
click at [740, 343] on p "Select state of formation" at bounding box center [693, 334] width 145 height 17
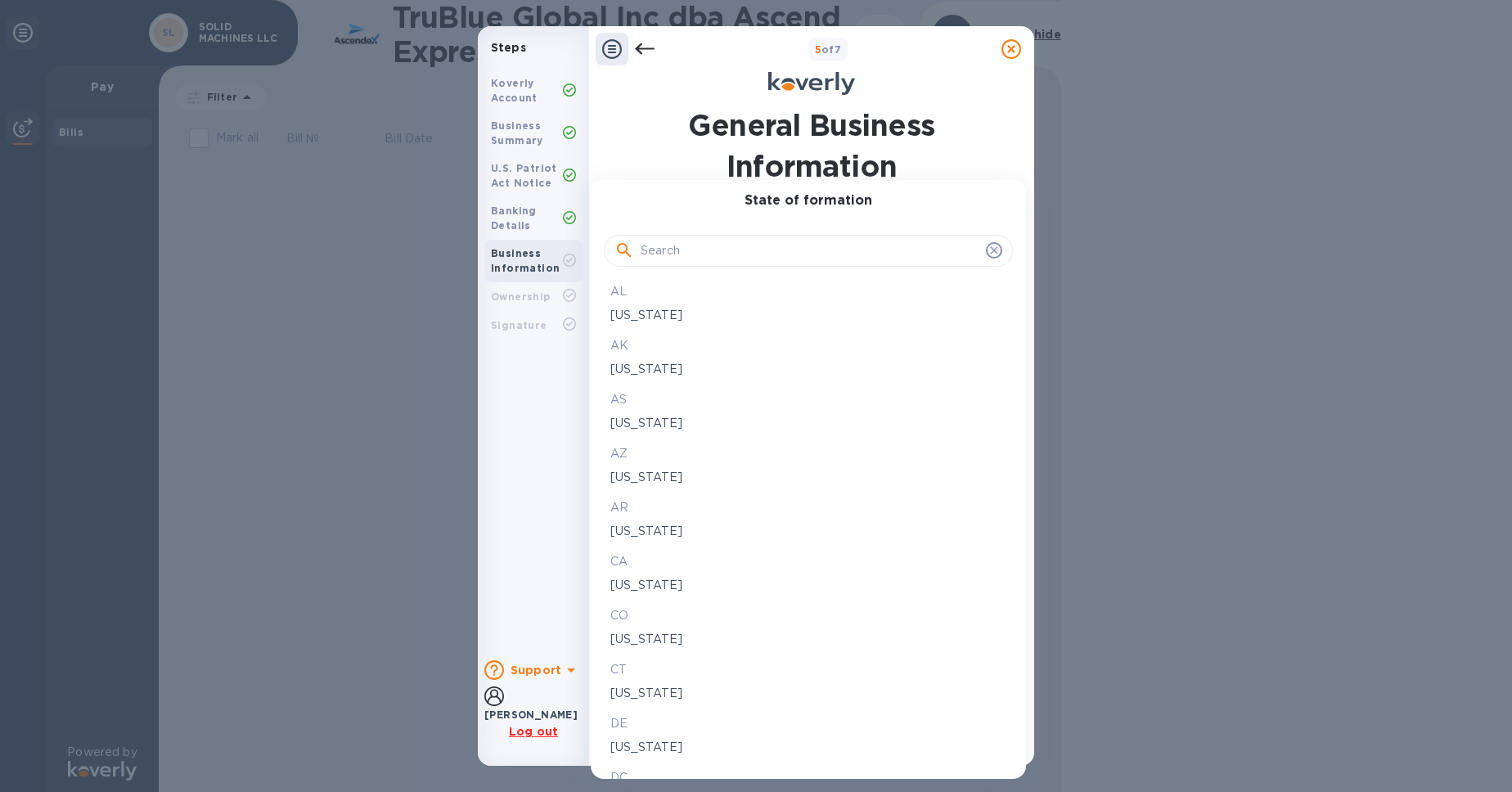
click at [684, 595] on p "California" at bounding box center [809, 585] width 396 height 17
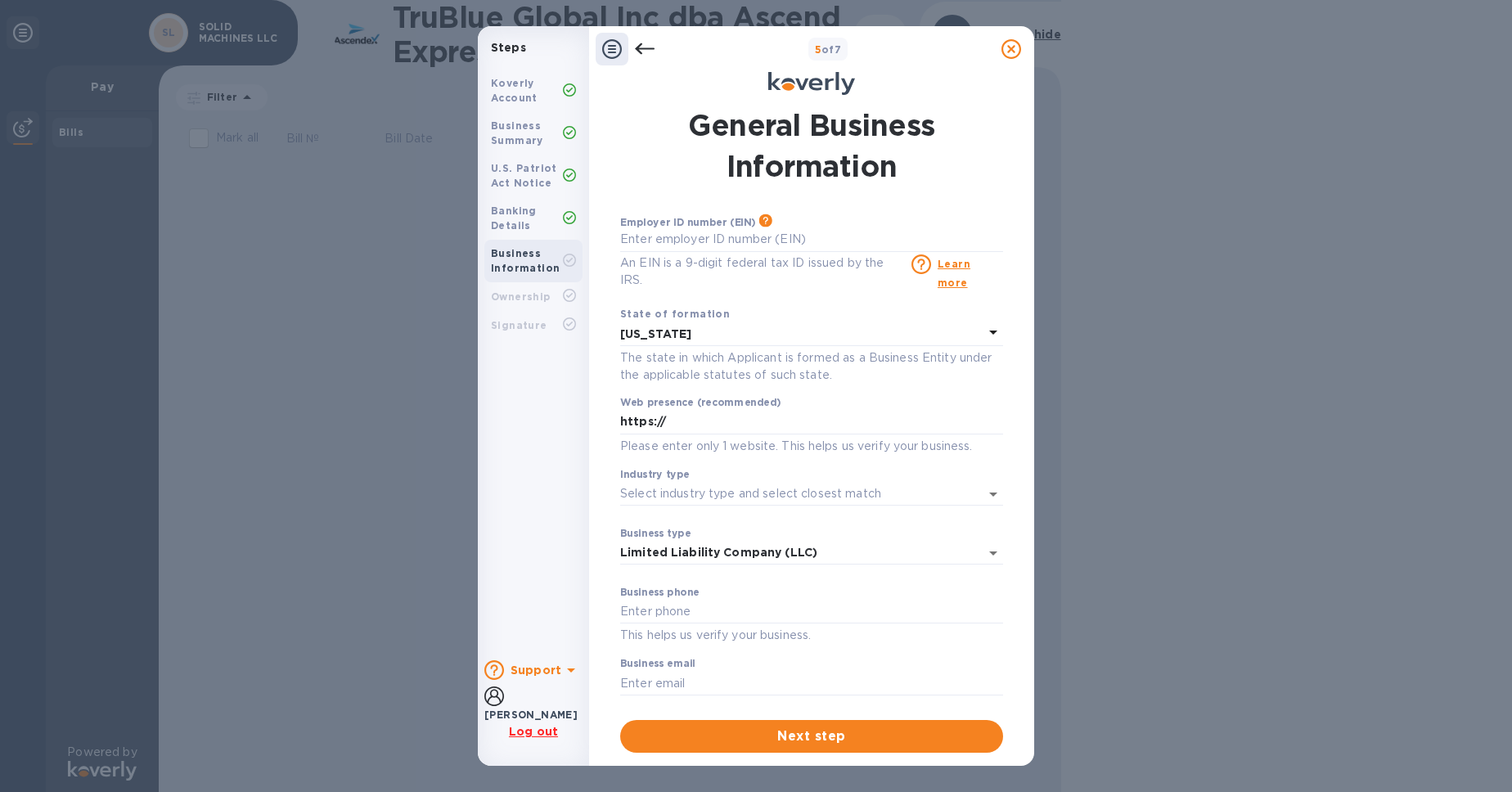
scroll to position [21, 0]
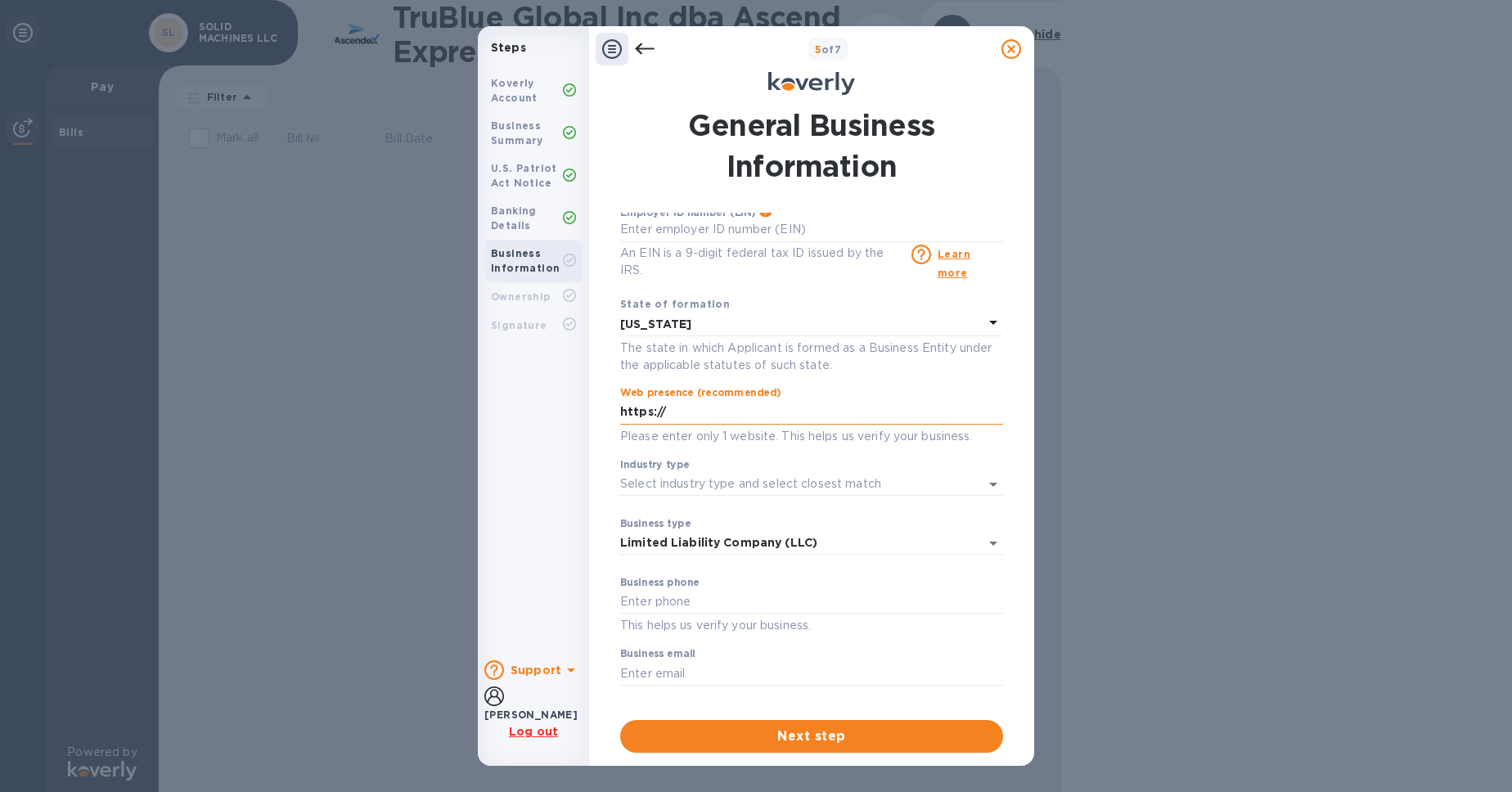
click at [756, 425] on input "https://" at bounding box center [811, 413] width 383 height 25
type input "https://solidmachines.us"
click at [796, 496] on input "Industry type" at bounding box center [789, 484] width 337 height 24
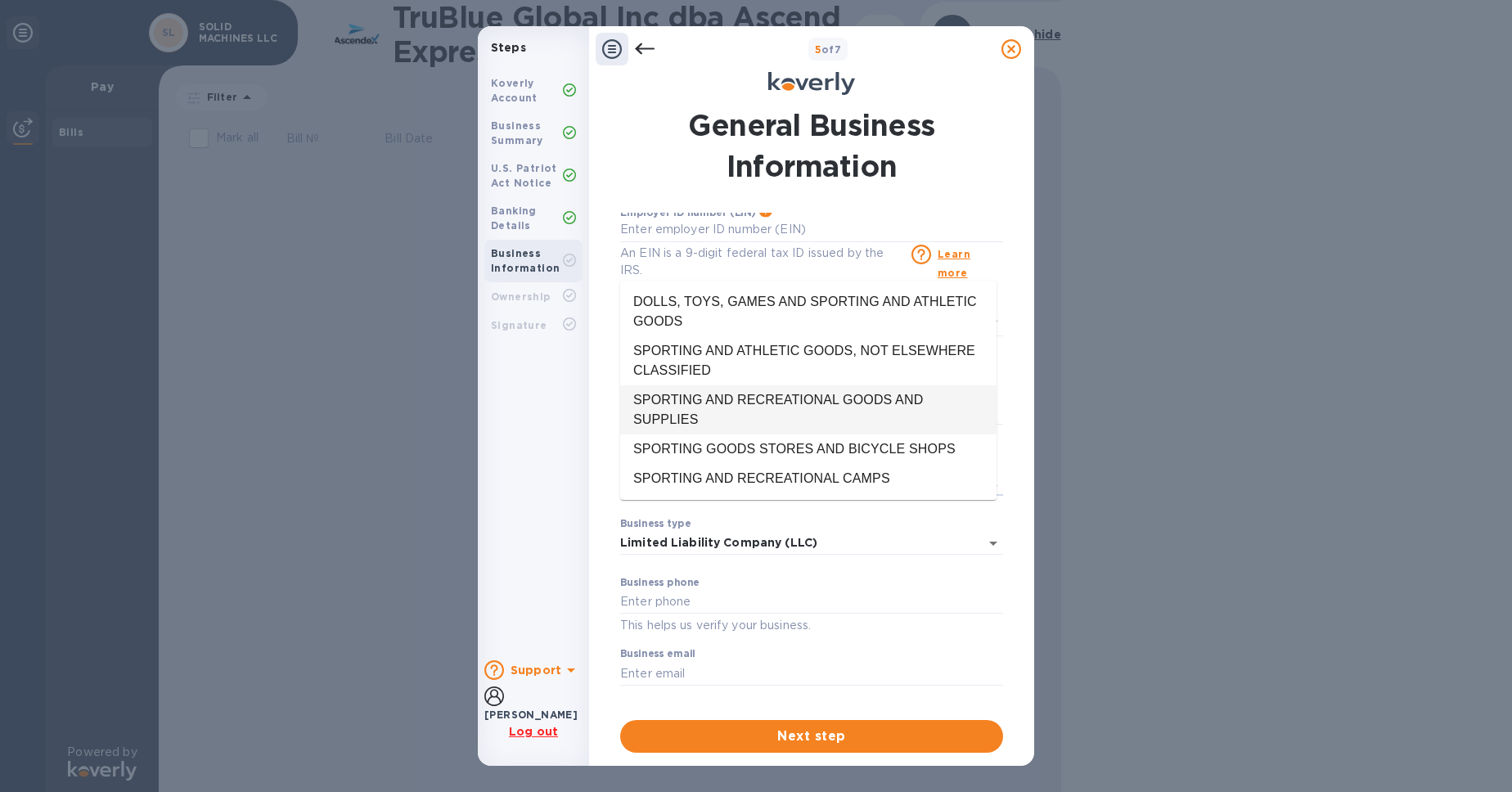
click at [823, 414] on li "SPORTING AND RECREATIONAL GOODS AND SUPPLIES" at bounding box center [809, 410] width 377 height 49
type input "SPORTING AND RECREATIONAL GOODS AND SUPPLIES"
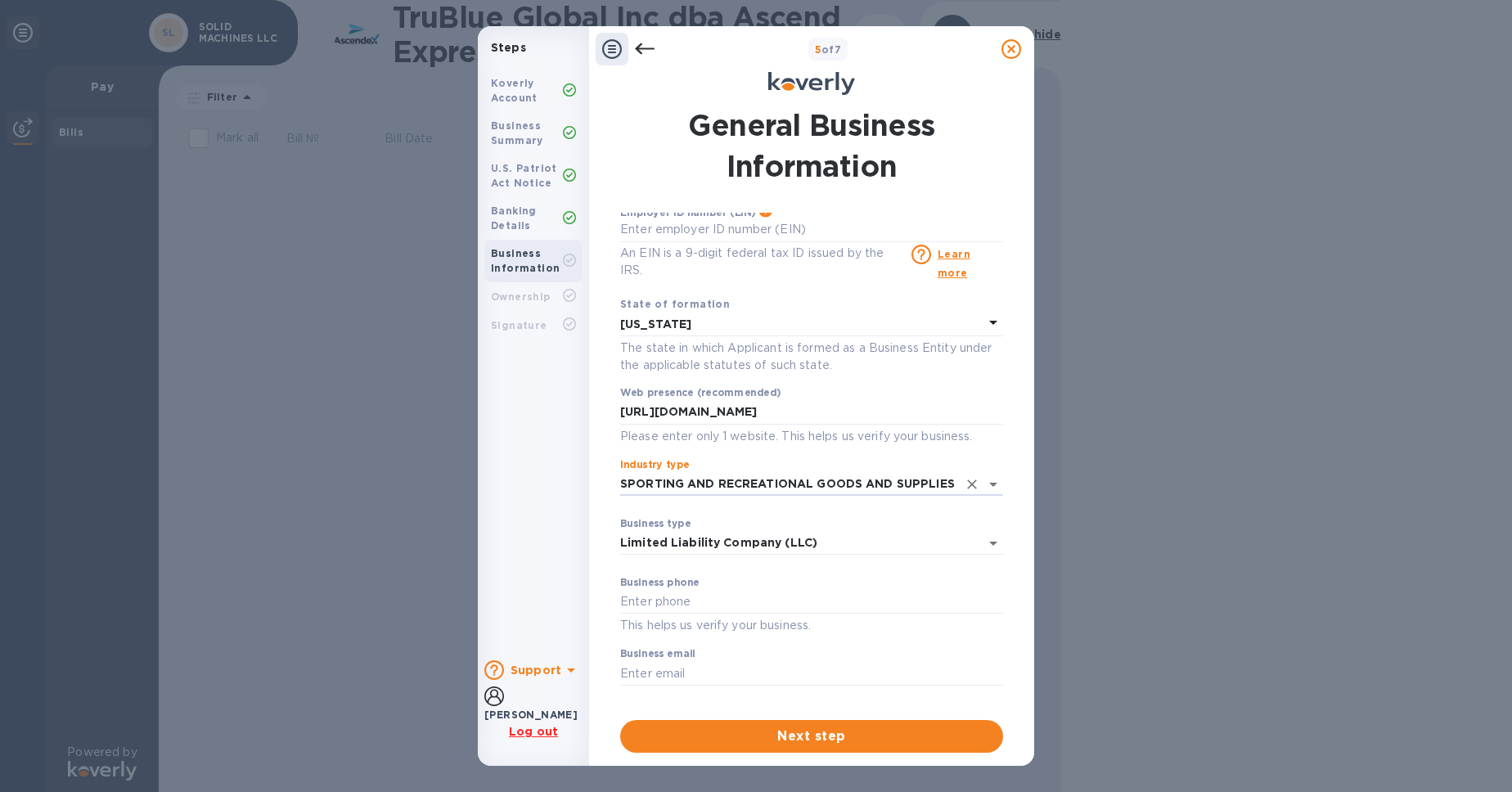
scroll to position [137, 0]
type input "9168000108"
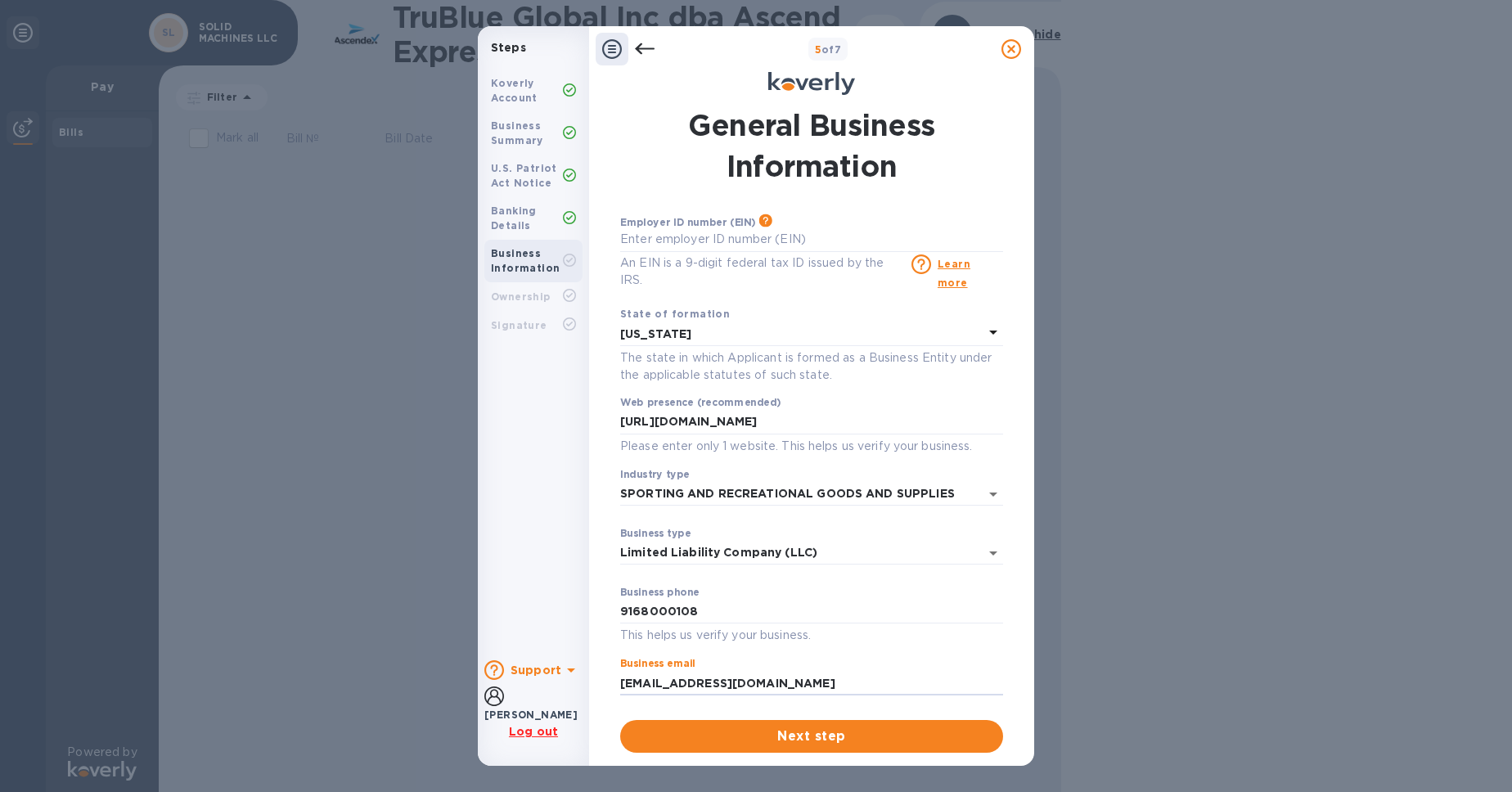
type input "we@solidmachines.us"
click at [727, 226] on div "Employer ID number (EIN) Please make sure it matches the information on your SS…" at bounding box center [695, 221] width 150 height 12
click at [733, 235] on input "text" at bounding box center [811, 240] width 383 height 25
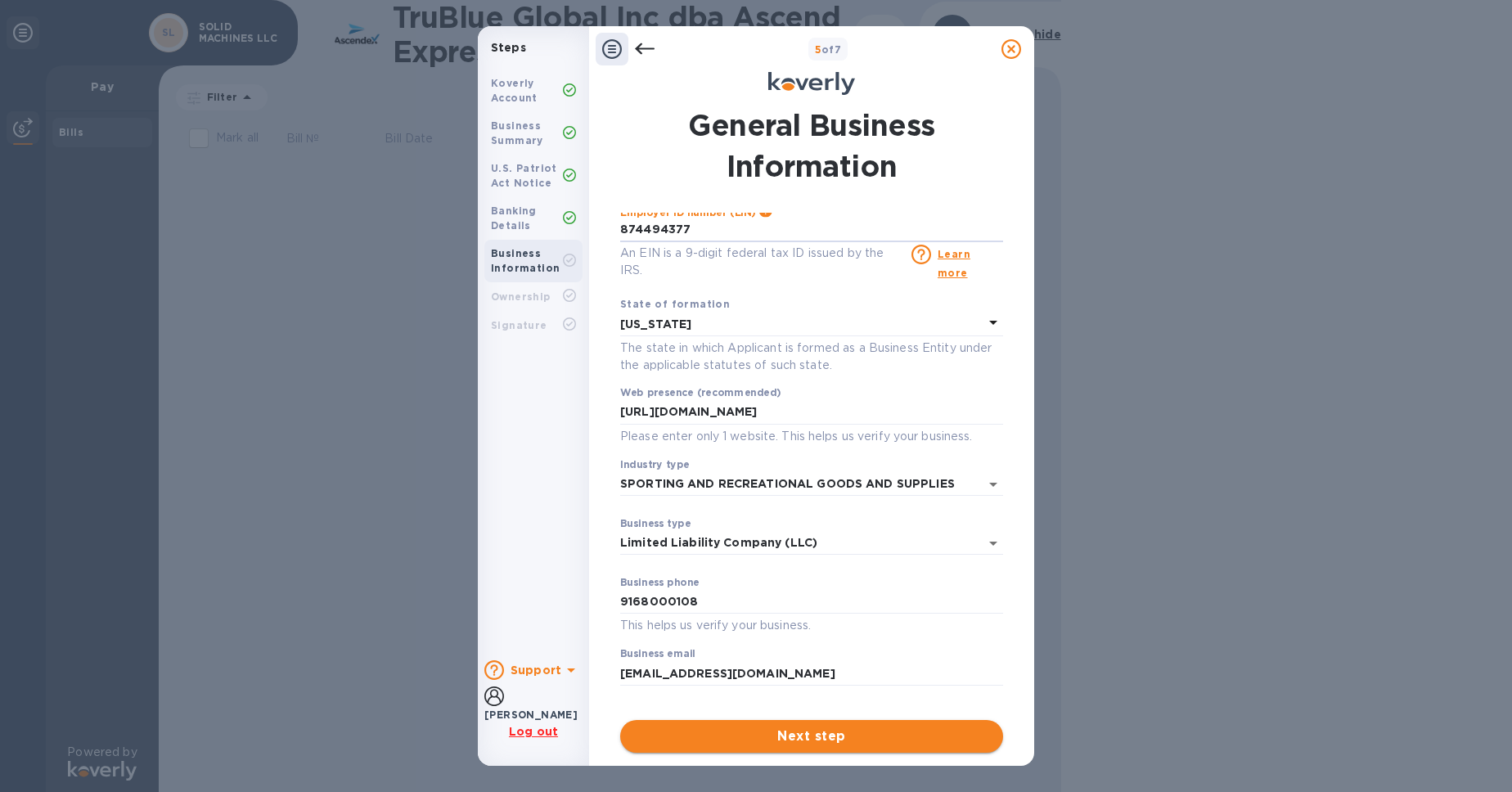
type input "***77"
click at [831, 721] on button "Next step" at bounding box center [811, 737] width 383 height 33
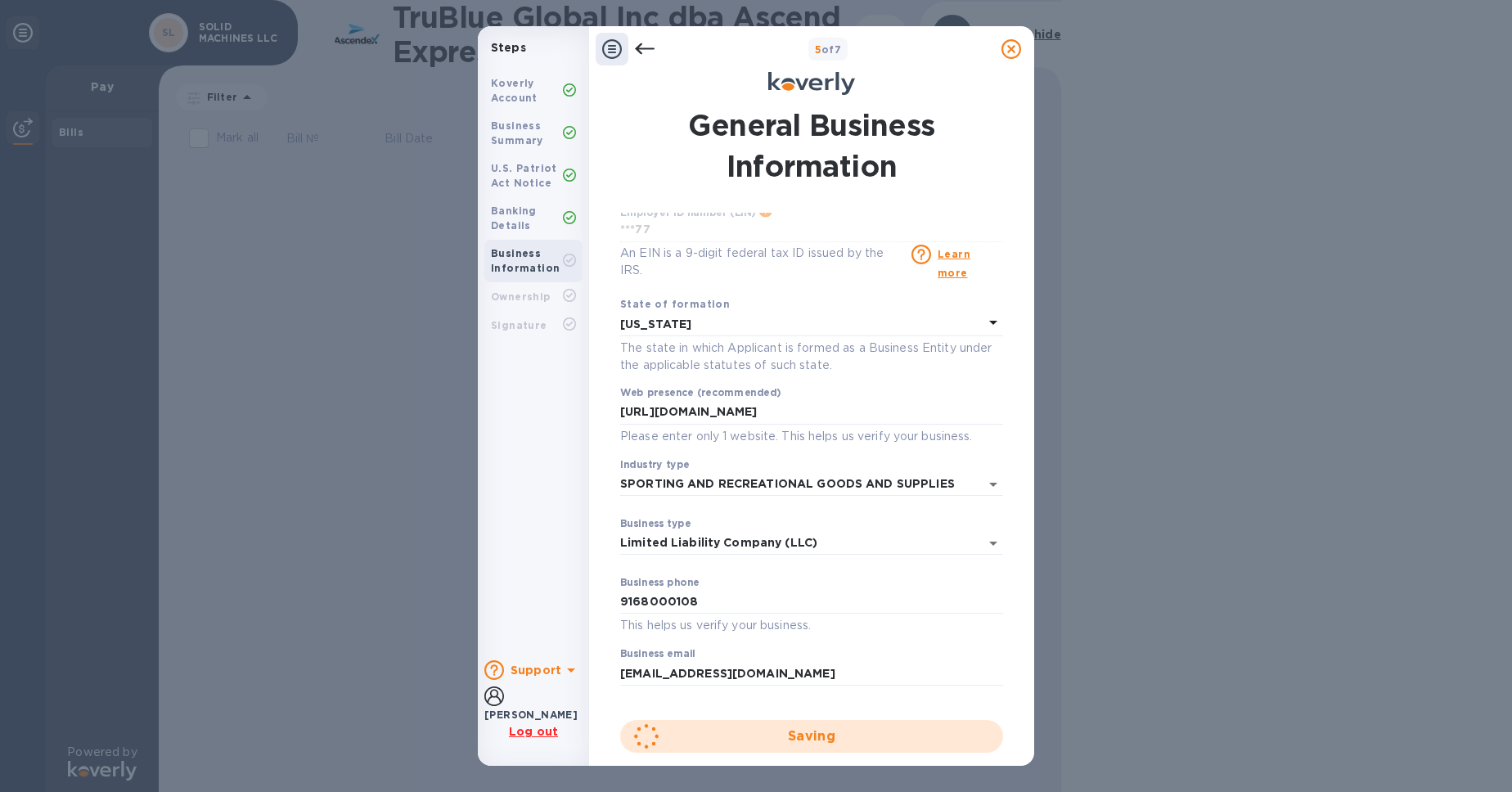
click at [838, 732] on div "Saving" at bounding box center [811, 737] width 383 height 33
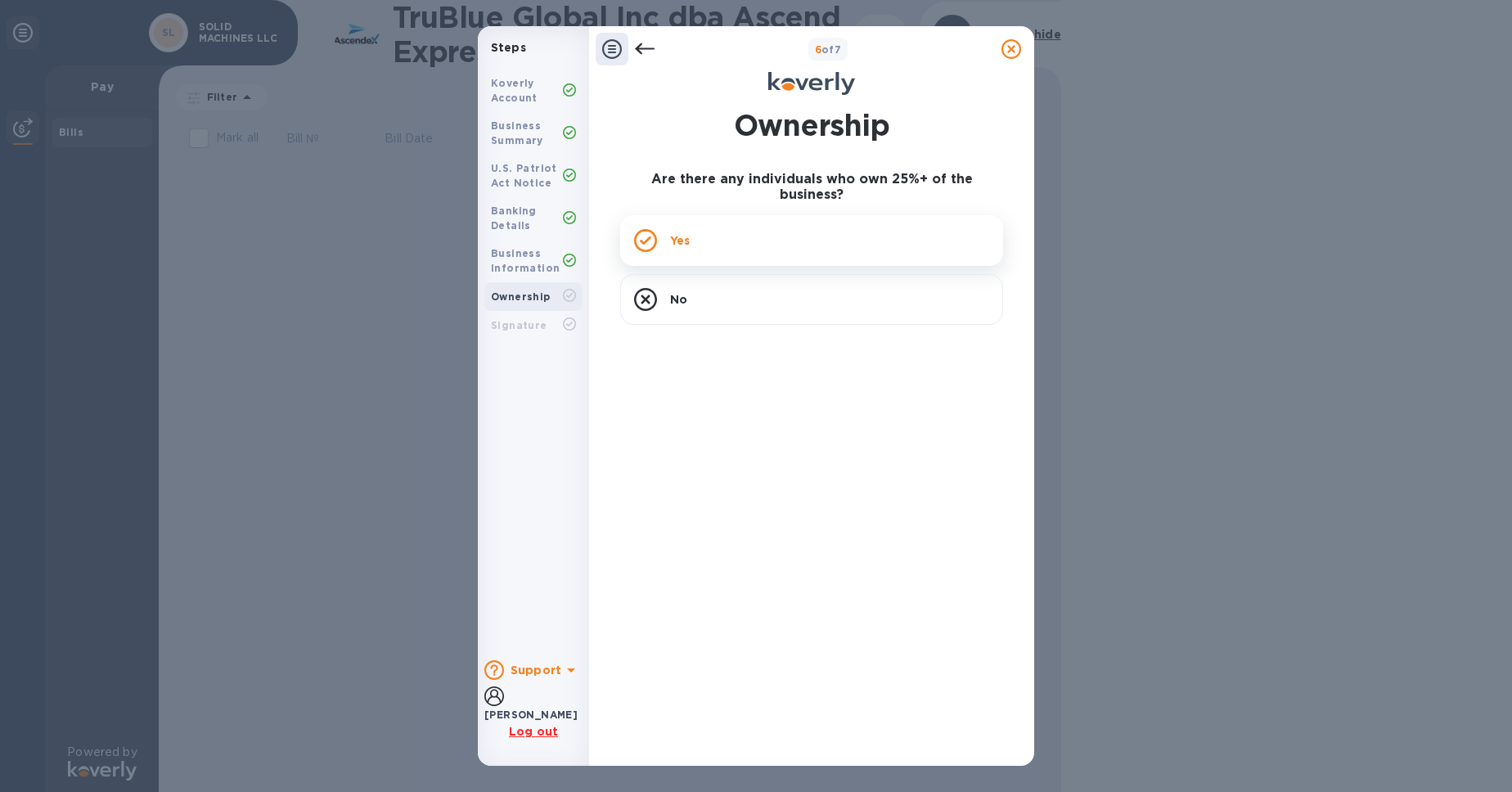
click at [791, 251] on div "Yes" at bounding box center [811, 240] width 383 height 51
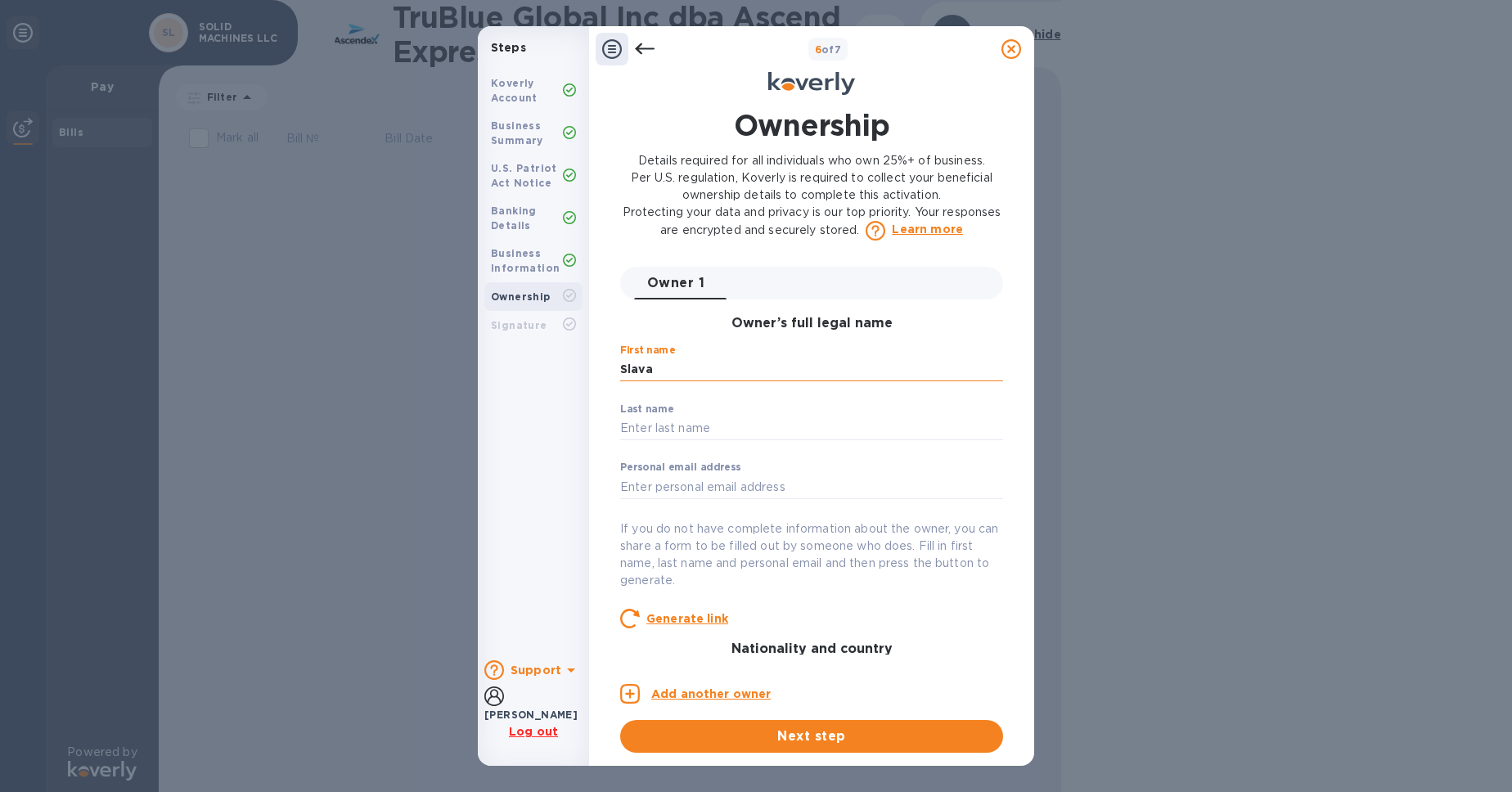
type input "Slava"
type input "Zinevych"
type input "slava"
type input "slava@solidmachines.us"
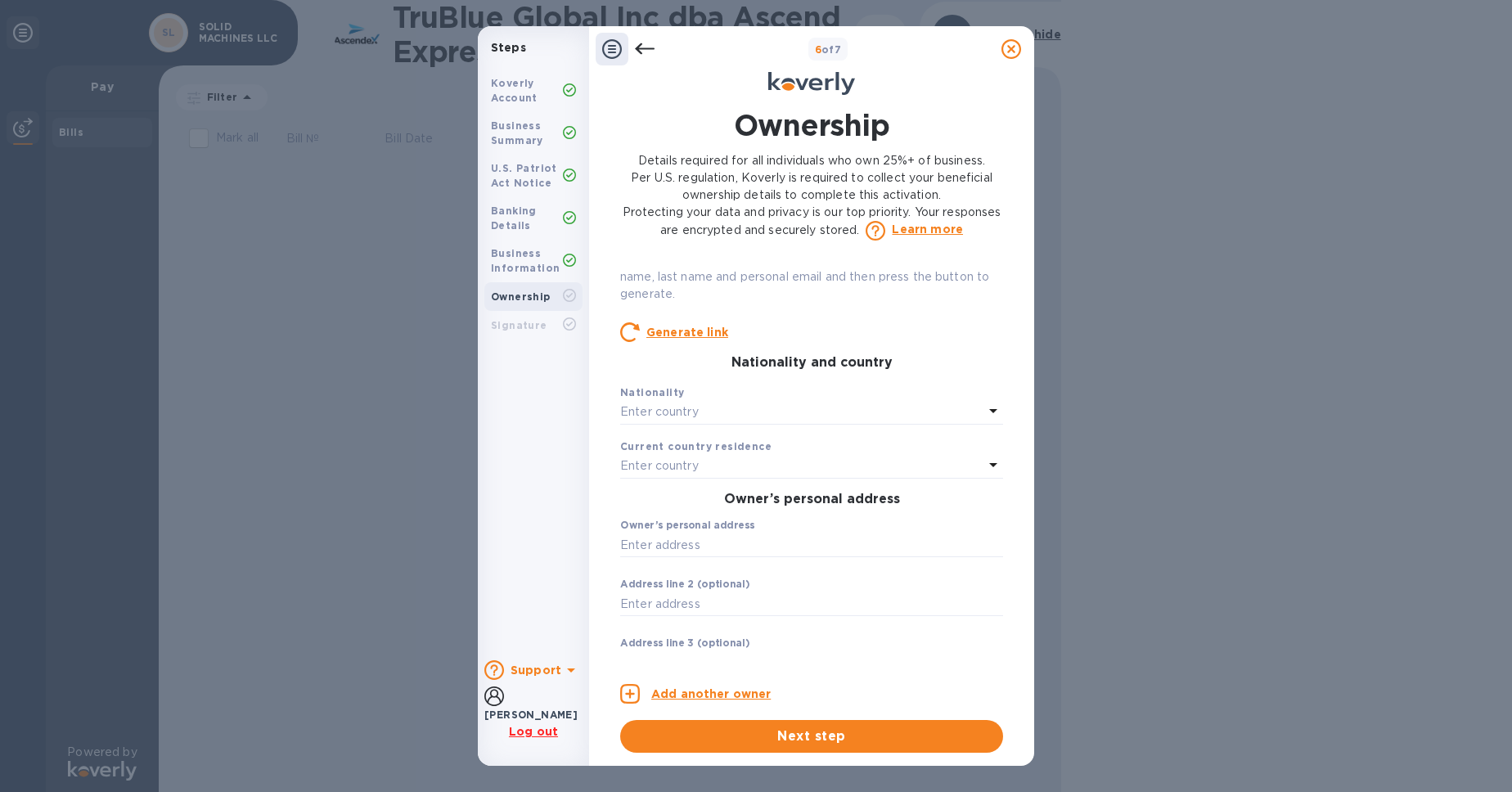
scroll to position [439, 0]
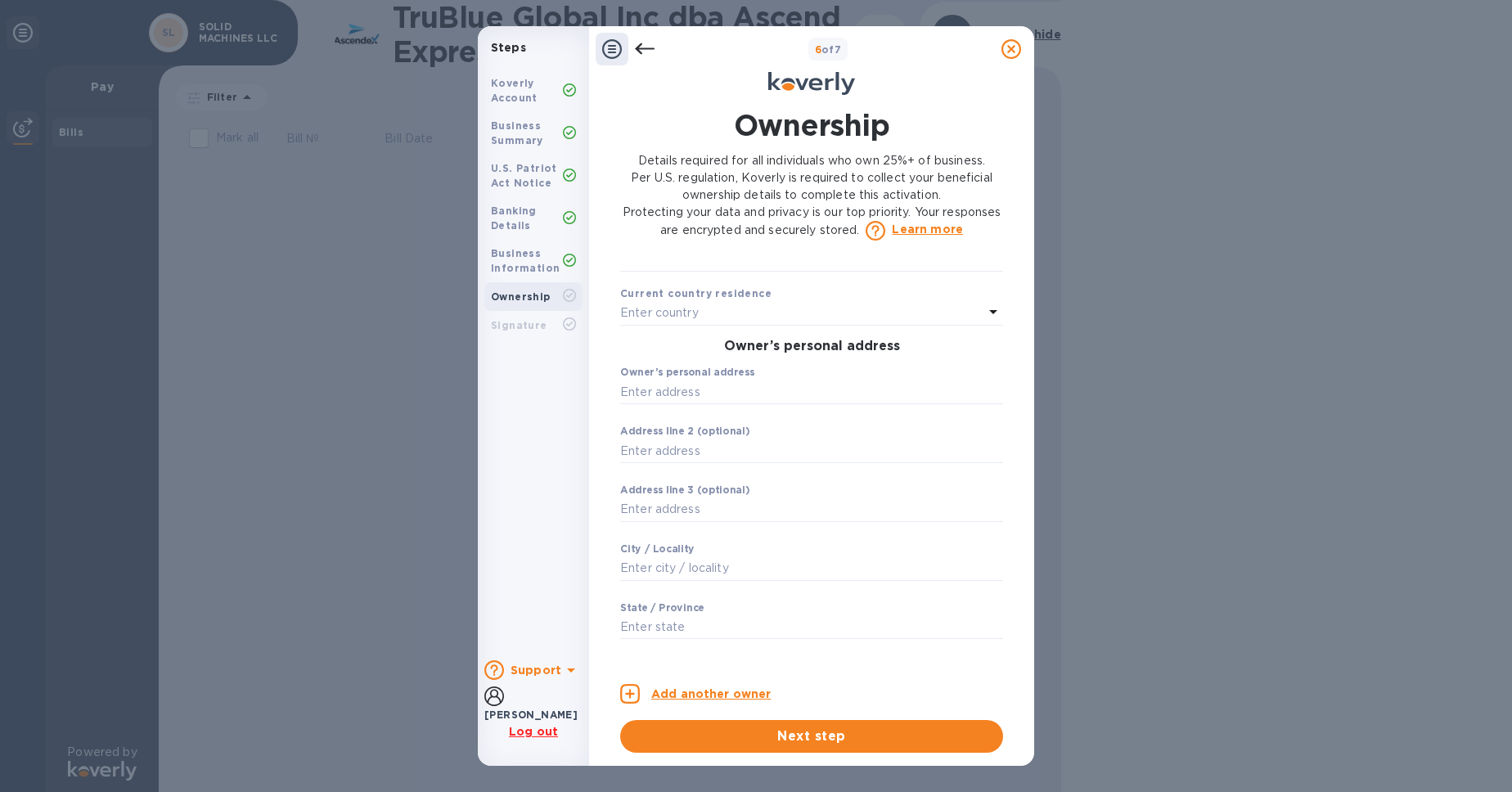
click at [835, 271] on div "Enter country" at bounding box center [802, 260] width 363 height 23
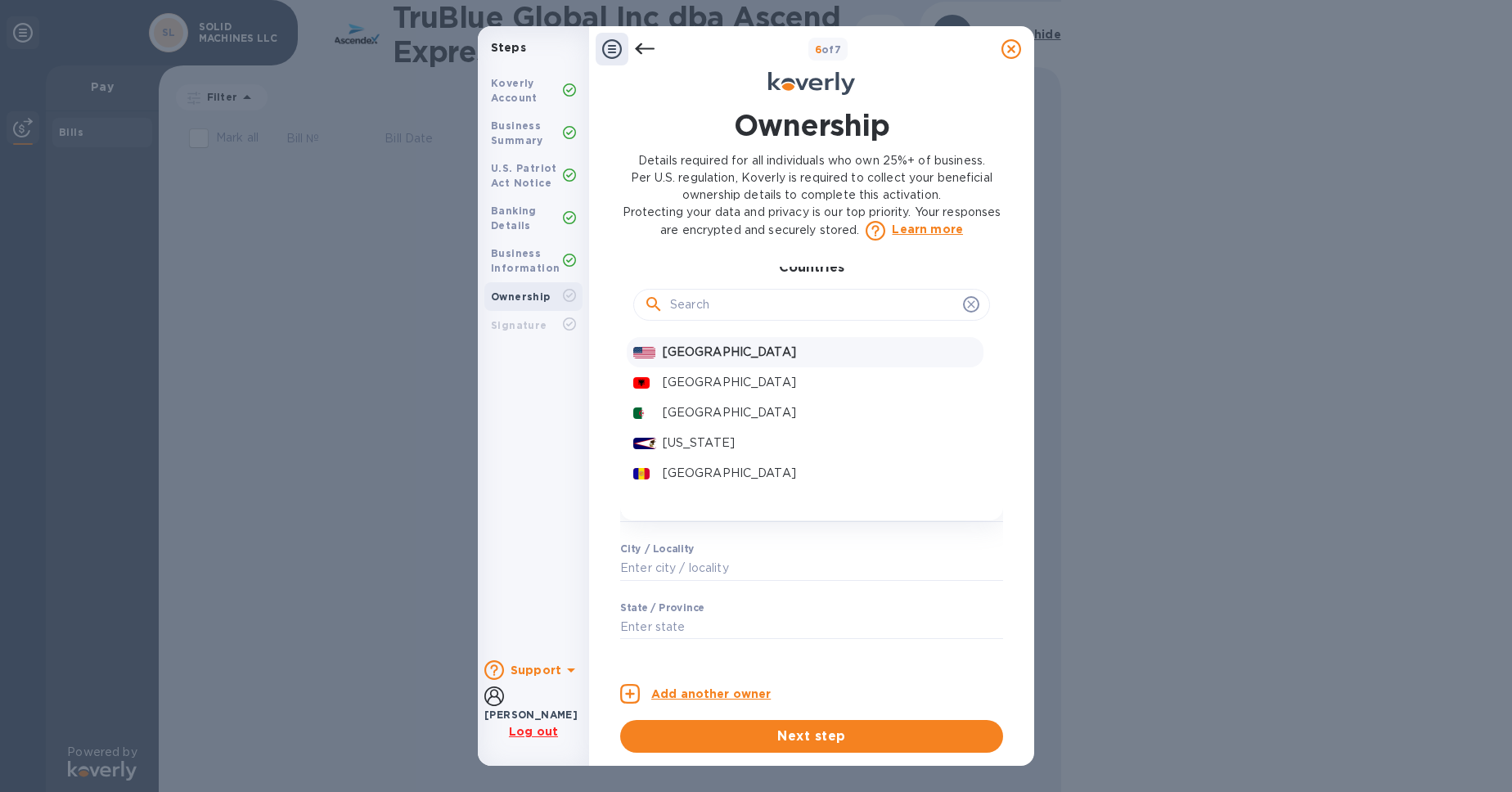
click at [766, 361] on p "United States" at bounding box center [820, 352] width 314 height 17
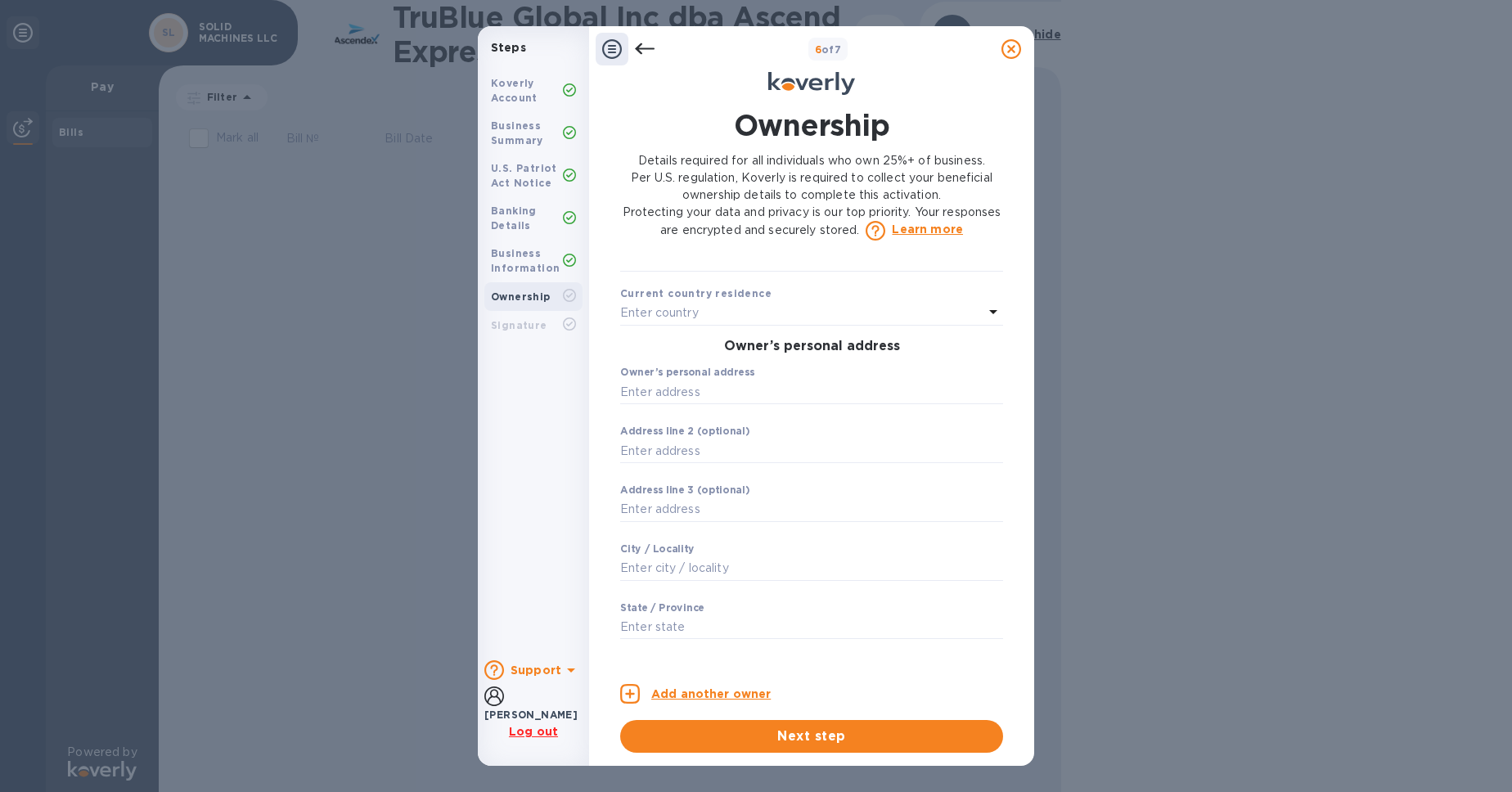
click at [786, 325] on div "Enter country" at bounding box center [802, 313] width 363 height 23
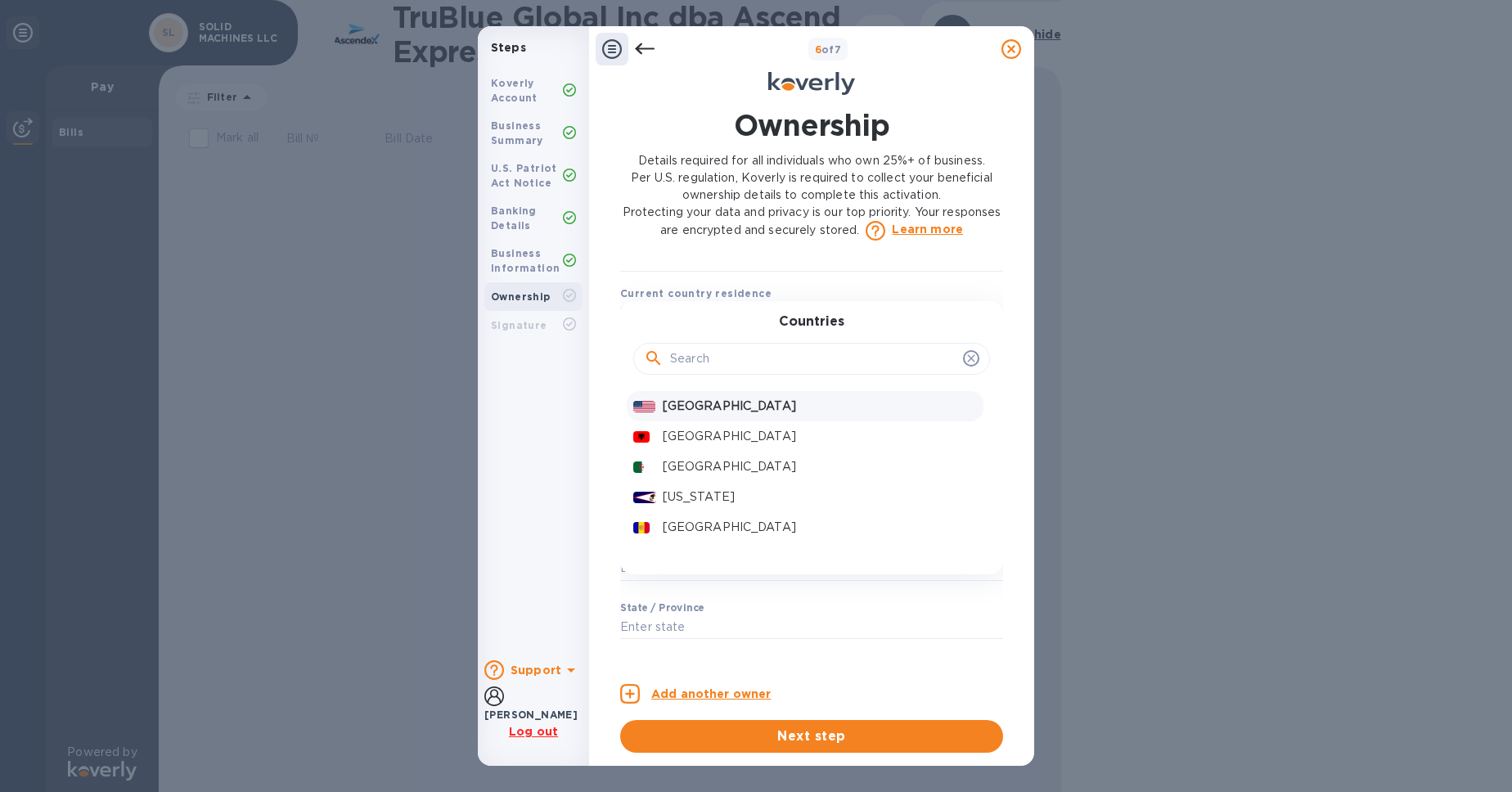
click at [723, 415] on p "United States" at bounding box center [820, 406] width 314 height 17
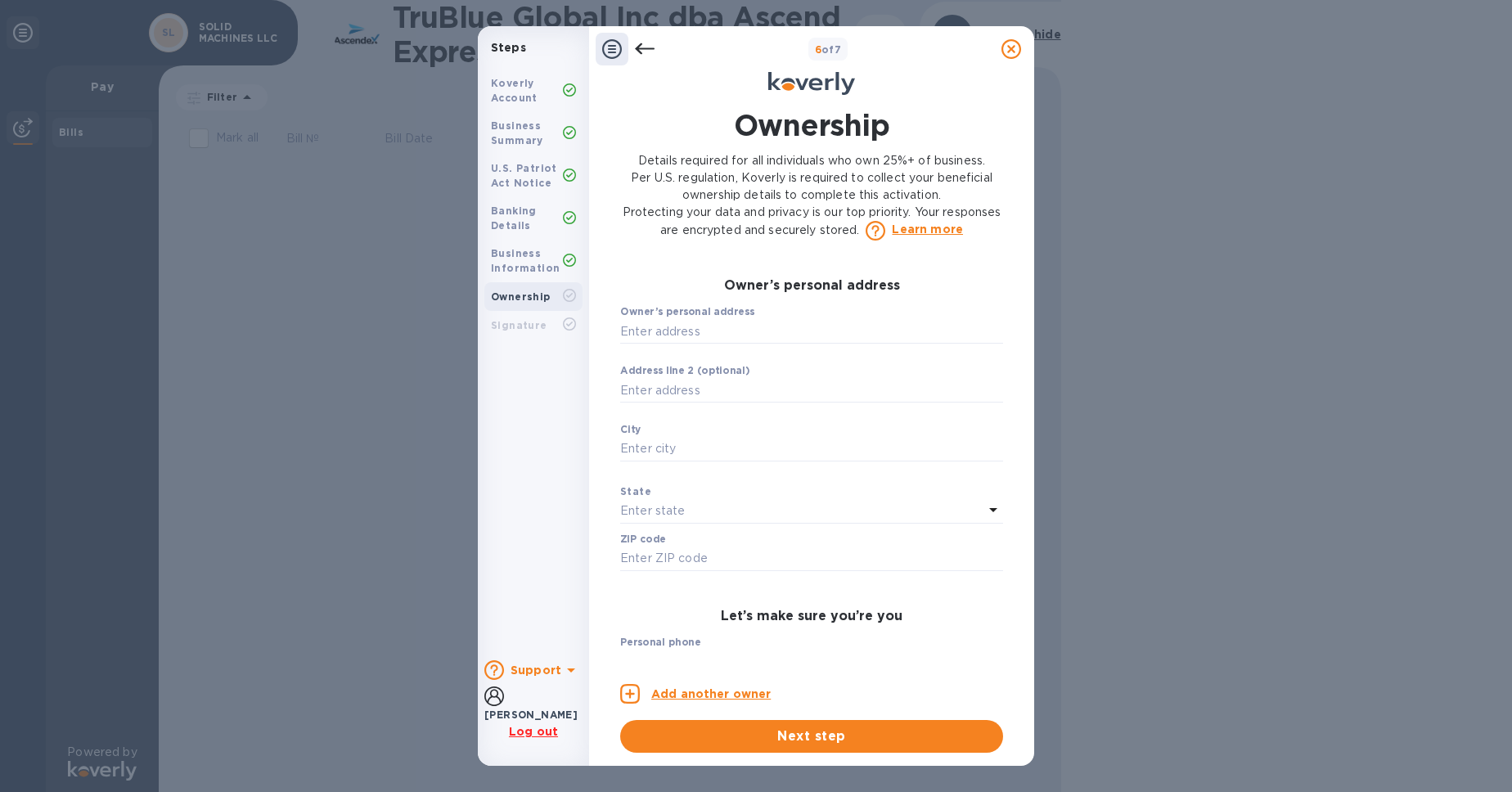
scroll to position [568, 0]
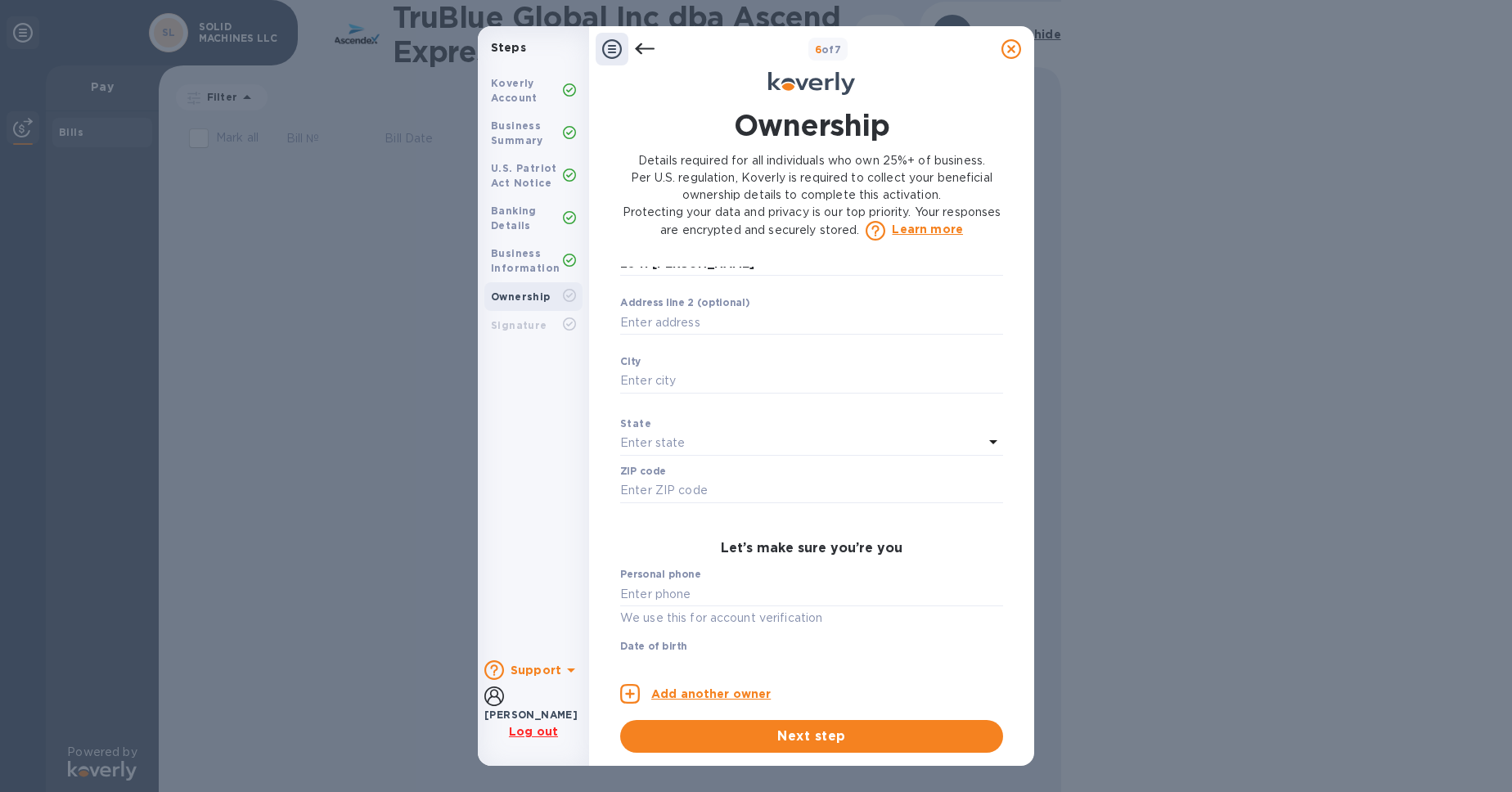
type input "2941 Linden Lane"
type input "Carmichael"
type input "95608"
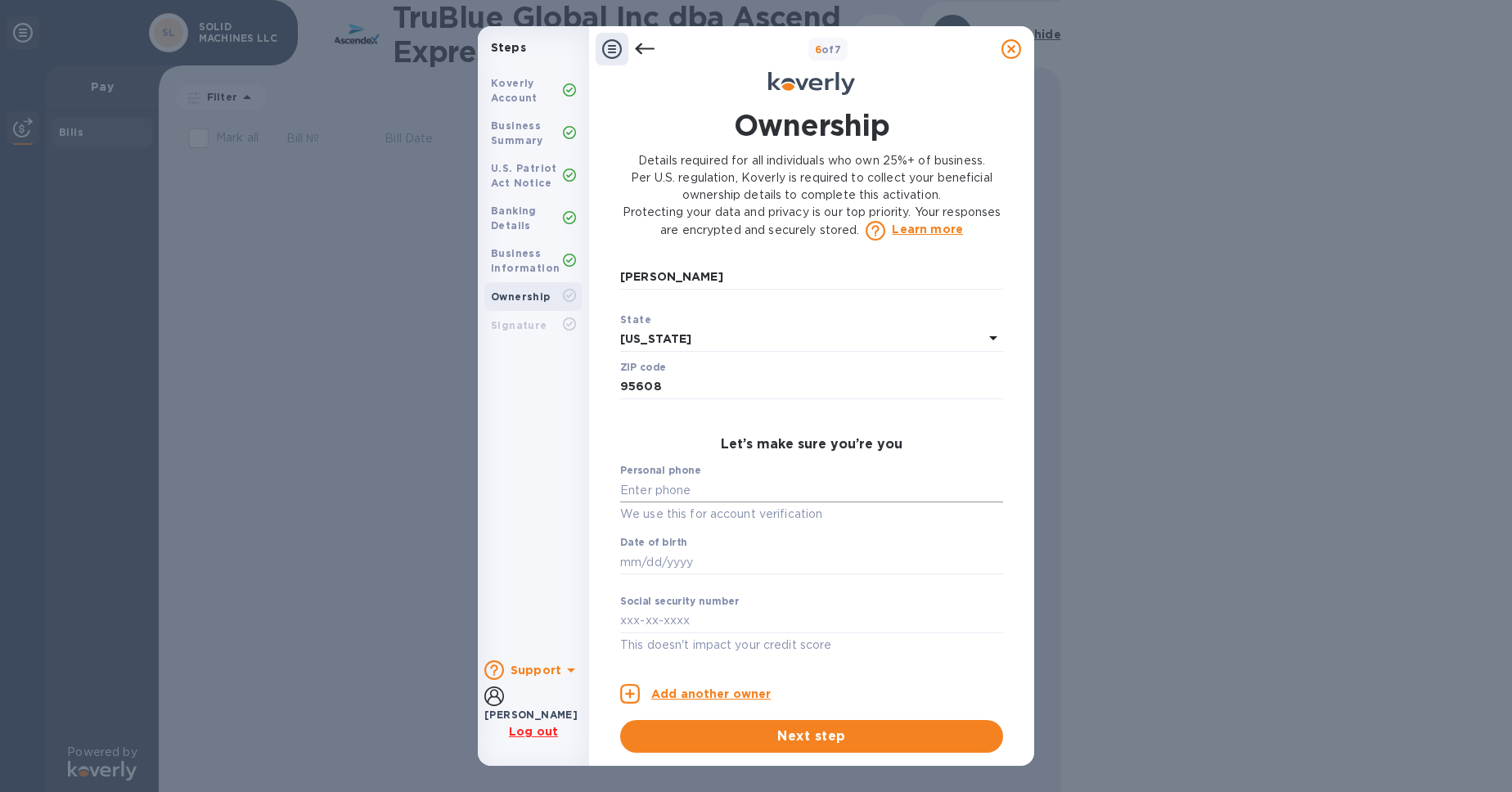
scroll to position [838, 0]
type input "Apt F"
type input "***96"
type input "***83"
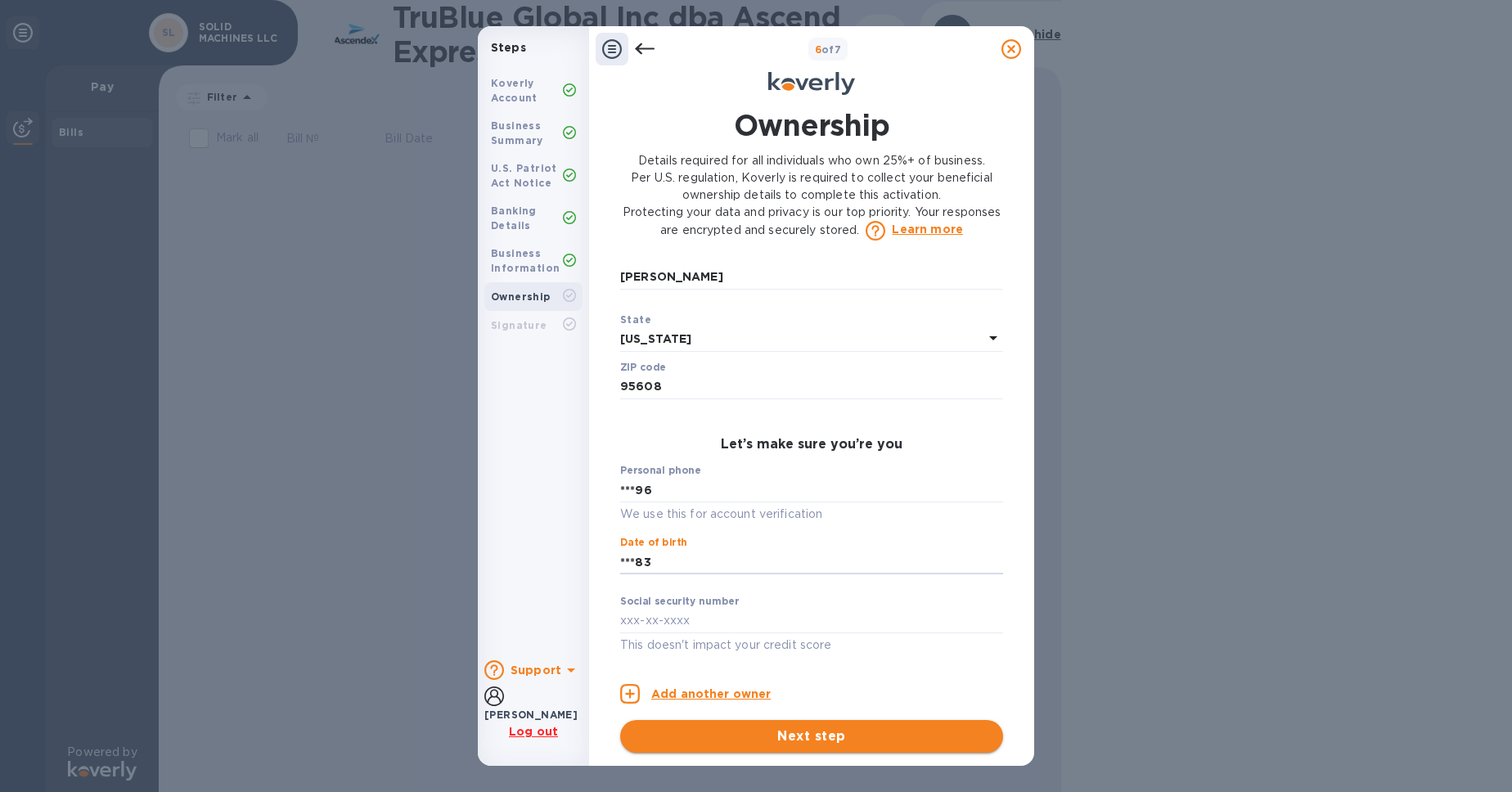
click at [760, 737] on span "Next step" at bounding box center [812, 737] width 357 height 20
click at [740, 609] on input "text" at bounding box center [811, 621] width 383 height 25
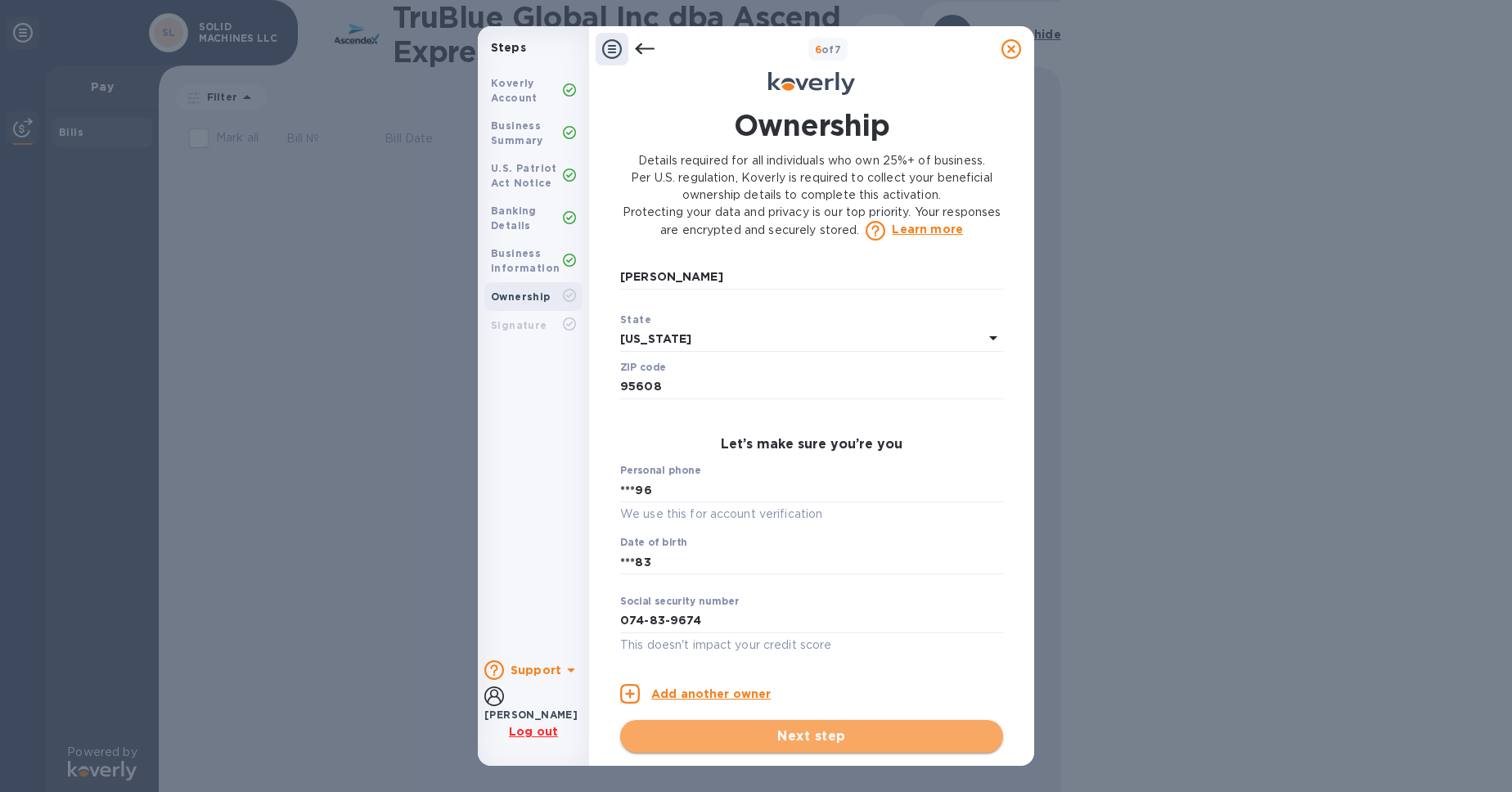
type input "***74"
click at [778, 733] on span "Next step" at bounding box center [812, 737] width 357 height 20
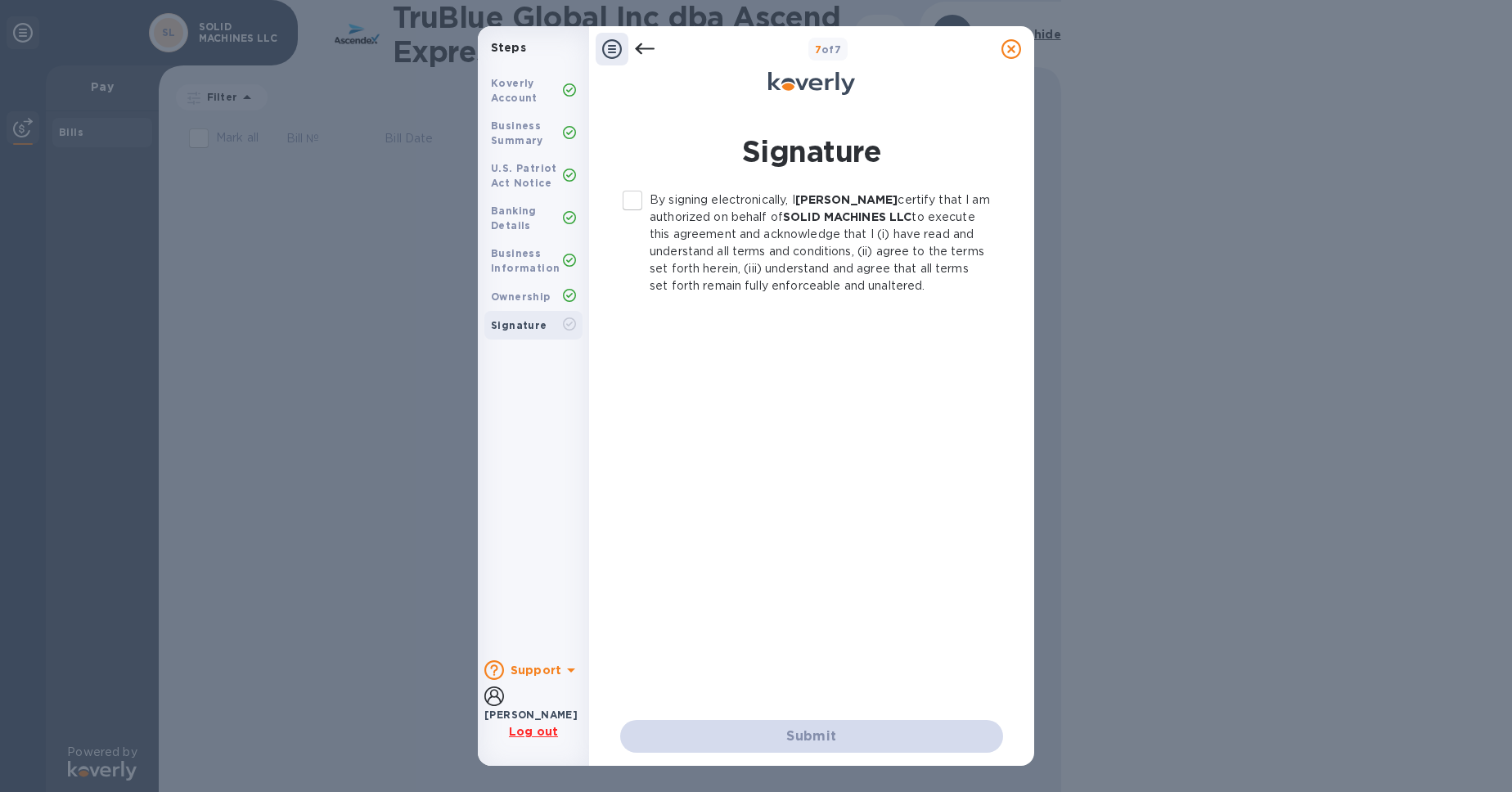
click at [797, 220] on p "By signing electronically, I Slava Zinevych certify that I am authorized on beh…" at bounding box center [819, 244] width 340 height 104
click at [650, 218] on input "By signing electronically, I Slava Zinevych certify that I am authorized on beh…" at bounding box center [632, 200] width 35 height 35
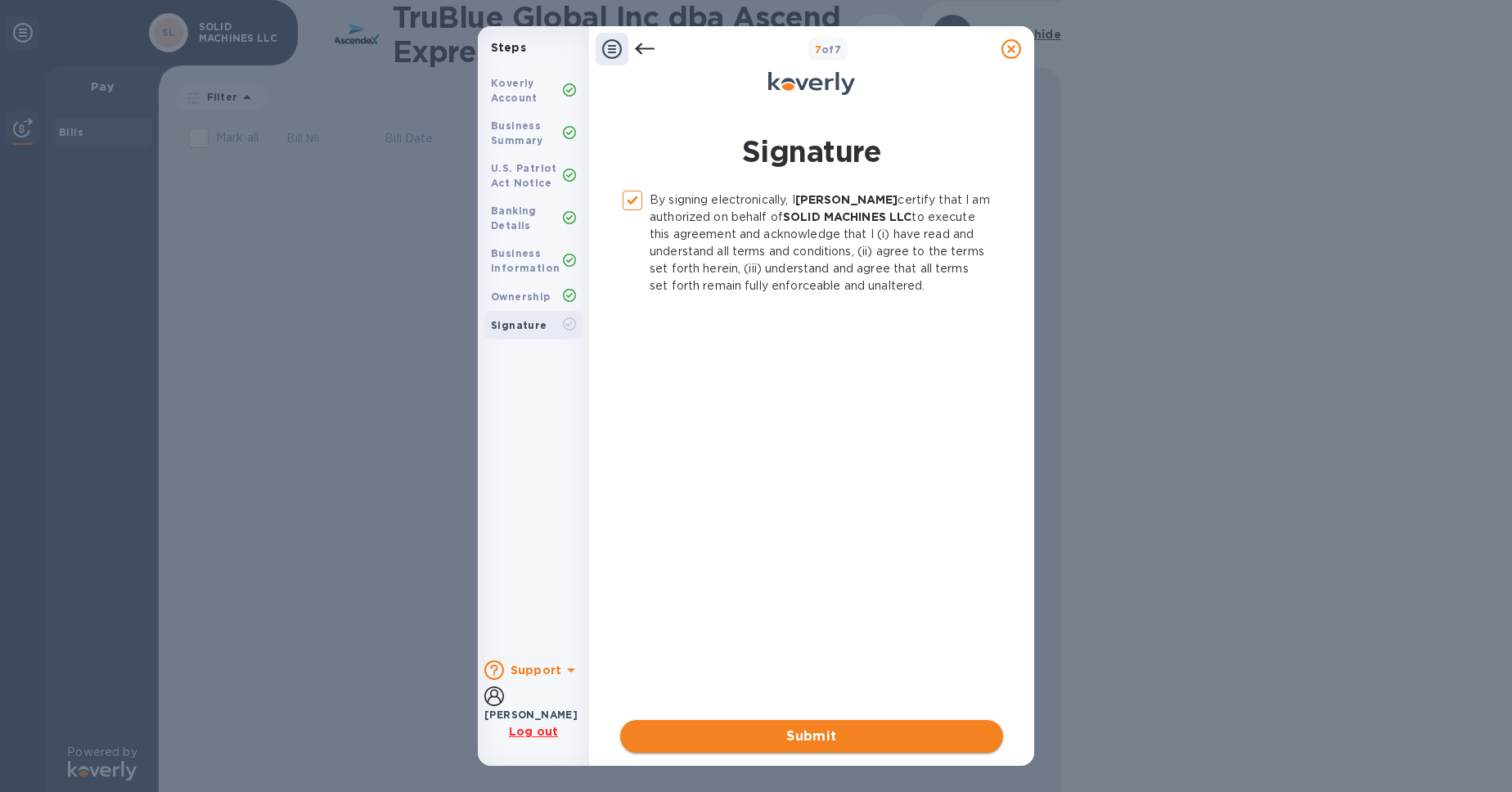
click at [810, 730] on span "Submit" at bounding box center [812, 737] width 357 height 20
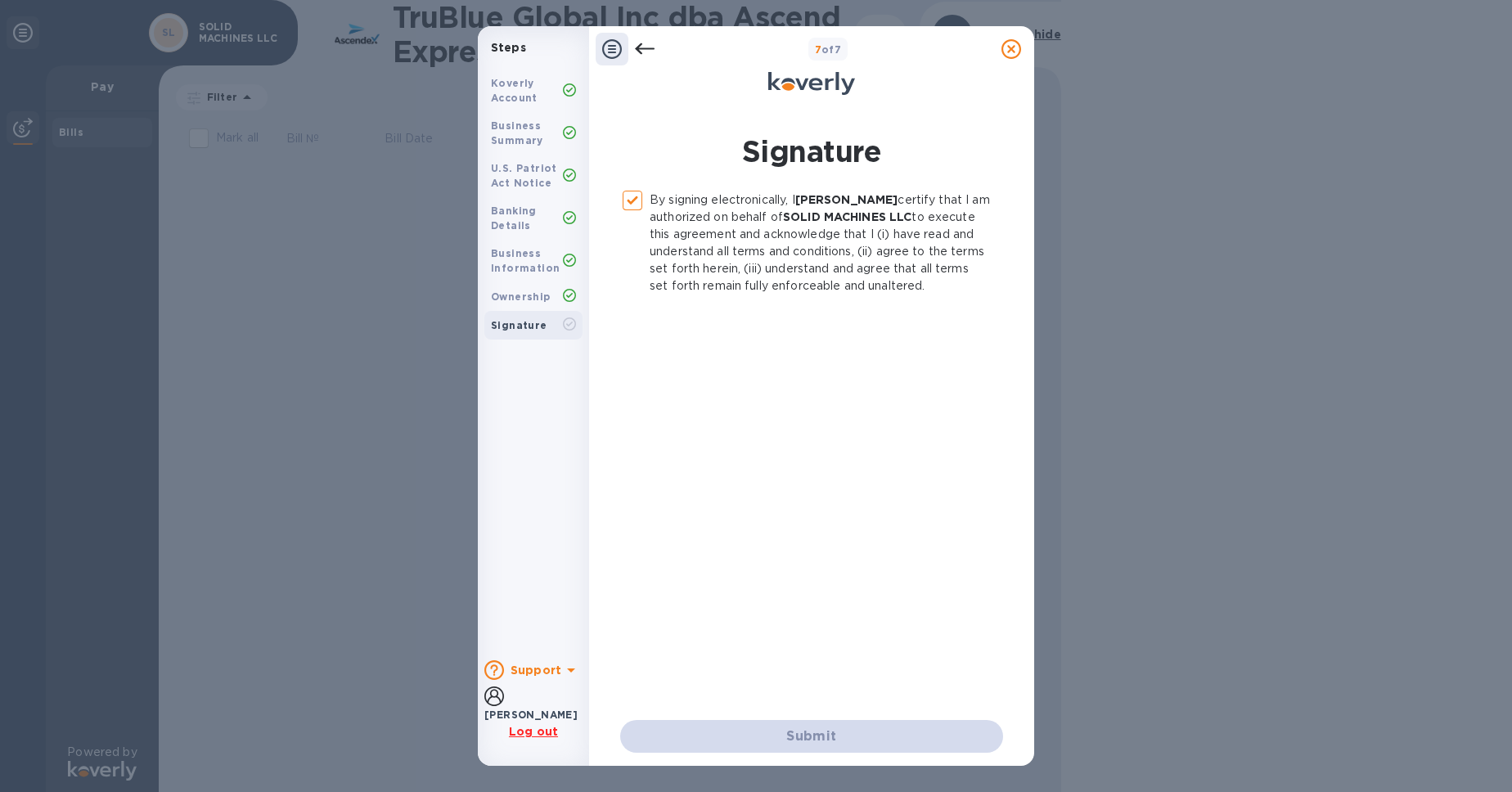
checkbox input "false"
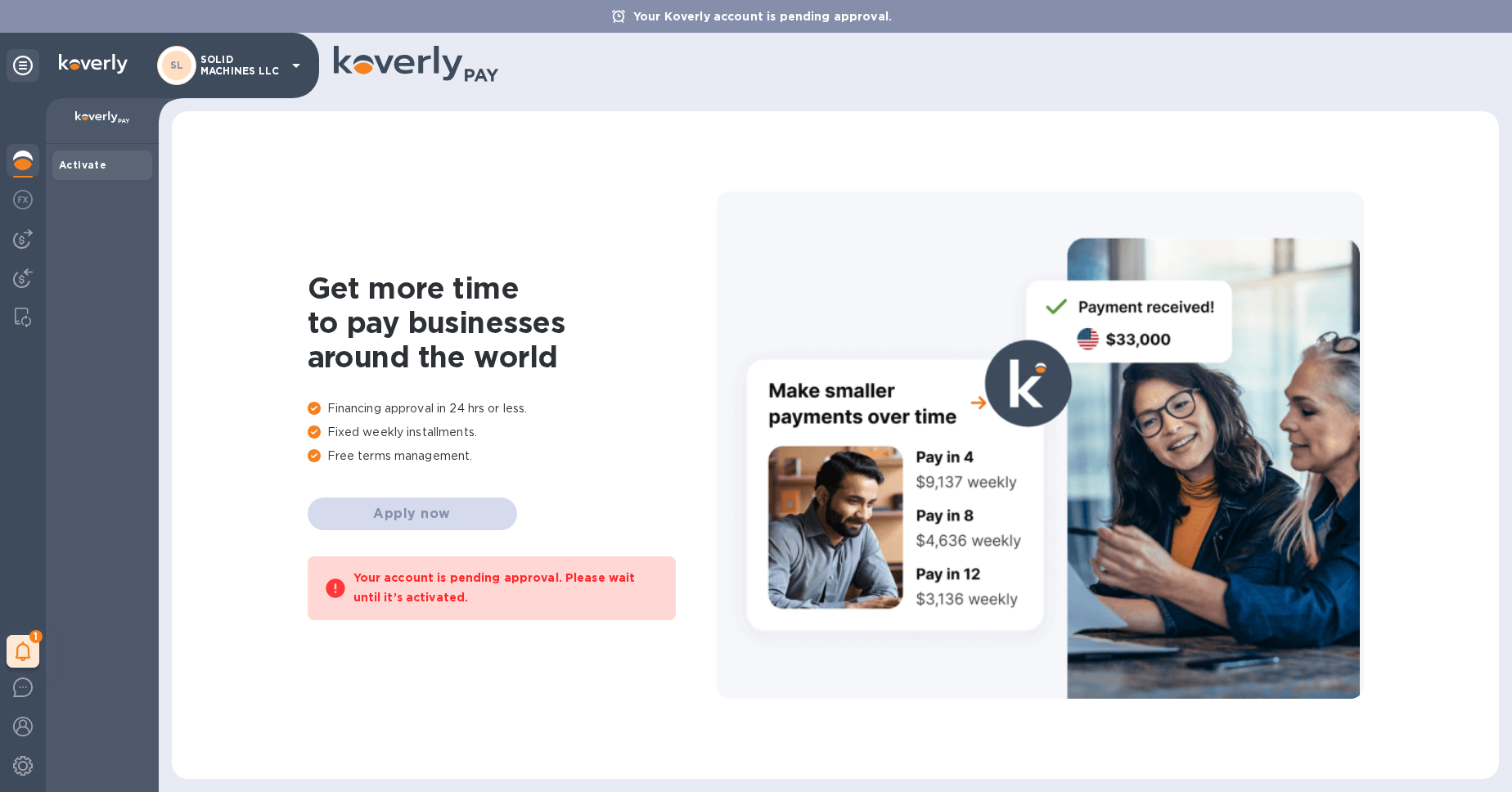
click at [99, 171] on b "Activate" at bounding box center [82, 165] width 47 height 13
